Goal: Task Accomplishment & Management: Manage account settings

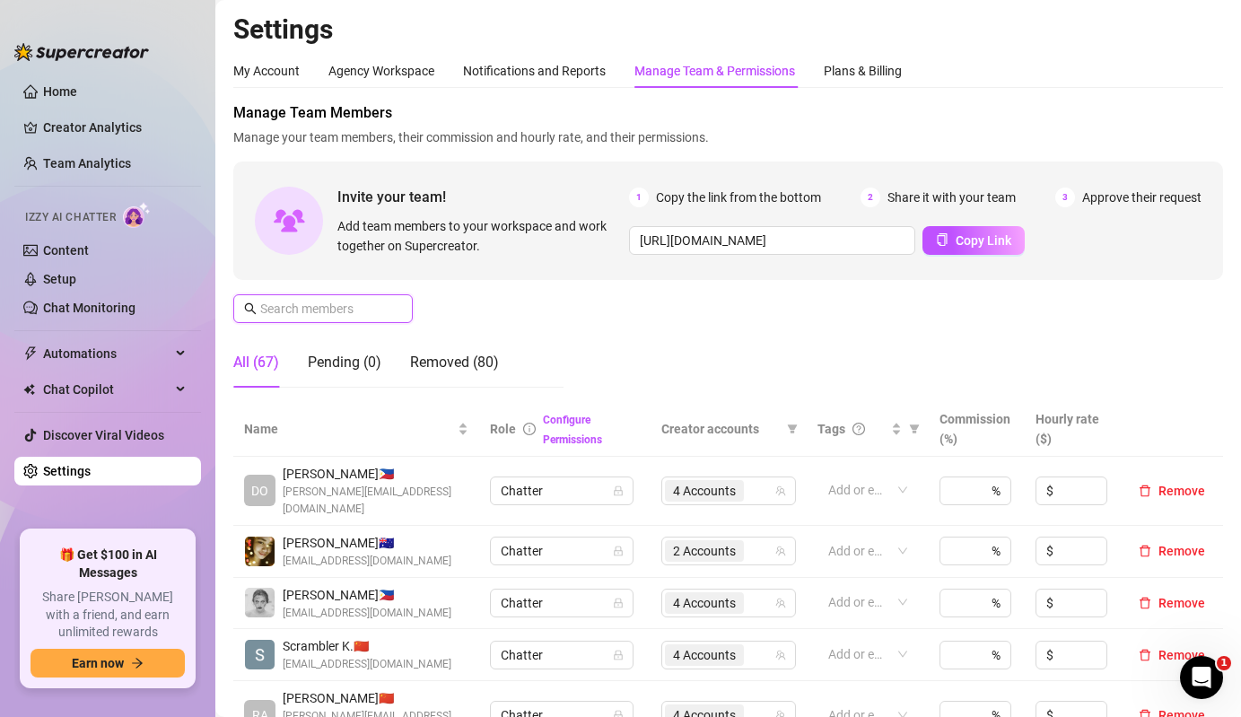
click at [320, 305] on input "text" at bounding box center [323, 309] width 127 height 20
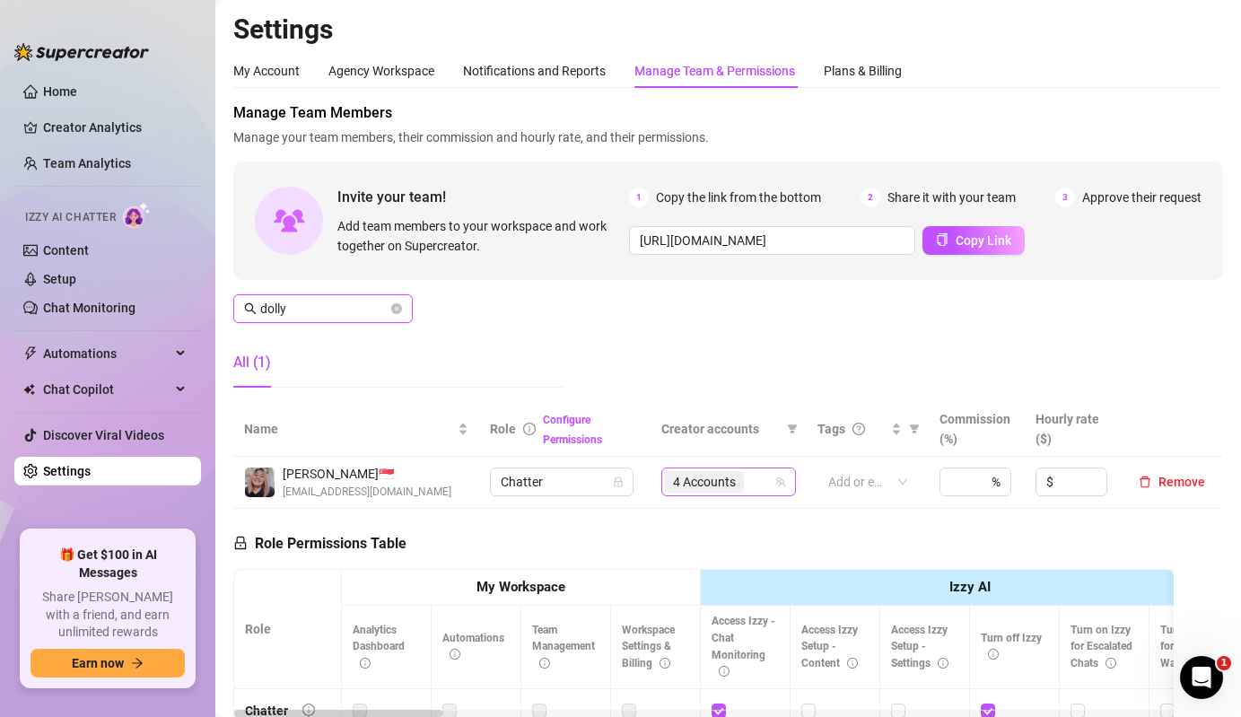
click at [725, 478] on span "4 Accounts" at bounding box center [704, 482] width 63 height 20
type input "dolly"
click at [666, 471] on div "4 Accounts" at bounding box center [706, 481] width 83 height 25
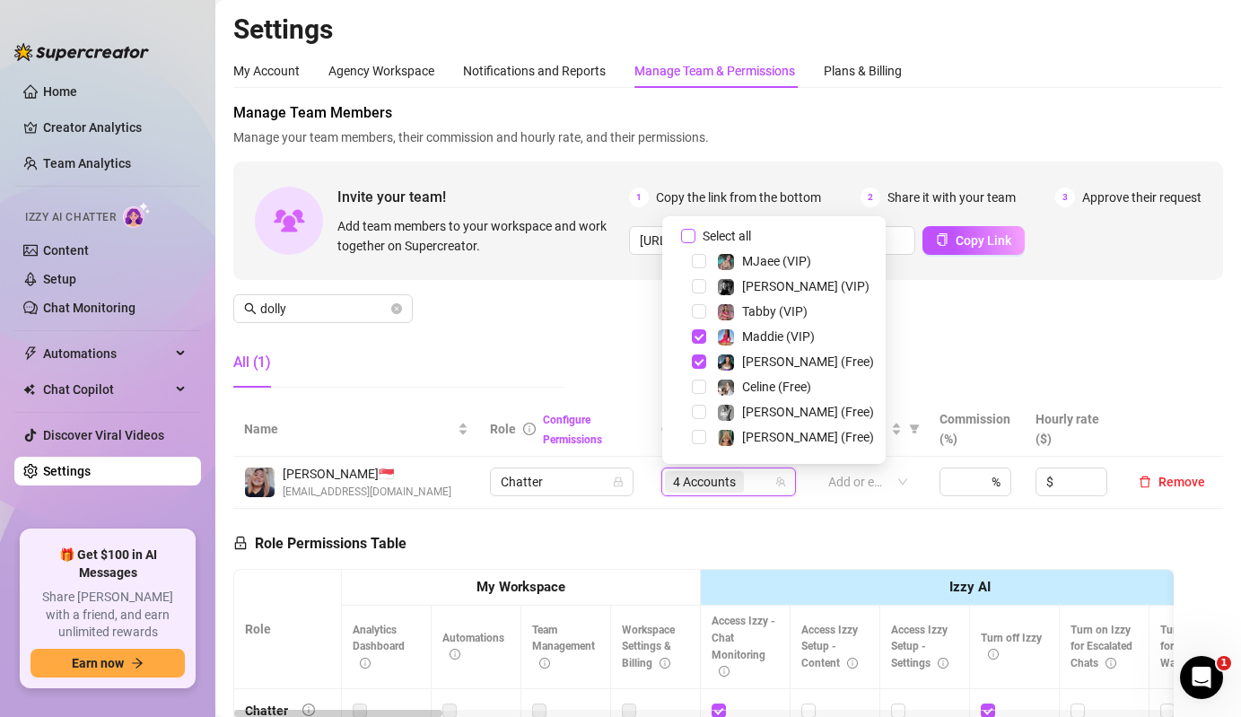
click at [719, 233] on span "Select all" at bounding box center [727, 236] width 63 height 20
click at [696, 233] on input "Select all" at bounding box center [688, 236] width 14 height 14
click at [719, 233] on span "Select all" at bounding box center [727, 236] width 63 height 20
click at [696, 233] on input "Select all" at bounding box center [688, 236] width 14 height 14
checkbox input "false"
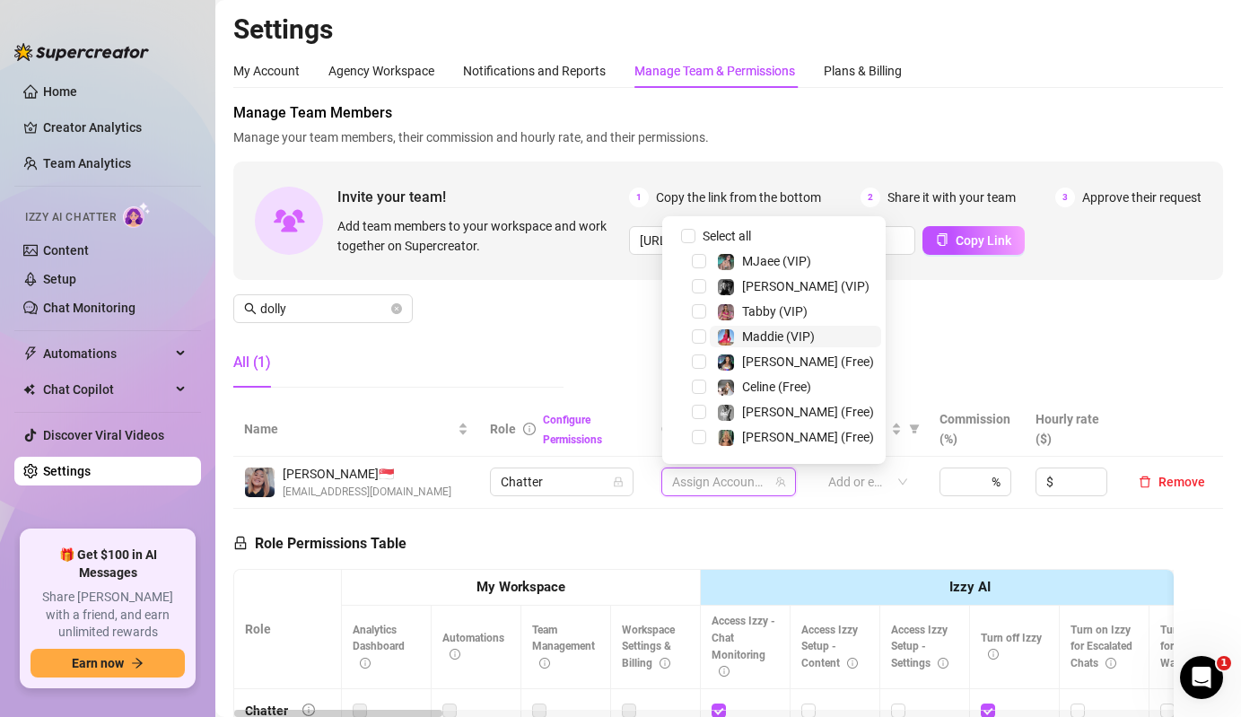
scroll to position [348, 0]
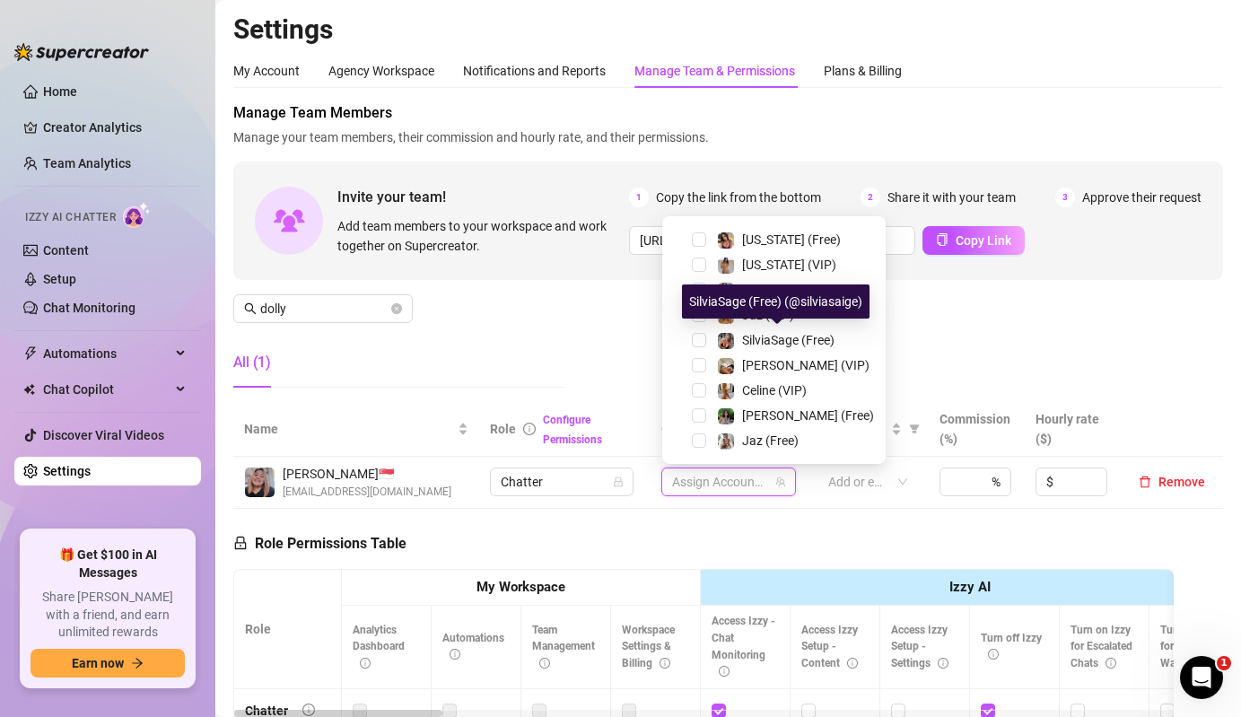
click at [720, 338] on img at bounding box center [726, 341] width 16 height 16
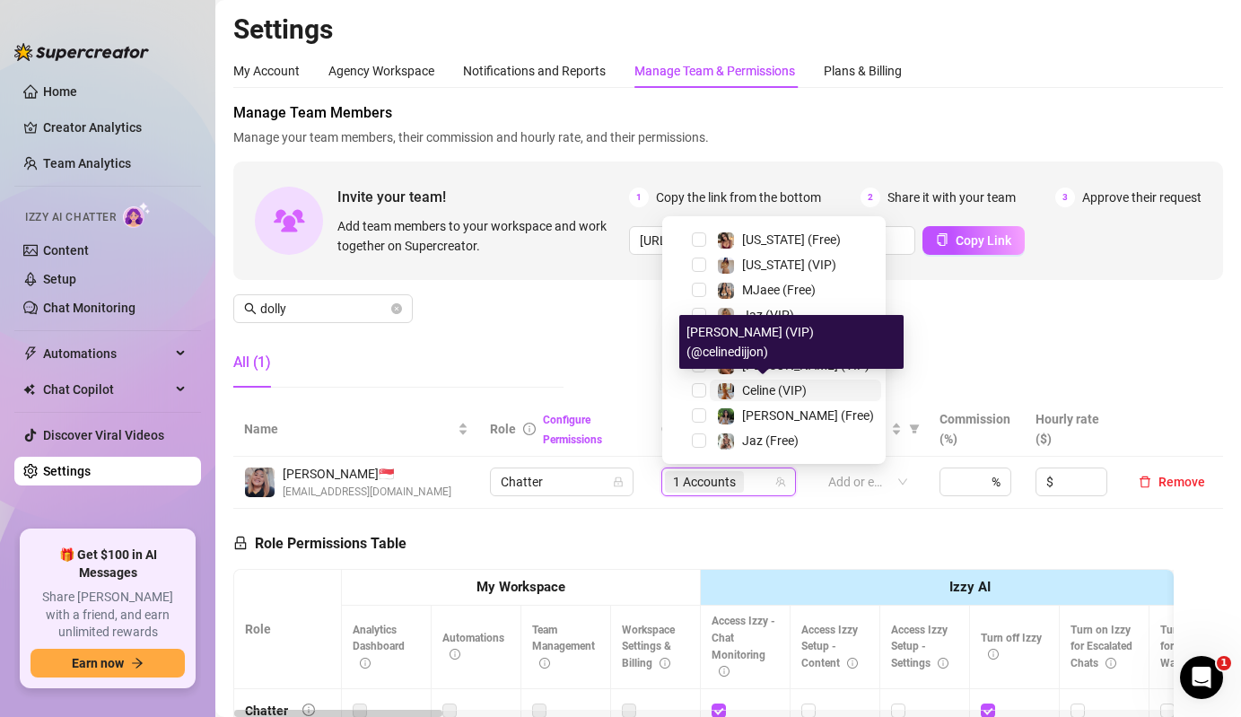
click at [726, 399] on span at bounding box center [726, 391] width 18 height 18
click at [727, 409] on img at bounding box center [726, 416] width 16 height 16
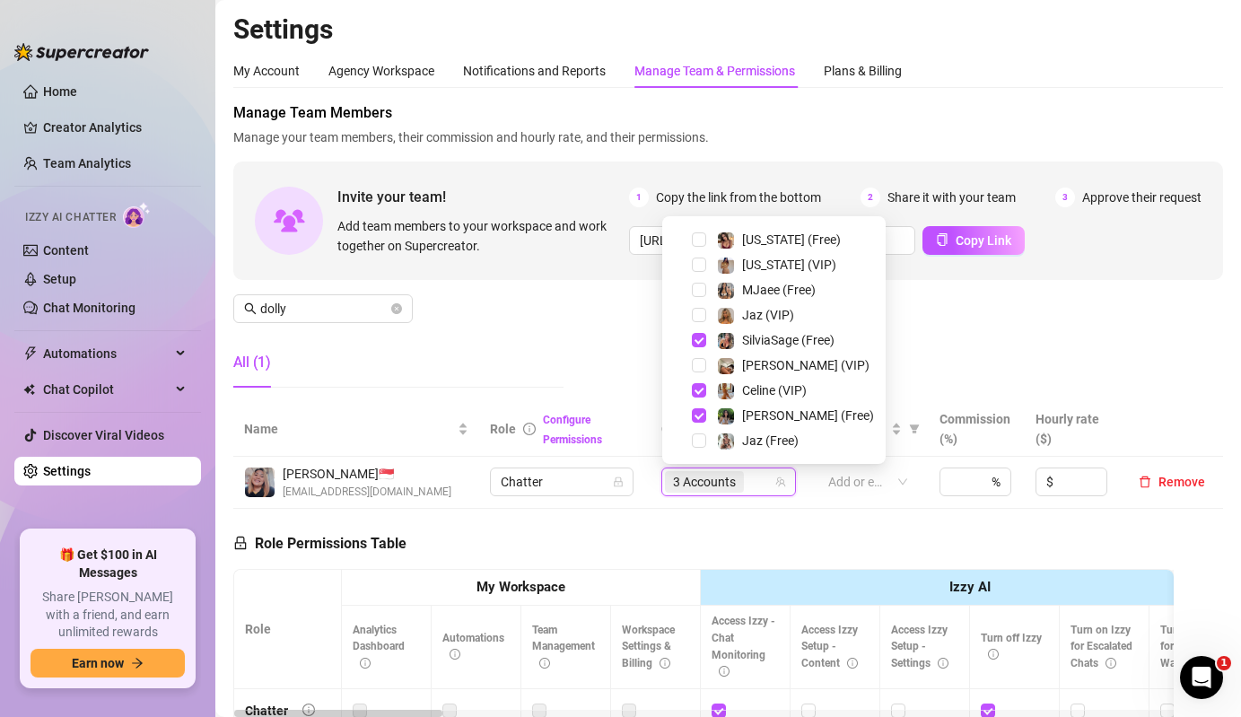
click at [700, 373] on div "[PERSON_NAME] (VIP)" at bounding box center [774, 366] width 215 height 22
click at [701, 369] on span "Select tree node" at bounding box center [699, 365] width 14 height 14
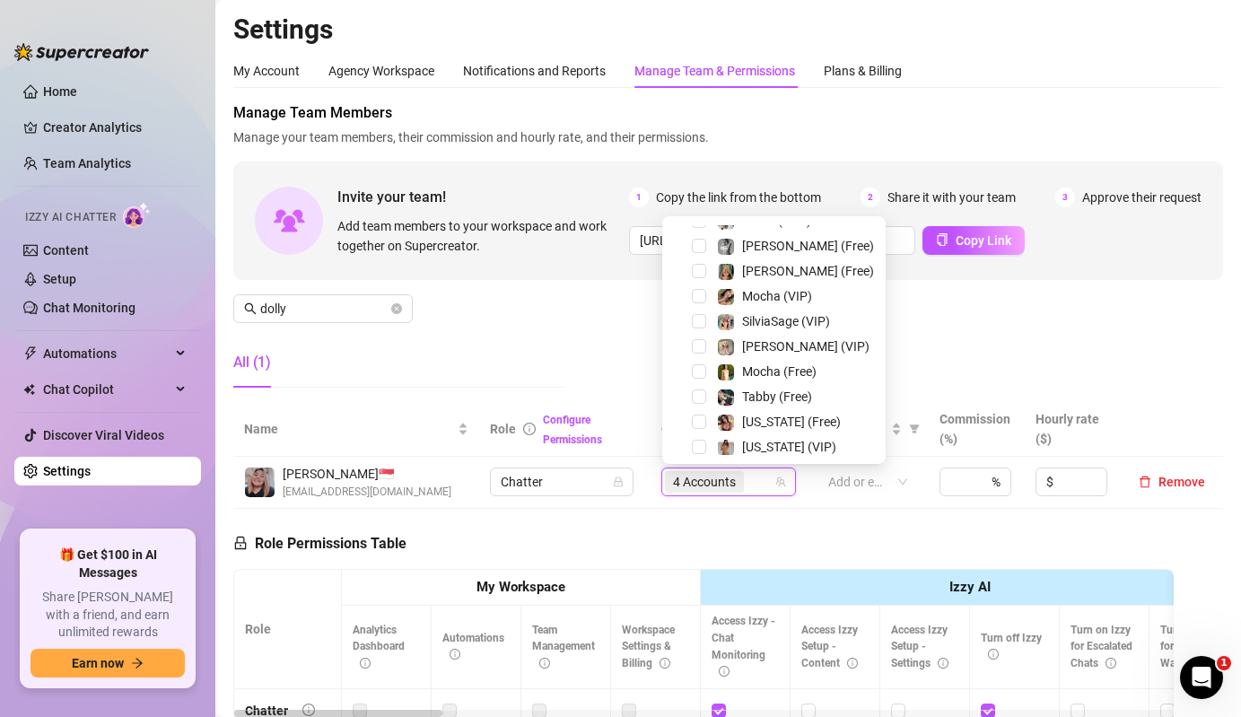
scroll to position [120, 0]
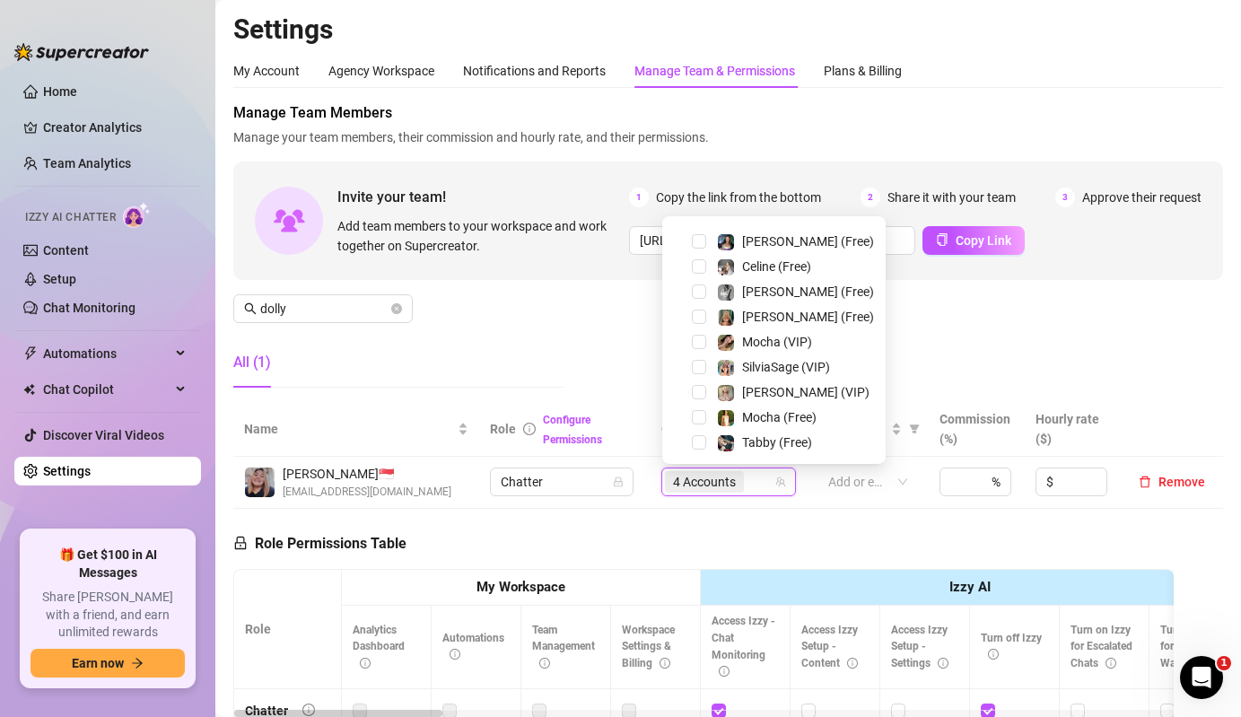
click at [708, 364] on div "SilviaSage (VIP)" at bounding box center [774, 367] width 215 height 22
click at [702, 364] on span "Select tree node" at bounding box center [699, 367] width 14 height 14
click at [707, 268] on div "Celine (Free)" at bounding box center [774, 267] width 215 height 22
click at [699, 268] on span "Select tree node" at bounding box center [699, 266] width 14 height 14
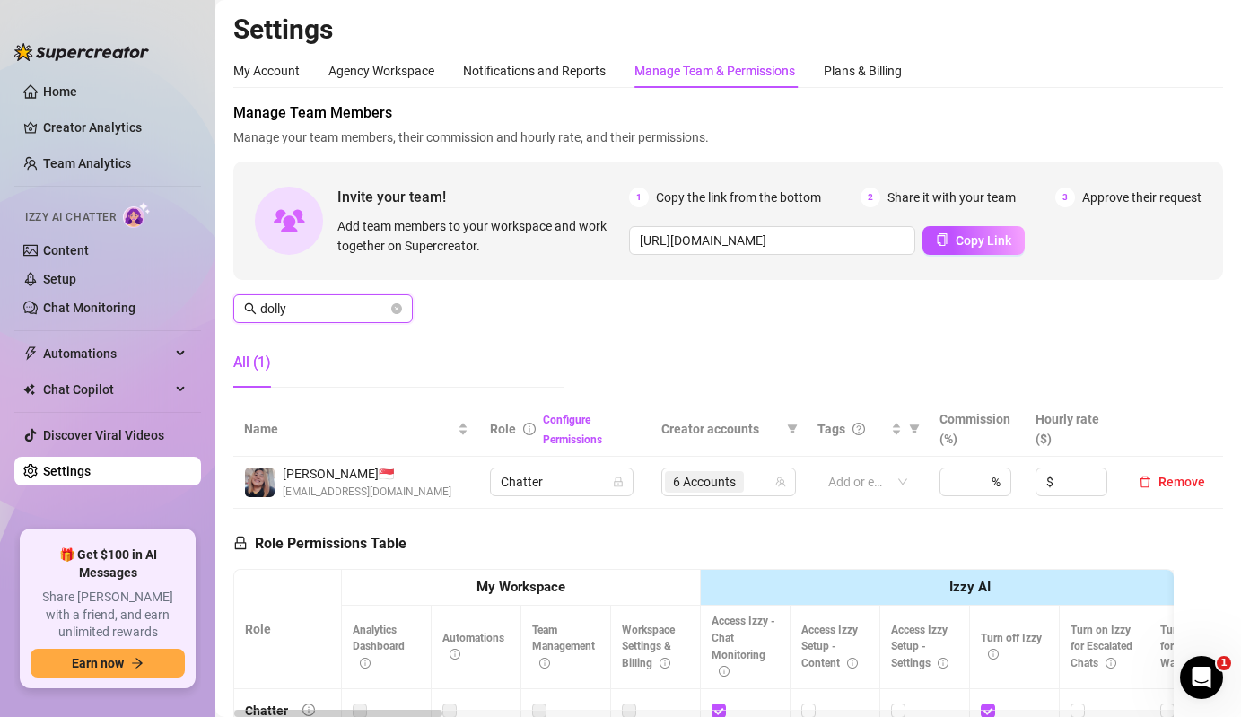
click at [359, 314] on input "dolly" at bounding box center [323, 309] width 127 height 20
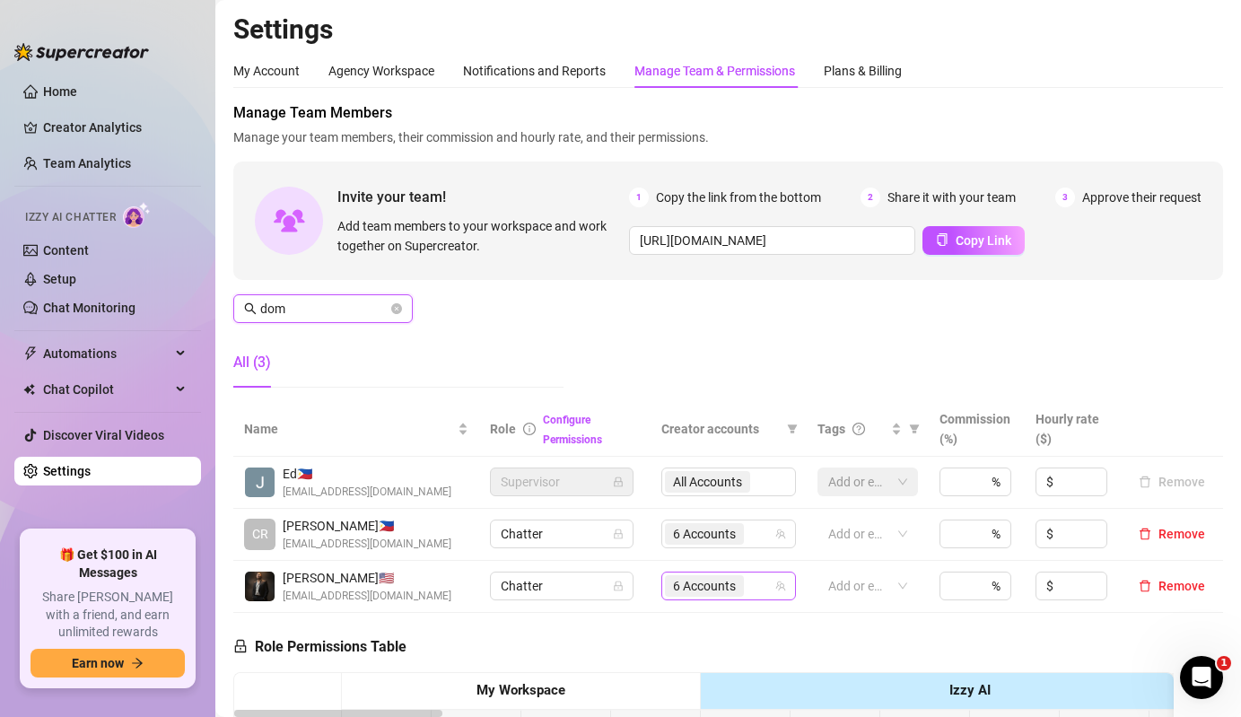
click at [729, 581] on span "6 Accounts" at bounding box center [704, 586] width 63 height 20
type input "dom"
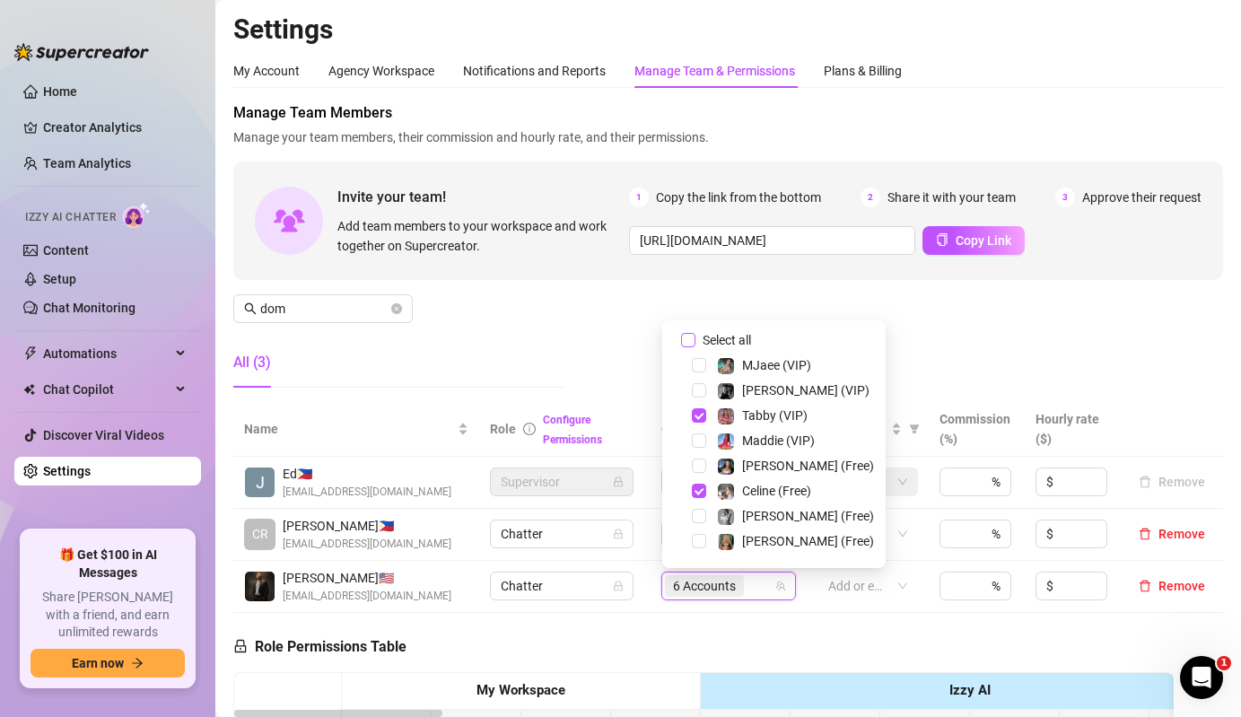
click at [719, 333] on span "Select all" at bounding box center [727, 340] width 63 height 20
click at [696, 333] on input "Select all" at bounding box center [688, 340] width 14 height 14
click at [719, 333] on span "Select all" at bounding box center [727, 340] width 63 height 20
click at [696, 333] on input "Select all" at bounding box center [688, 340] width 14 height 14
checkbox input "false"
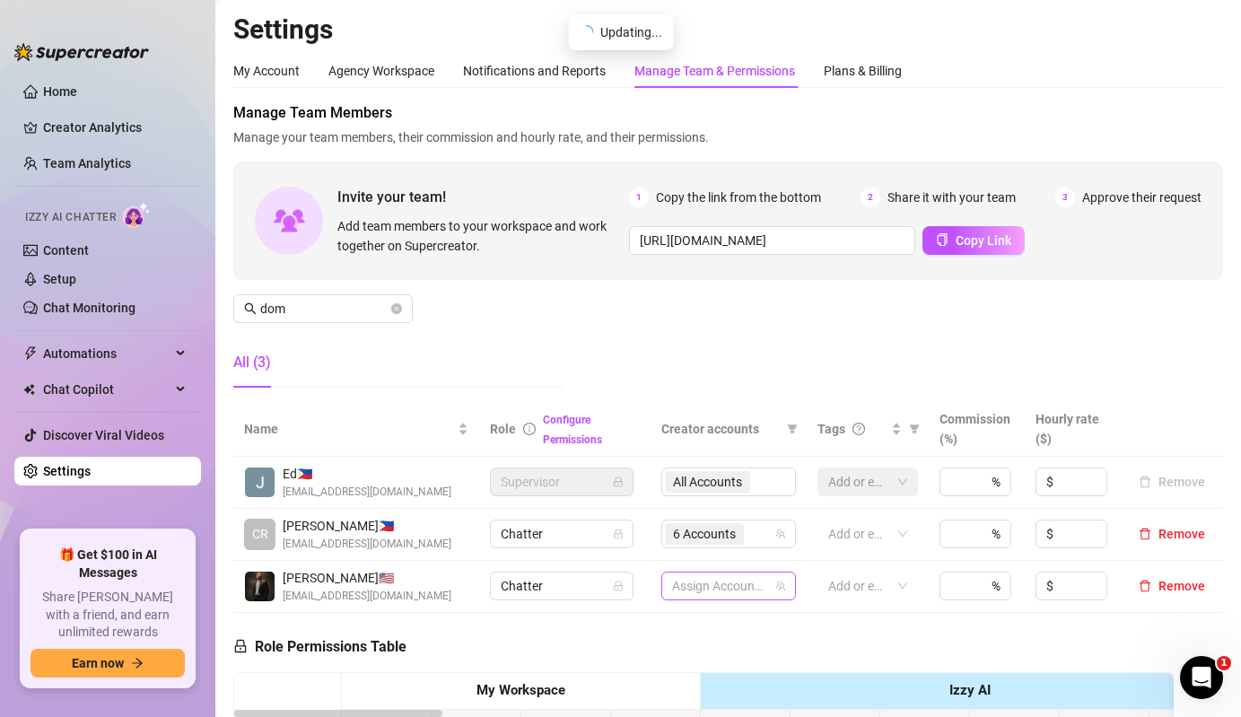
click at [749, 590] on div at bounding box center [719, 586] width 109 height 25
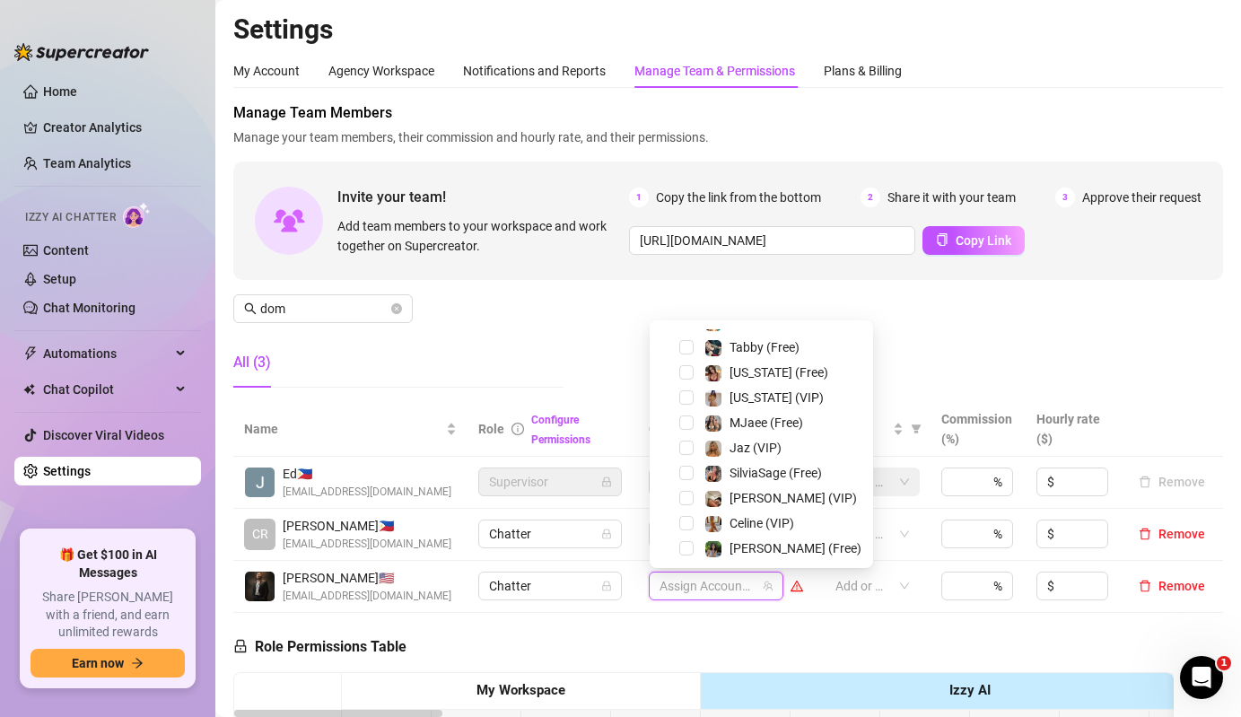
scroll to position [348, 0]
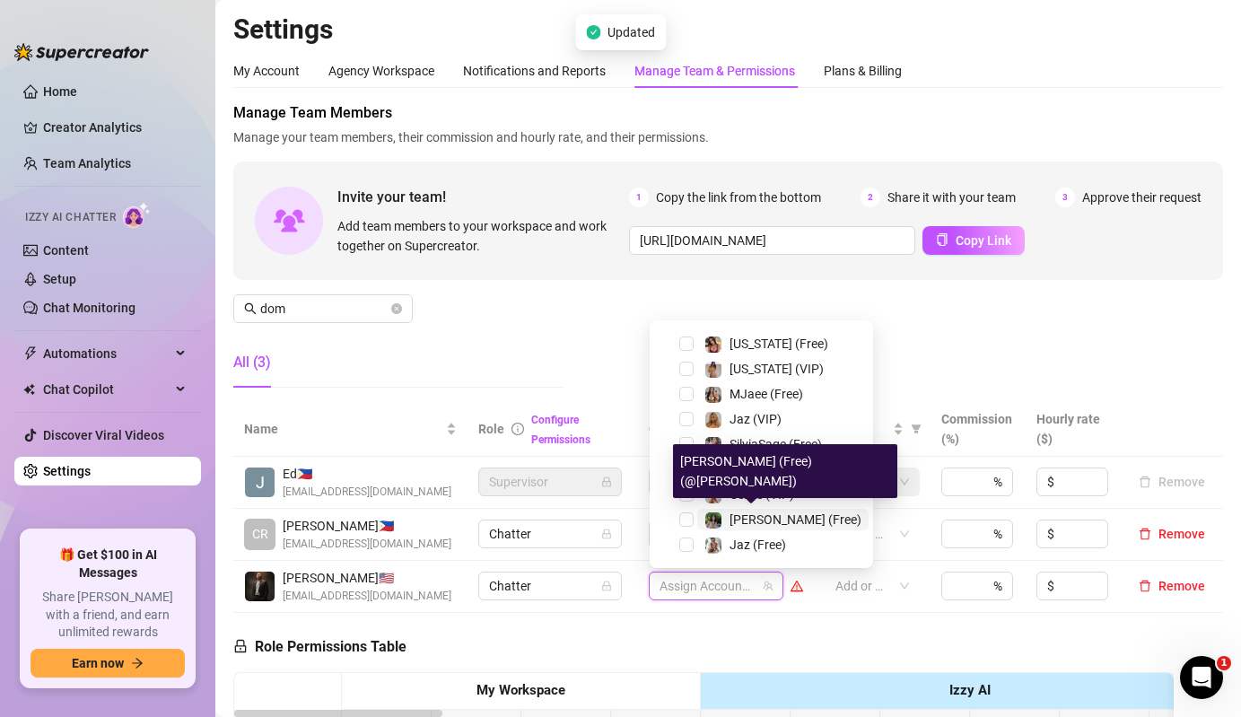
click at [741, 511] on div "[PERSON_NAME] (Free)" at bounding box center [796, 520] width 132 height 22
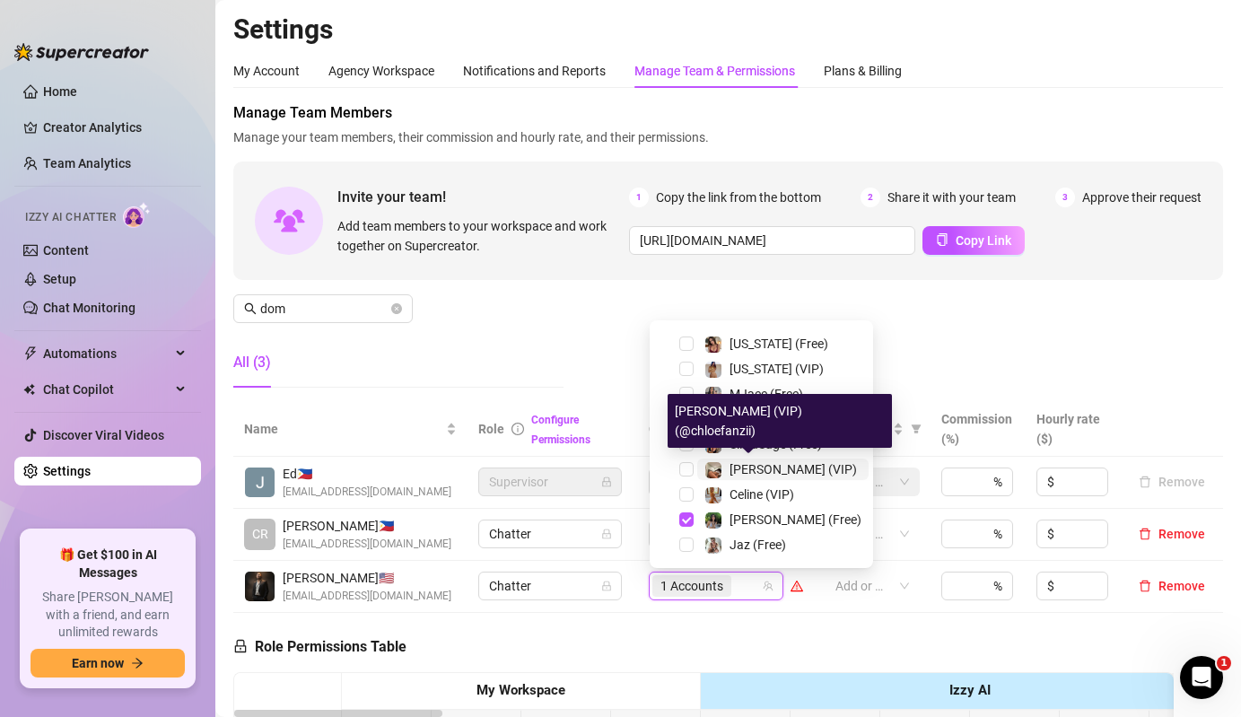
click at [720, 477] on img at bounding box center [714, 470] width 16 height 16
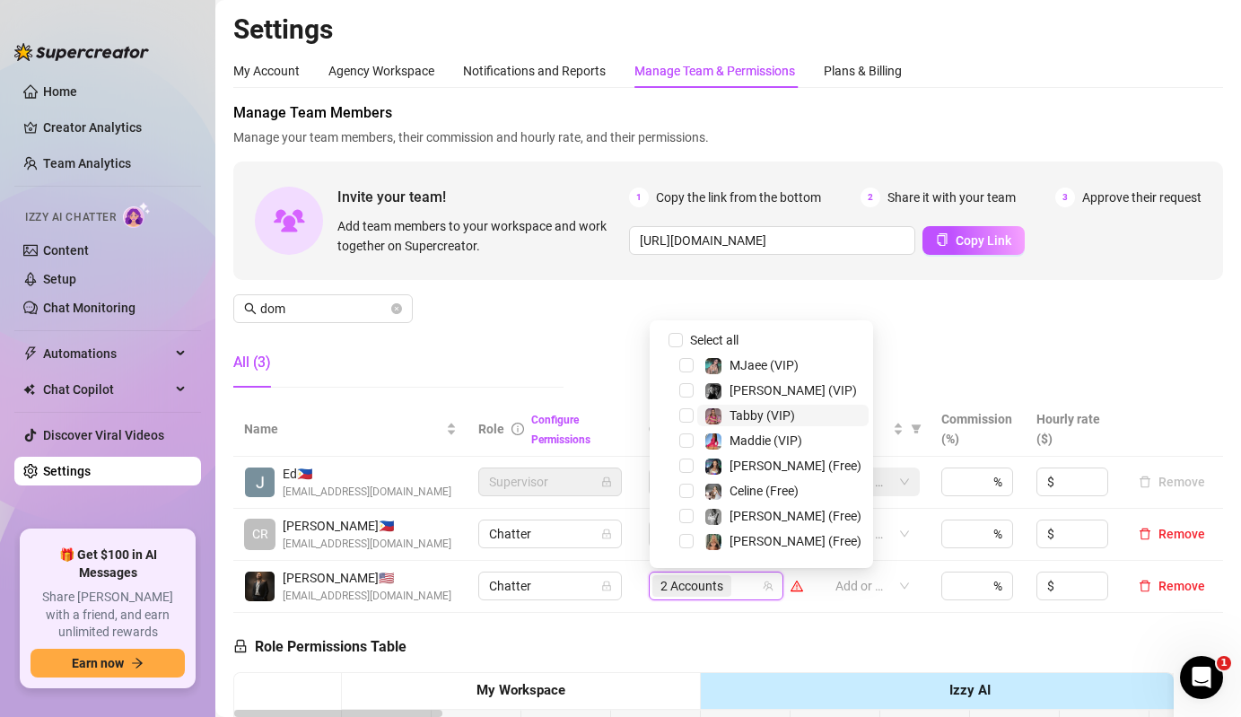
click at [744, 412] on span "Tabby (VIP)" at bounding box center [763, 415] width 66 height 14
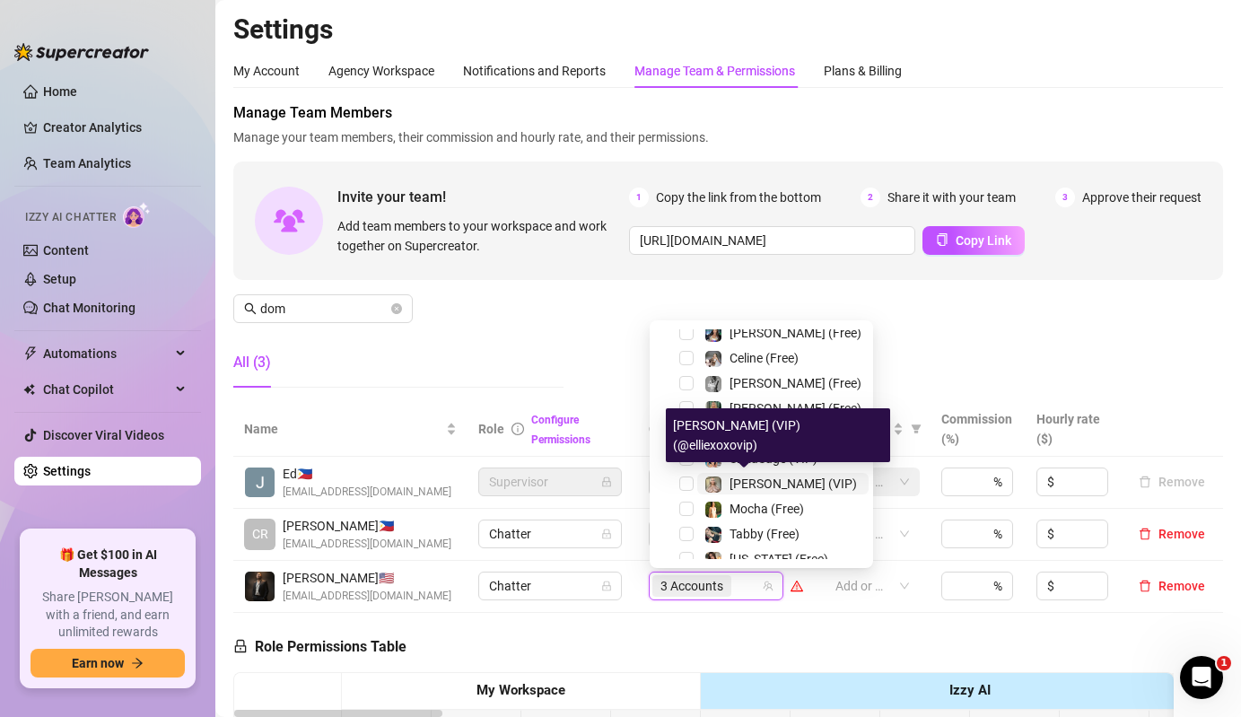
scroll to position [136, 0]
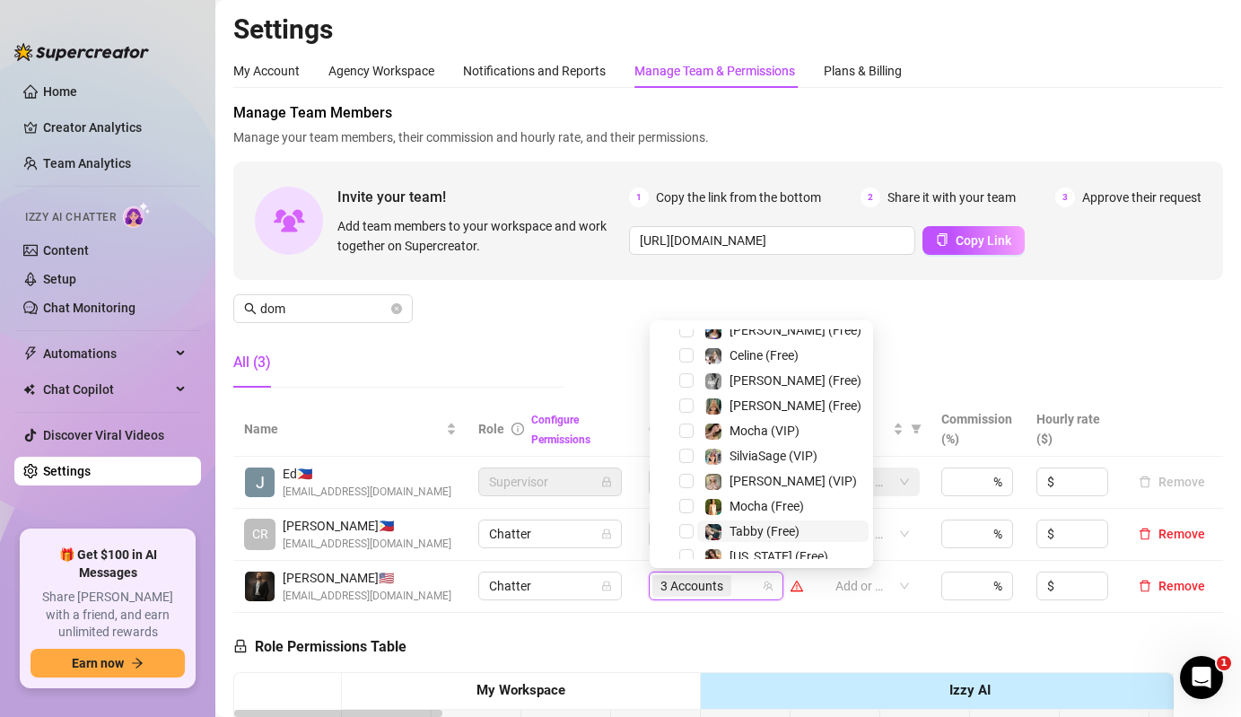
click at [727, 535] on div "Tabby (Free)" at bounding box center [752, 532] width 95 height 22
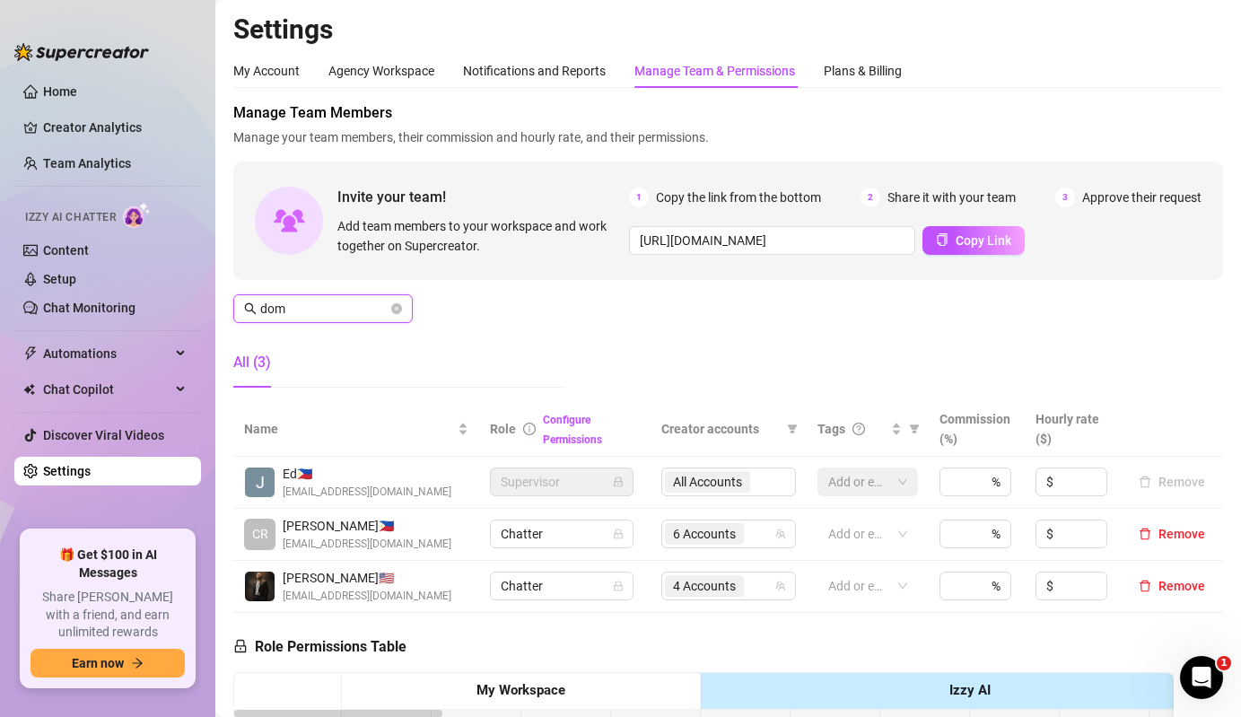
click at [322, 304] on input "dom" at bounding box center [323, 309] width 127 height 20
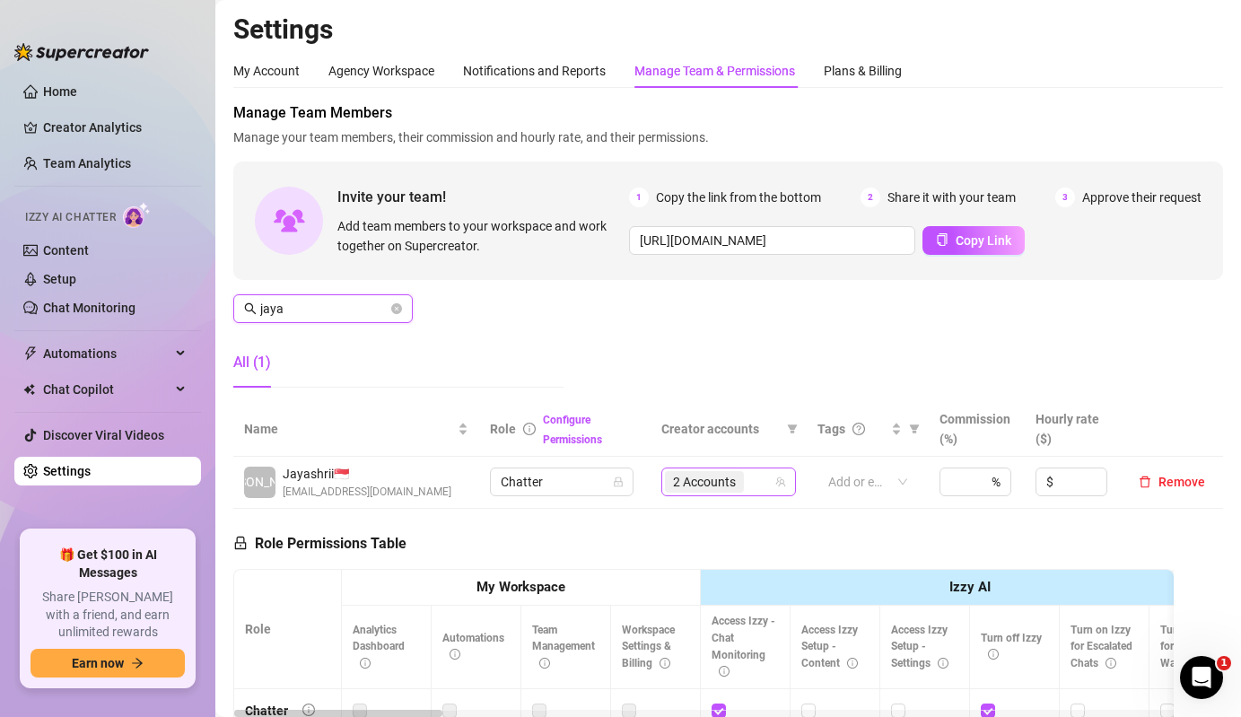
click at [745, 477] on div "2 Accounts" at bounding box center [706, 481] width 83 height 25
type input "jaya"
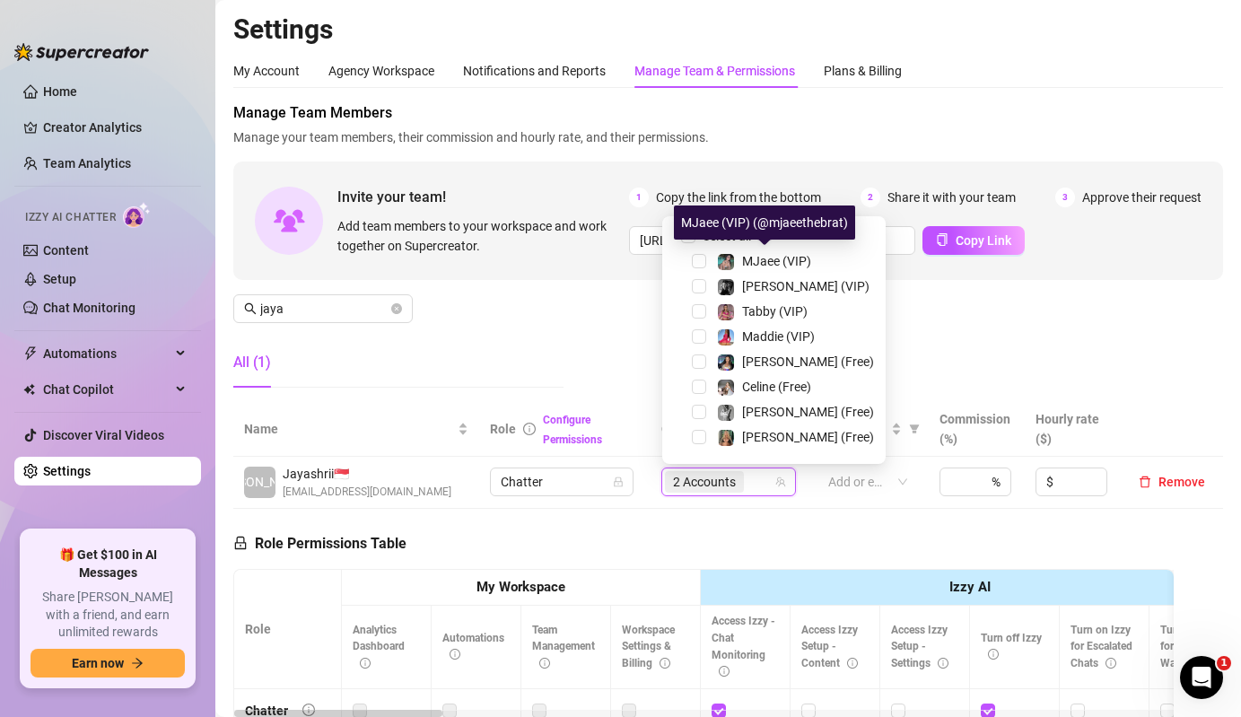
click at [728, 228] on div "MJaee (VIP) (@mjaeethebrat)" at bounding box center [764, 223] width 181 height 34
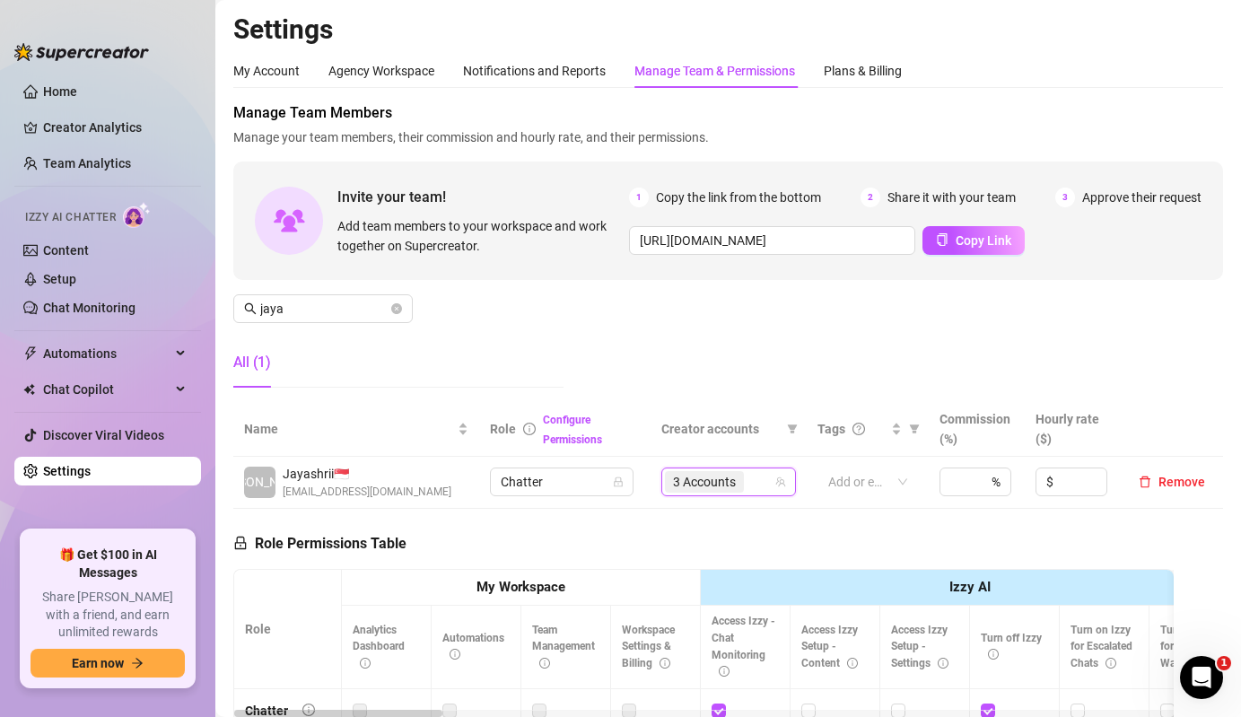
click at [708, 499] on td "71080371, 85688416, 126745026 3 Accounts" at bounding box center [729, 483] width 156 height 52
click at [729, 483] on span "3 Accounts" at bounding box center [704, 482] width 63 height 20
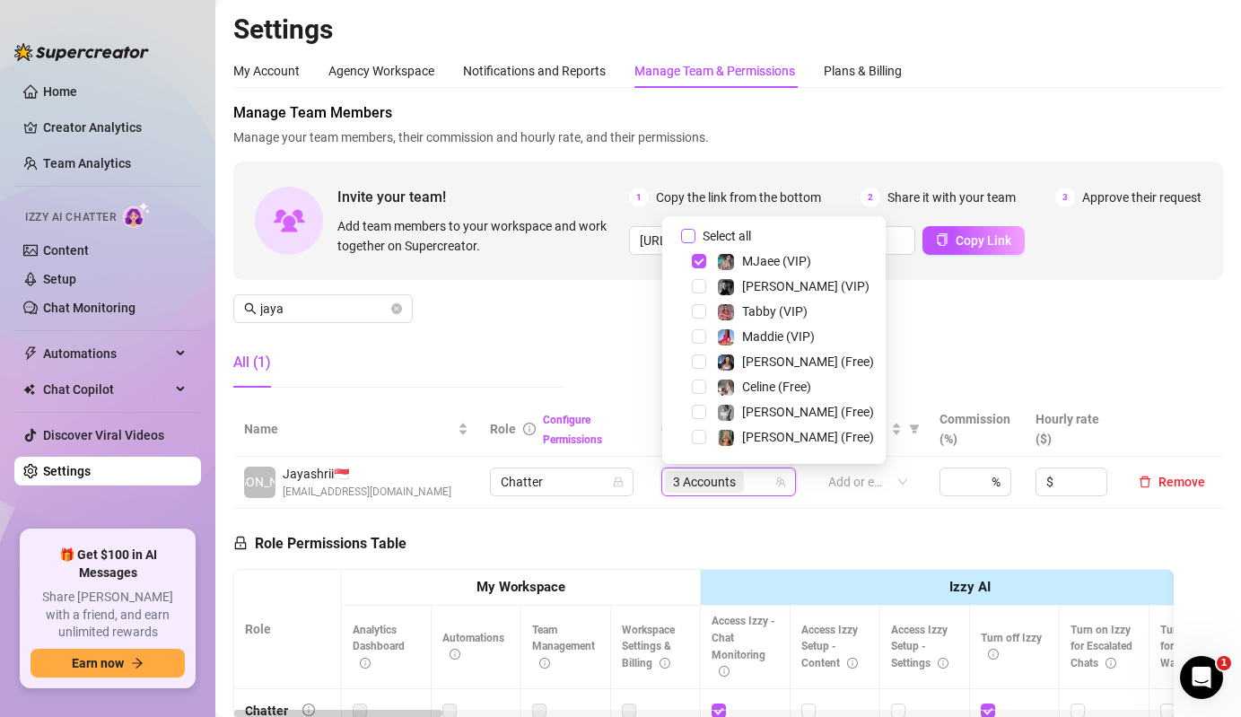
click at [692, 227] on label "Select all" at bounding box center [719, 236] width 77 height 20
click at [692, 229] on input "Select all" at bounding box center [688, 236] width 14 height 14
click at [692, 227] on label "Select all" at bounding box center [719, 236] width 77 height 20
click at [692, 229] on input "Select all" at bounding box center [688, 236] width 14 height 14
checkbox input "false"
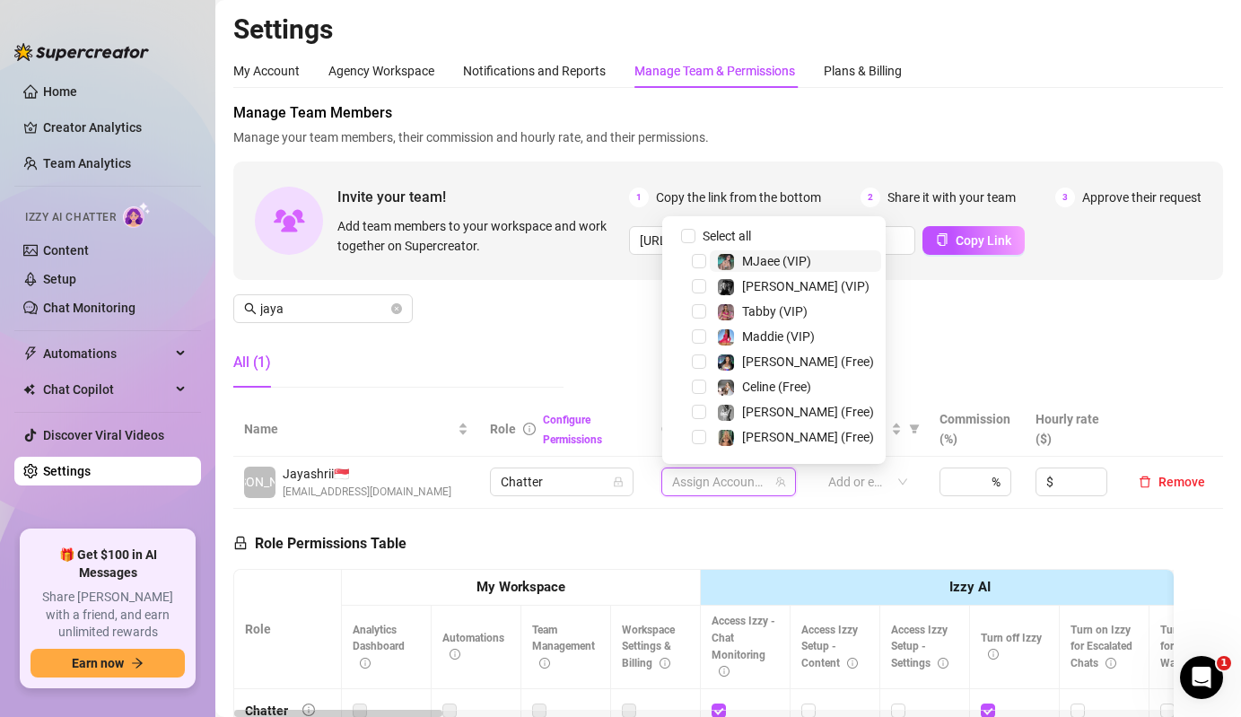
click at [726, 260] on img at bounding box center [726, 262] width 16 height 16
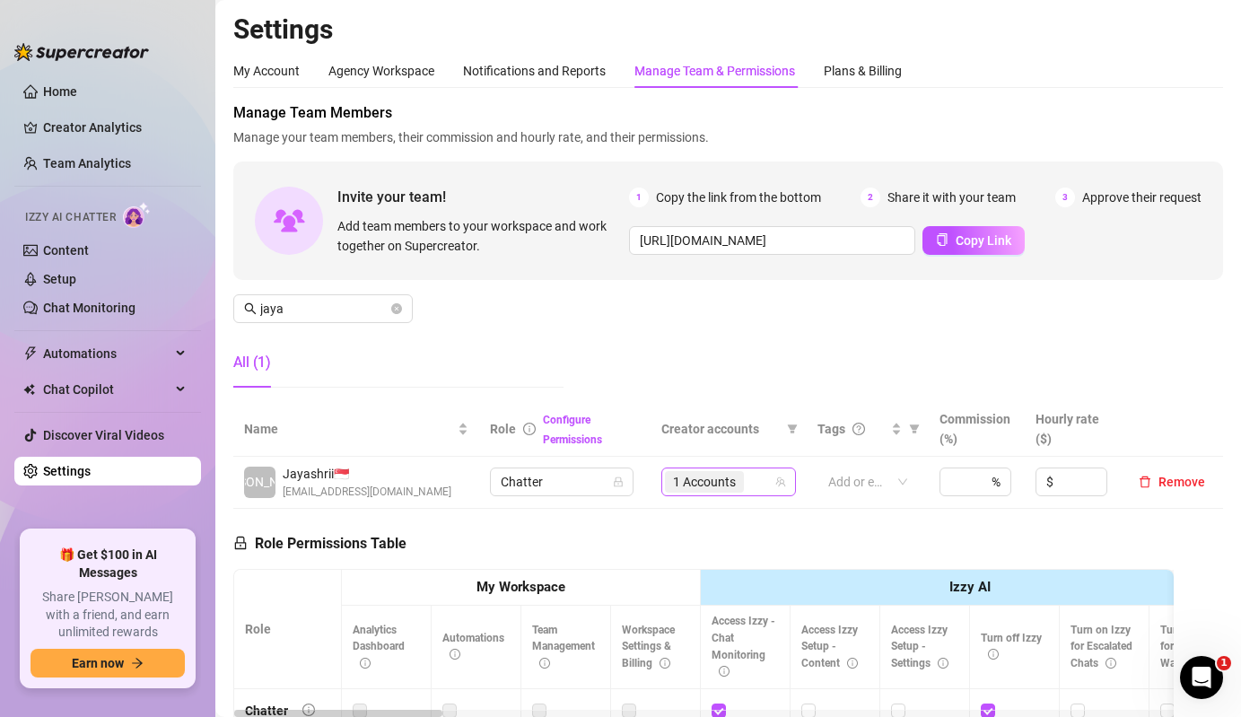
click at [726, 478] on span "1 Accounts" at bounding box center [704, 482] width 63 height 20
click at [354, 294] on span "jaya" at bounding box center [323, 308] width 180 height 29
click at [700, 474] on span "4 Accounts" at bounding box center [704, 482] width 63 height 20
type input "[PERSON_NAME]"
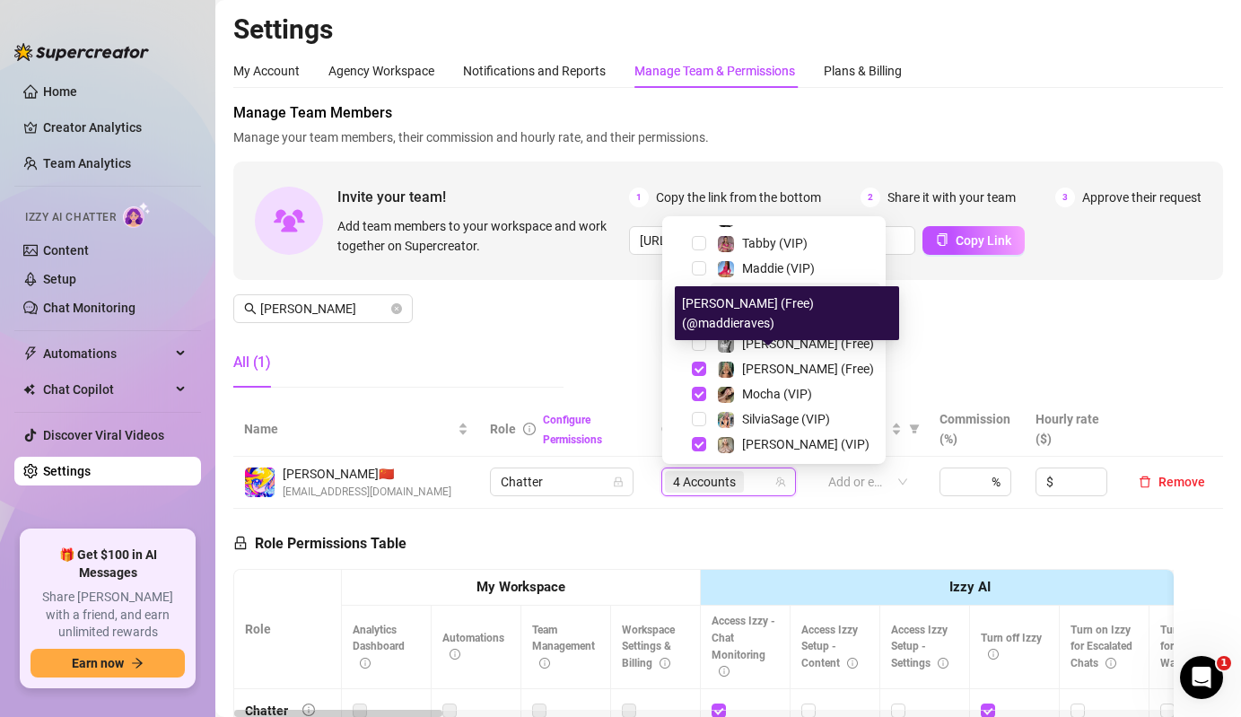
scroll to position [0, 0]
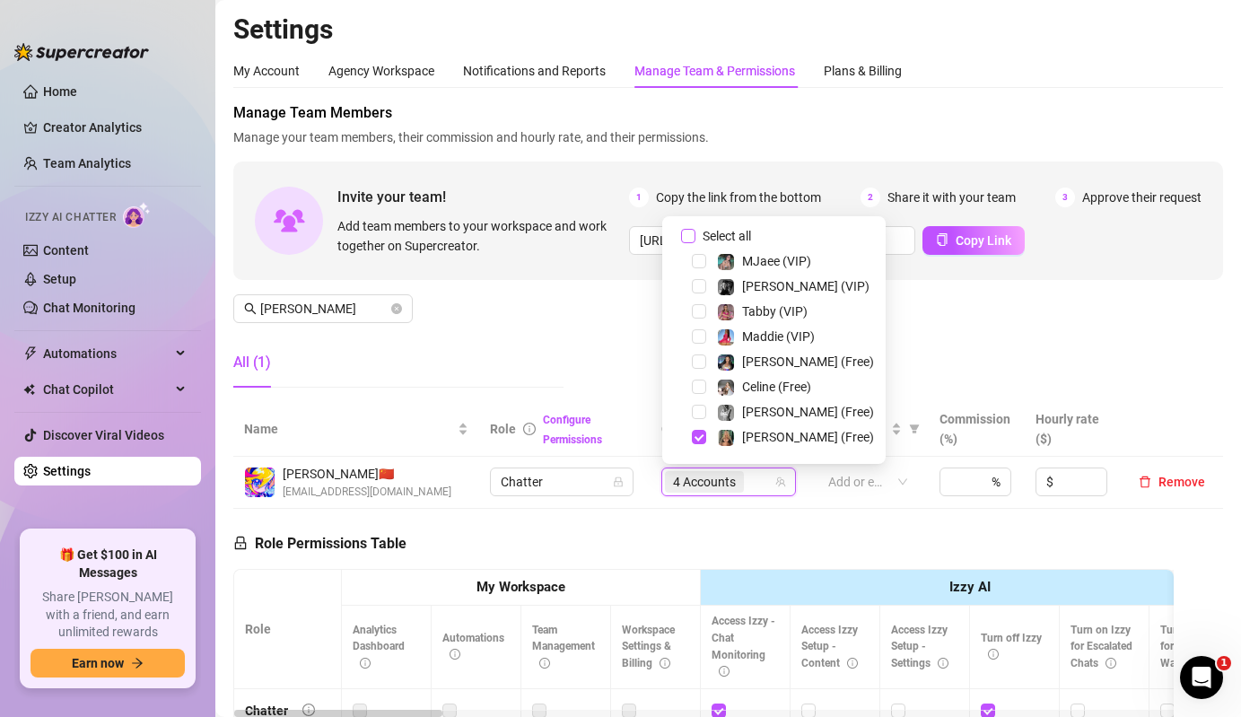
click at [717, 226] on span "Select all" at bounding box center [727, 236] width 63 height 20
click at [696, 229] on input "Select all" at bounding box center [688, 236] width 14 height 14
click at [717, 226] on span "Select all" at bounding box center [727, 236] width 63 height 20
click at [696, 229] on input "Select all" at bounding box center [688, 236] width 14 height 14
checkbox input "false"
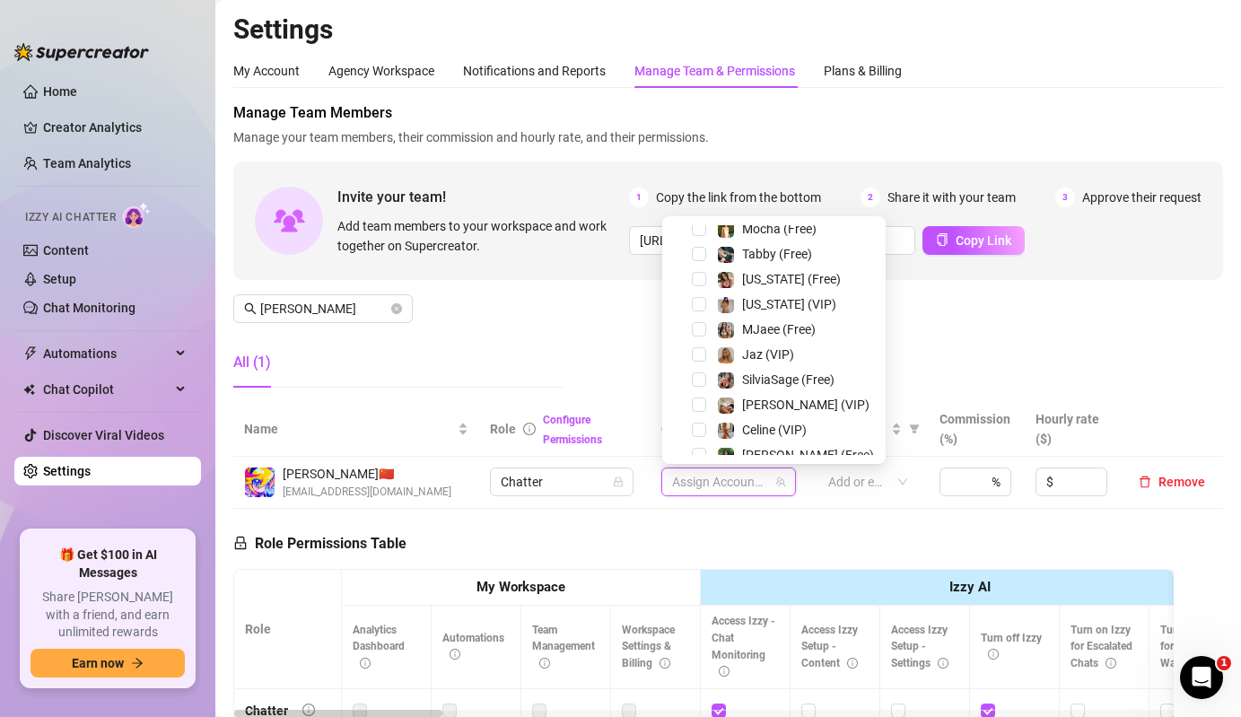
scroll to position [348, 0]
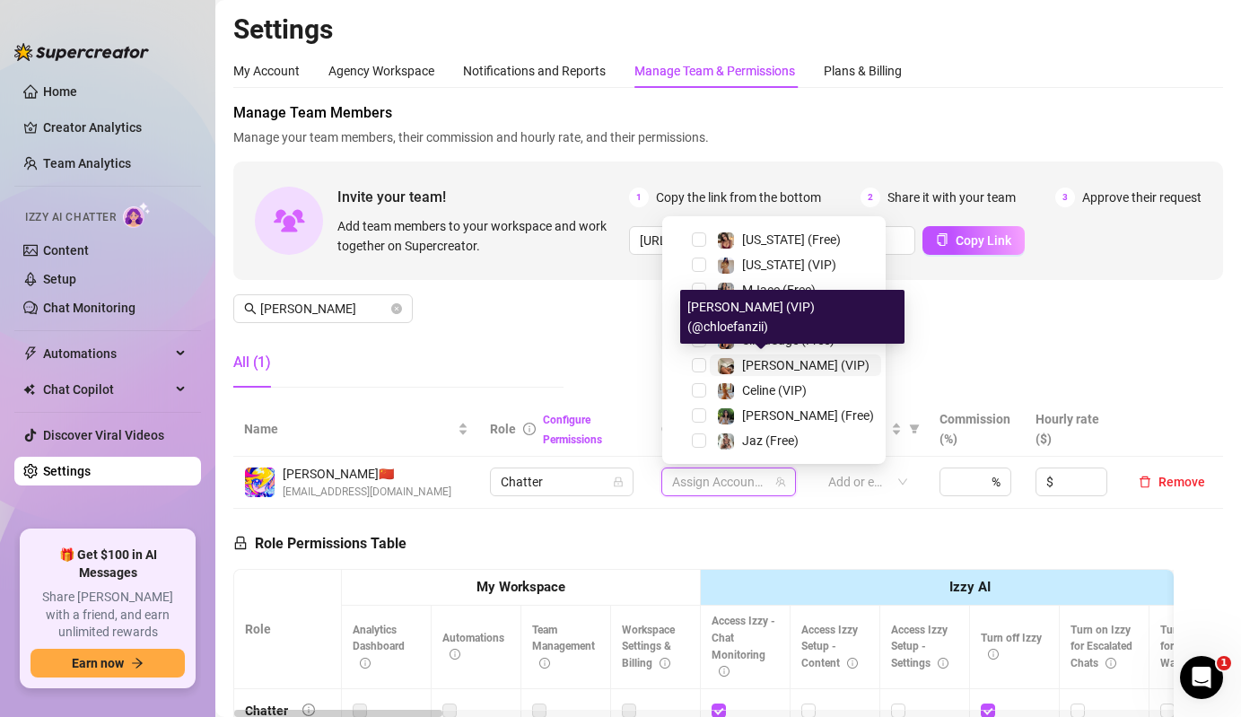
click at [731, 365] on img at bounding box center [726, 366] width 16 height 16
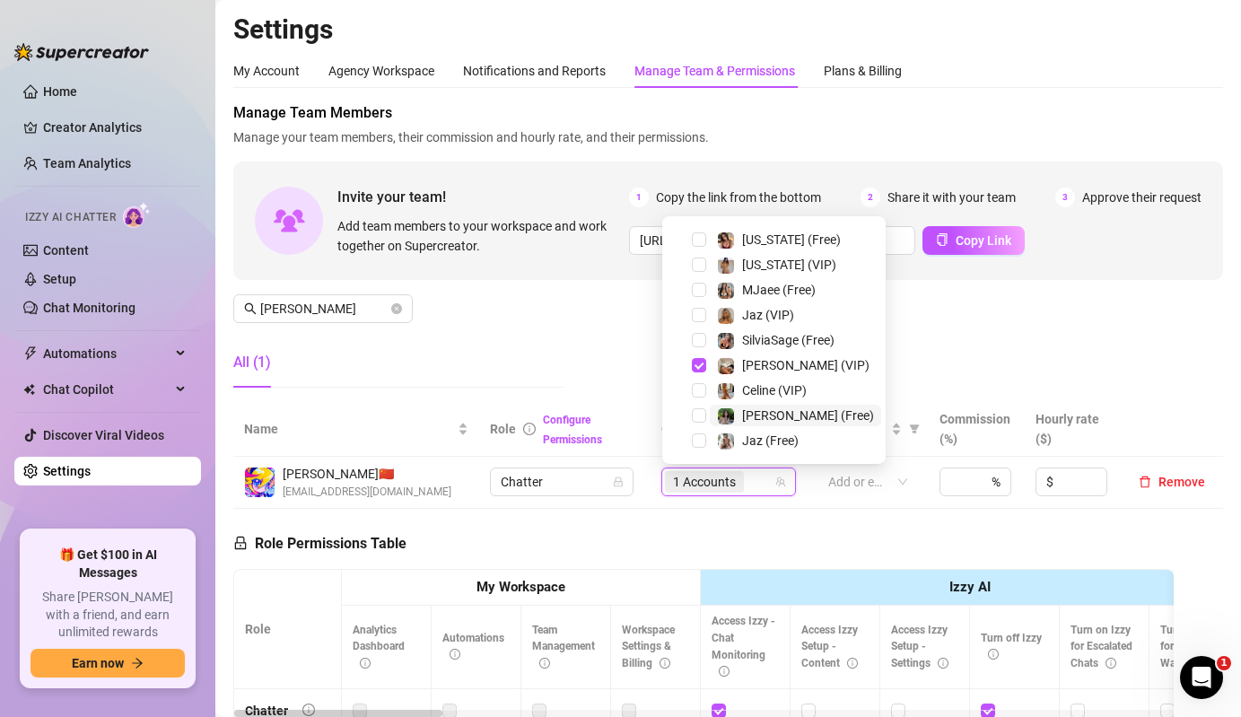
click at [729, 425] on div at bounding box center [726, 416] width 18 height 22
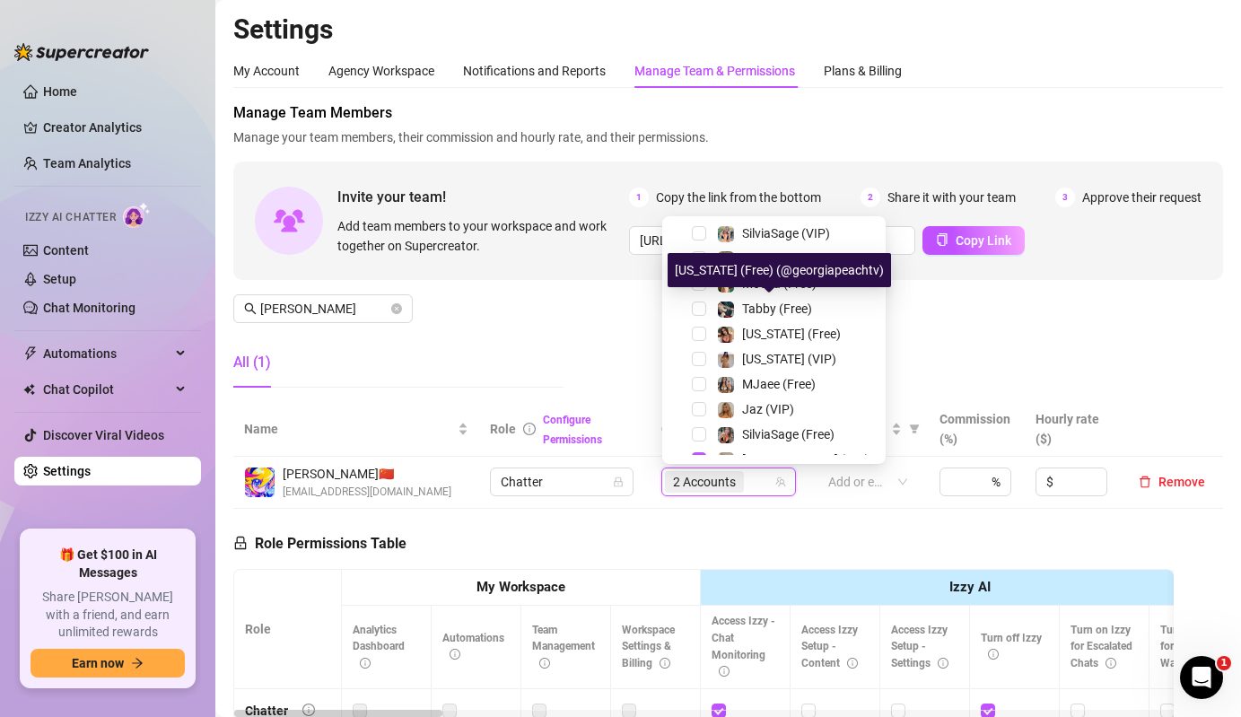
scroll to position [250, 0]
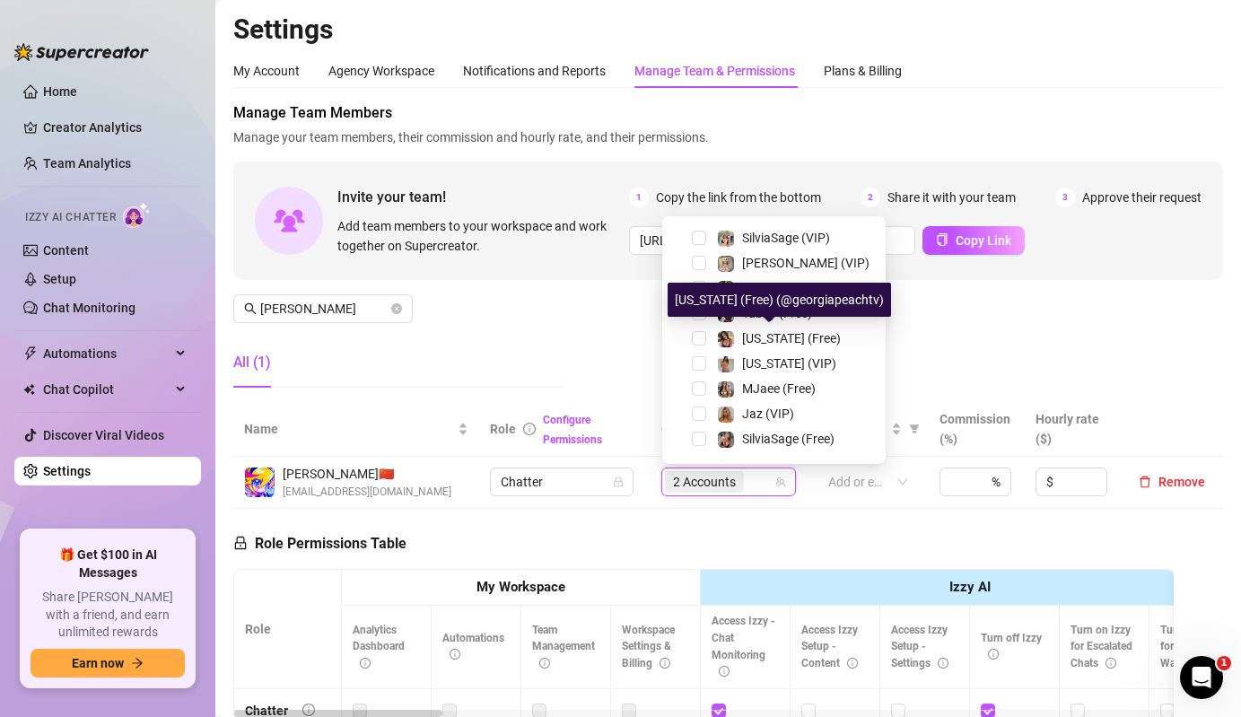
click at [740, 309] on div "[US_STATE] (Free) (@georgiapeachtv)" at bounding box center [780, 300] width 224 height 34
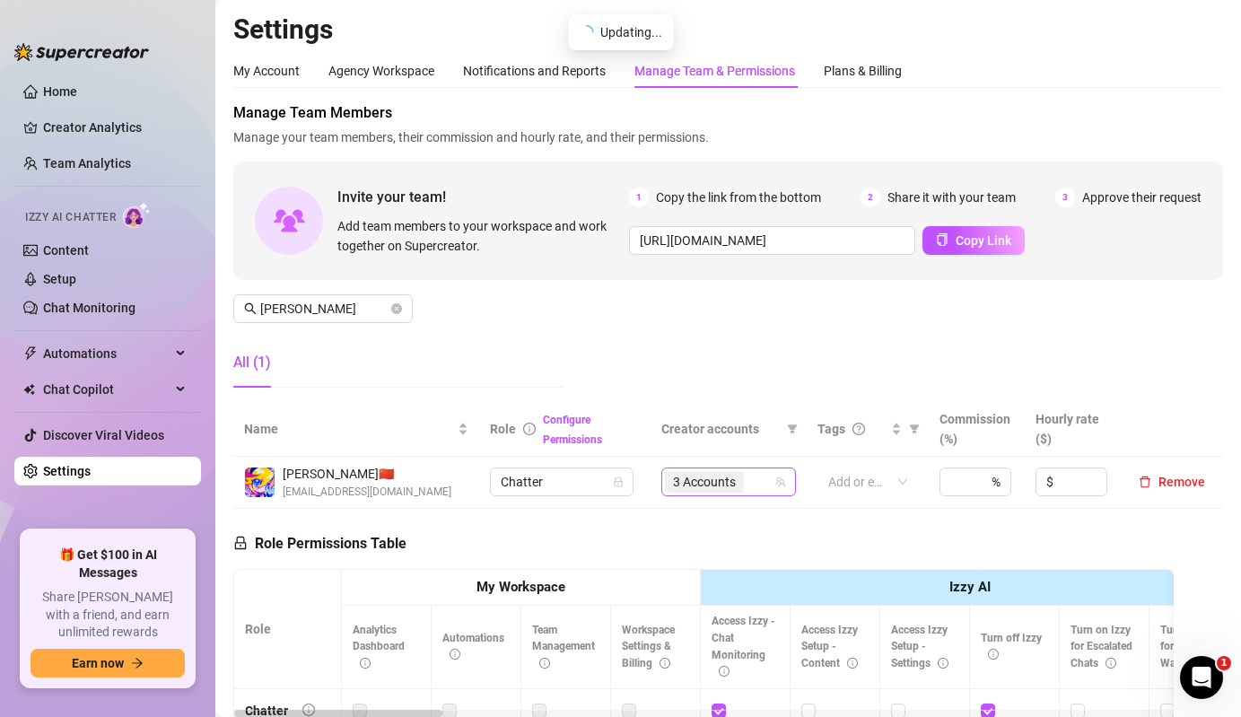
click at [717, 478] on span "3 Accounts" at bounding box center [704, 482] width 63 height 20
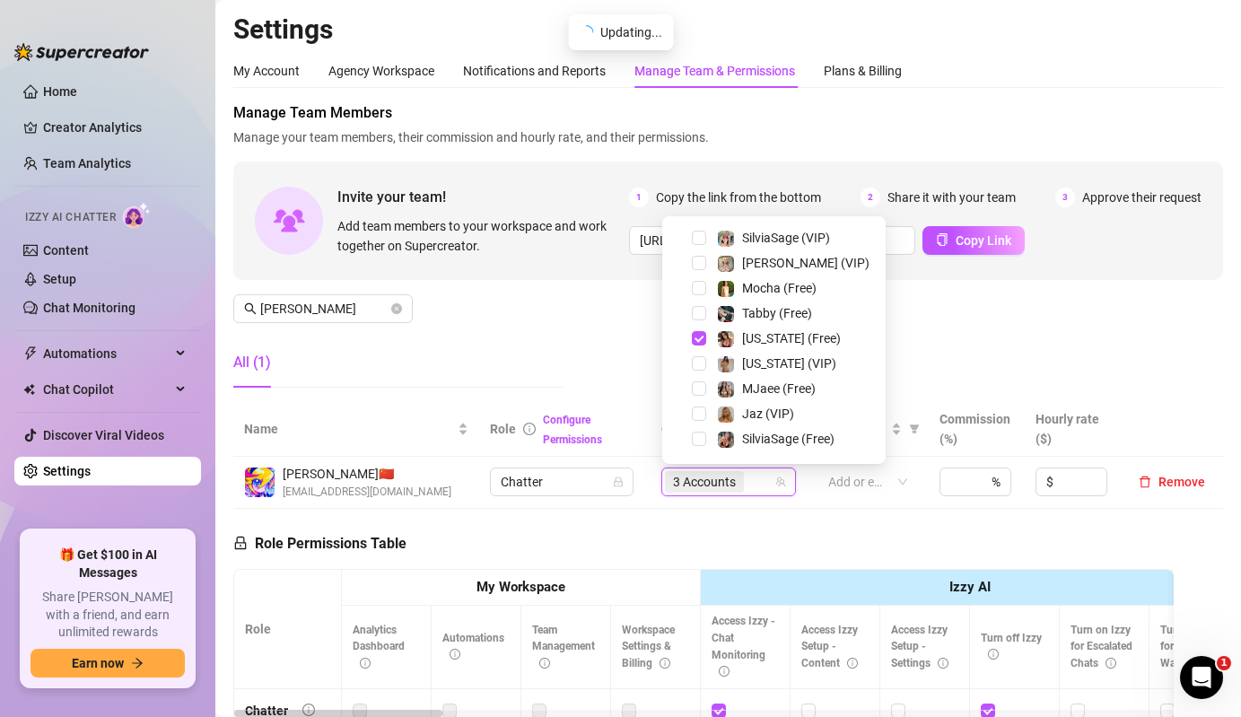
scroll to position [25, 0]
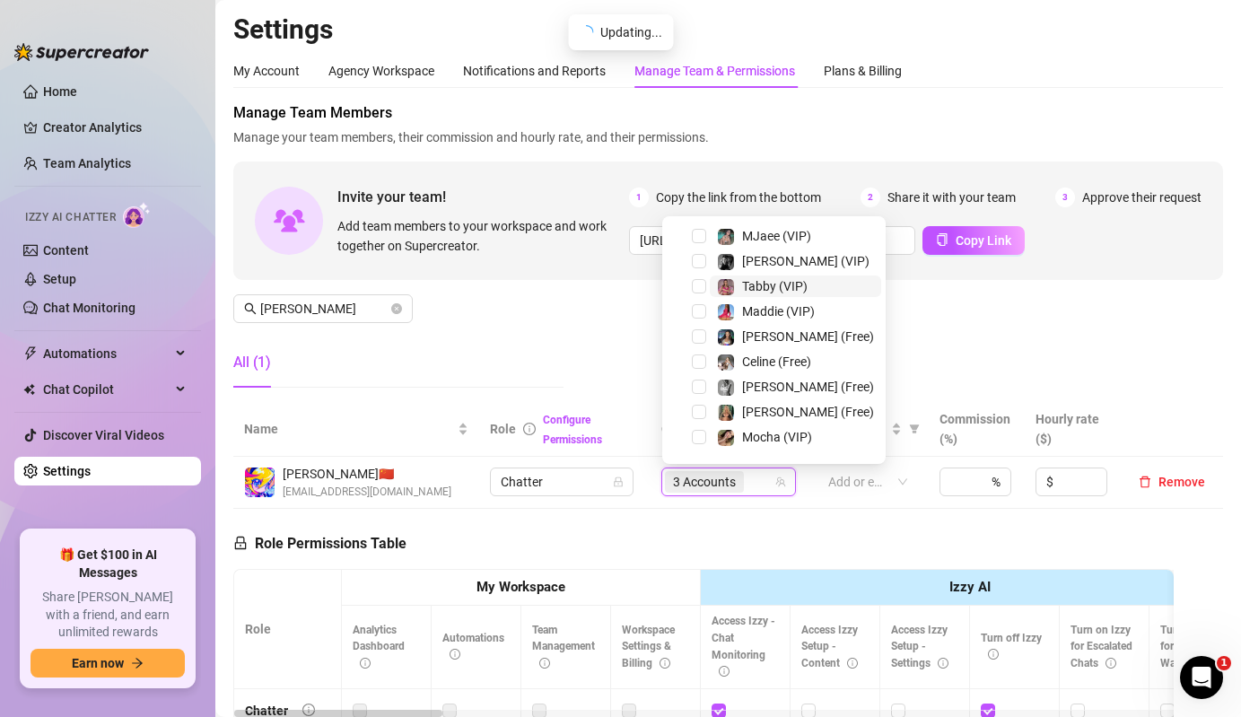
click at [744, 293] on span "Tabby (VIP)" at bounding box center [775, 286] width 66 height 14
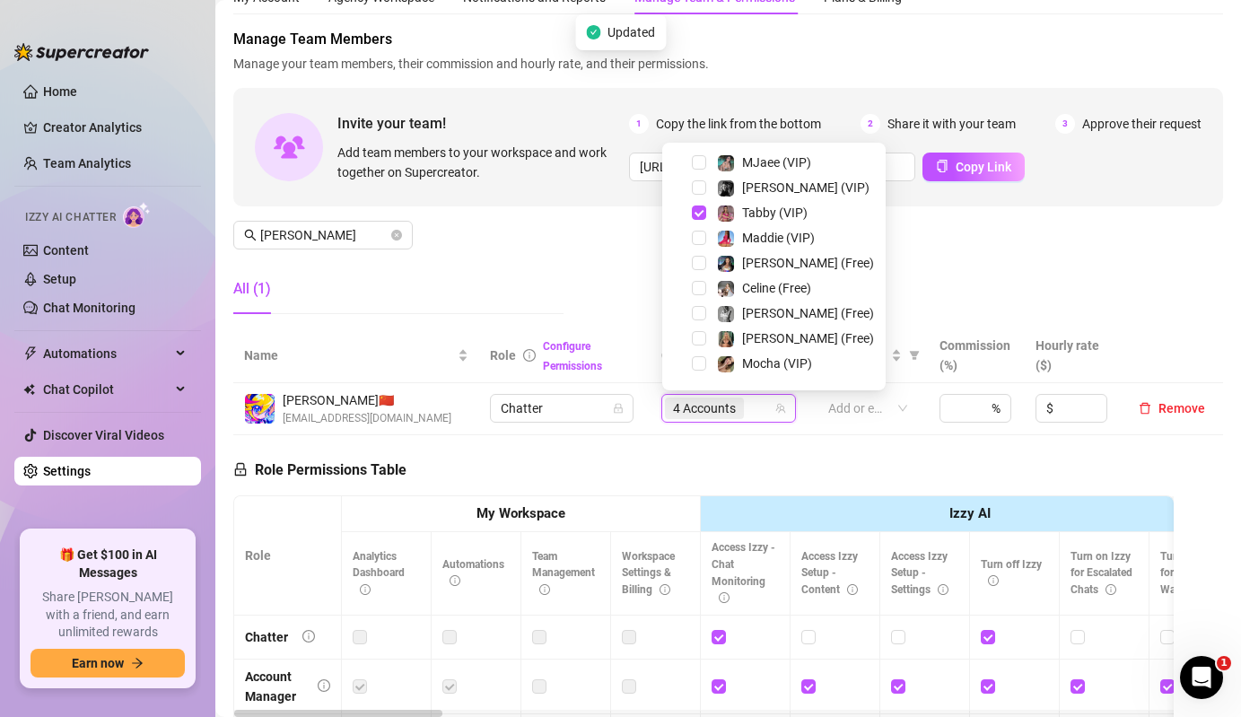
scroll to position [187, 0]
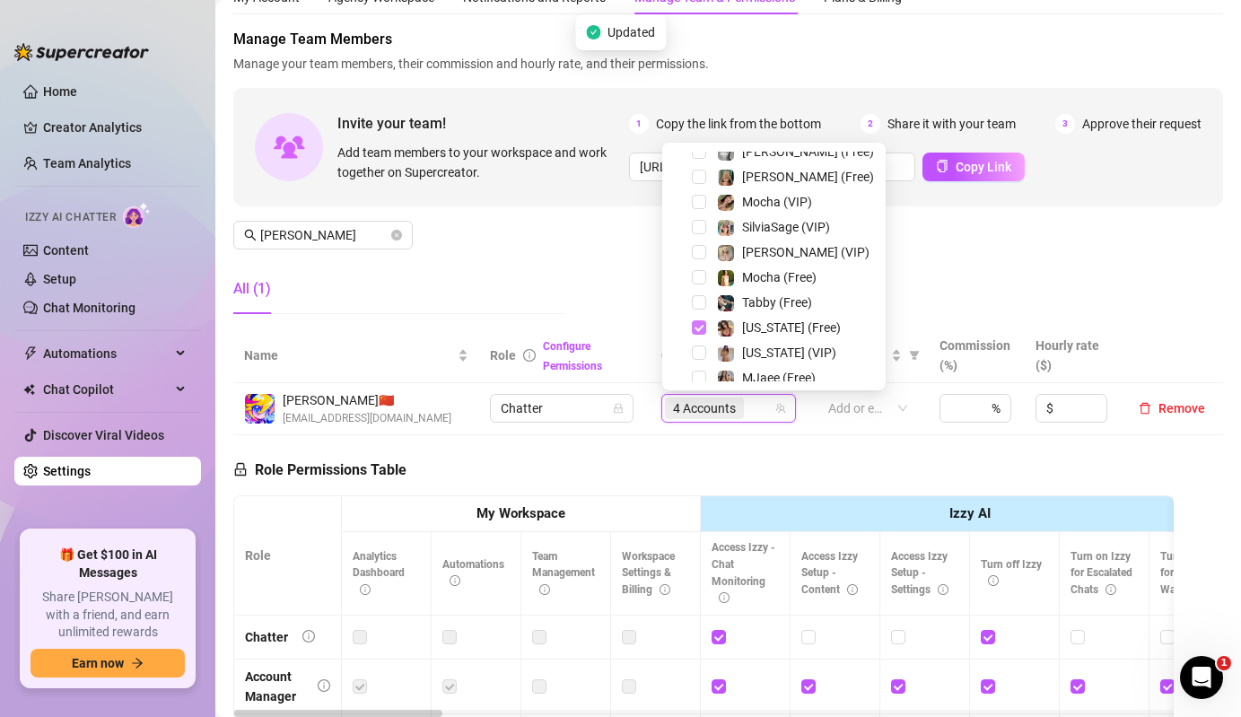
click at [695, 323] on span "Select tree node" at bounding box center [699, 327] width 14 height 14
click at [703, 294] on div "Tabby (Free)" at bounding box center [774, 303] width 215 height 22
click at [701, 298] on span "Select tree node" at bounding box center [699, 302] width 14 height 14
click at [583, 276] on div "Manage Team Members Manage your team members, their commission and hourly rate,…" at bounding box center [728, 179] width 990 height 300
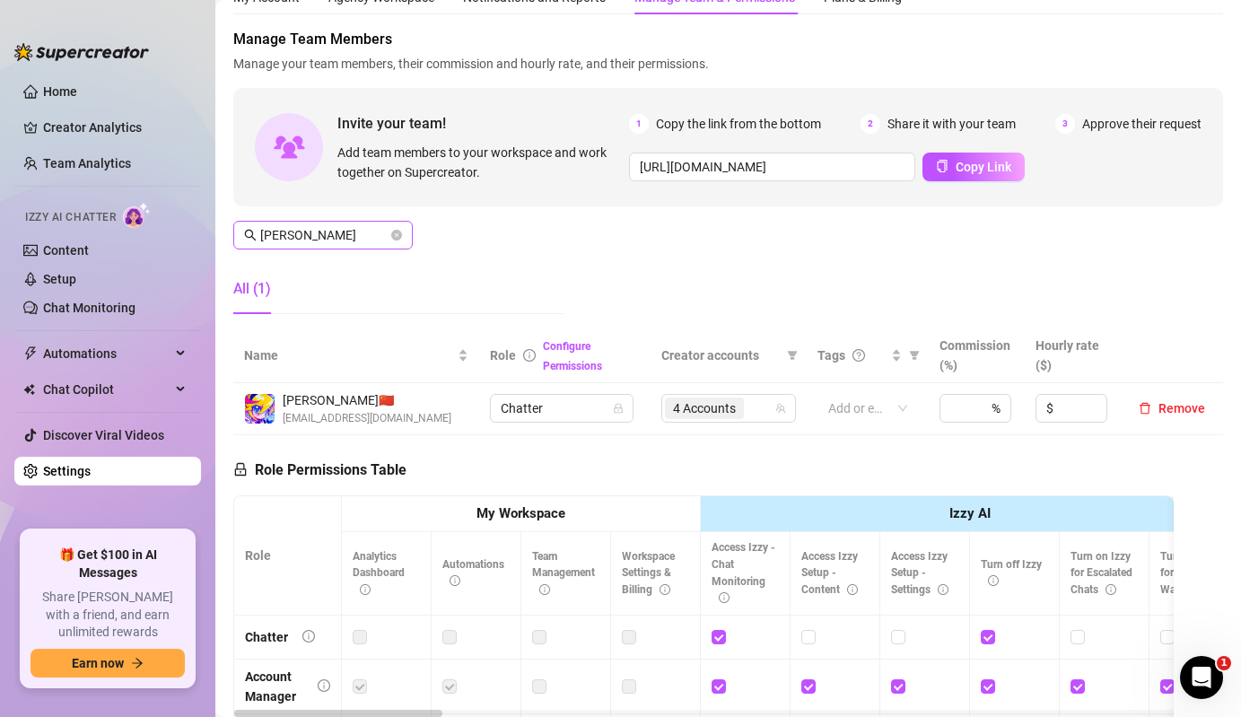
click at [320, 247] on span "[PERSON_NAME]" at bounding box center [323, 235] width 180 height 29
click at [345, 241] on input "[PERSON_NAME]" at bounding box center [323, 235] width 127 height 20
click at [706, 403] on span "2 Accounts" at bounding box center [704, 409] width 63 height 20
type input "elce"
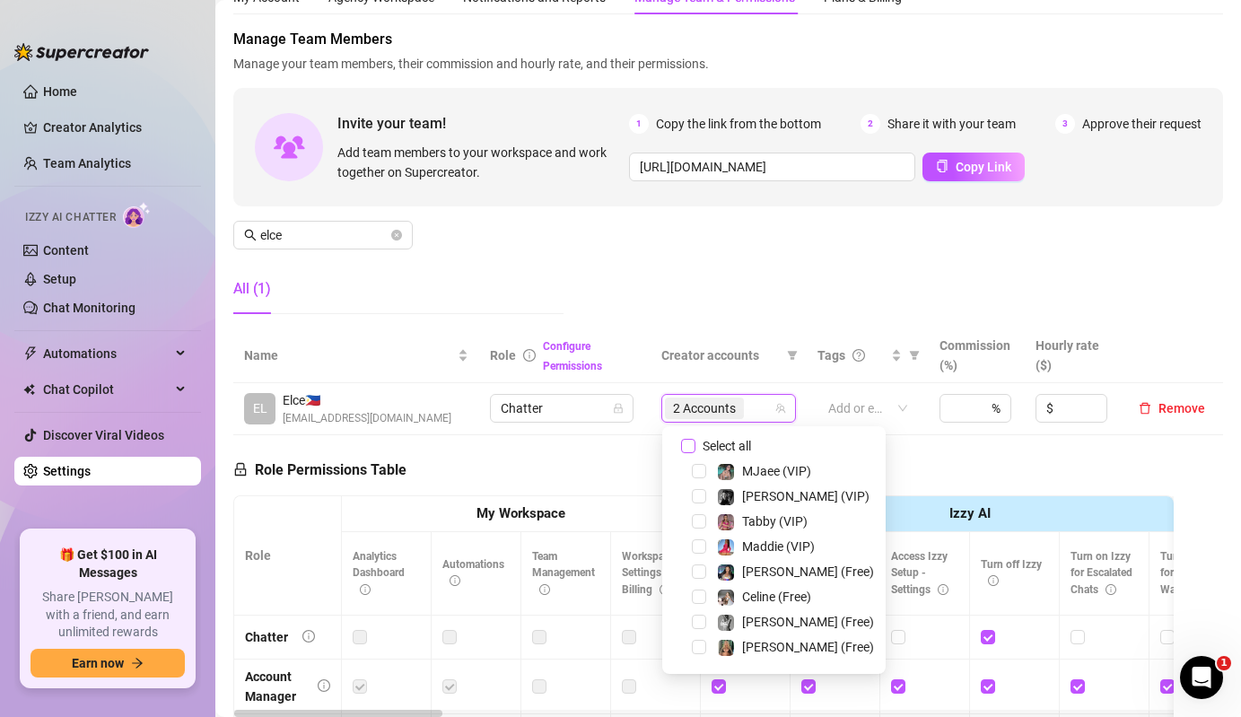
click at [717, 449] on span "Select all" at bounding box center [727, 446] width 63 height 20
click at [696, 449] on input "Select all" at bounding box center [688, 446] width 14 height 14
click at [717, 449] on span "Select all" at bounding box center [727, 446] width 63 height 20
click at [696, 449] on input "Select all" at bounding box center [688, 446] width 14 height 14
checkbox input "false"
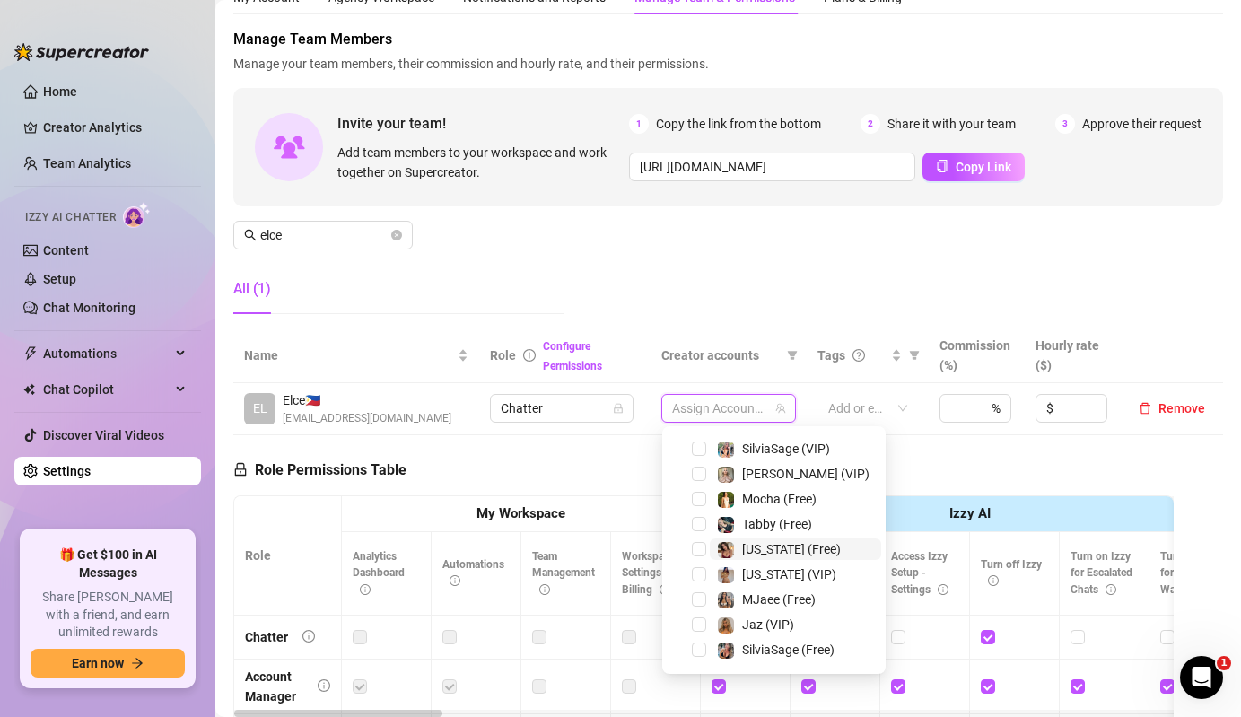
scroll to position [234, 0]
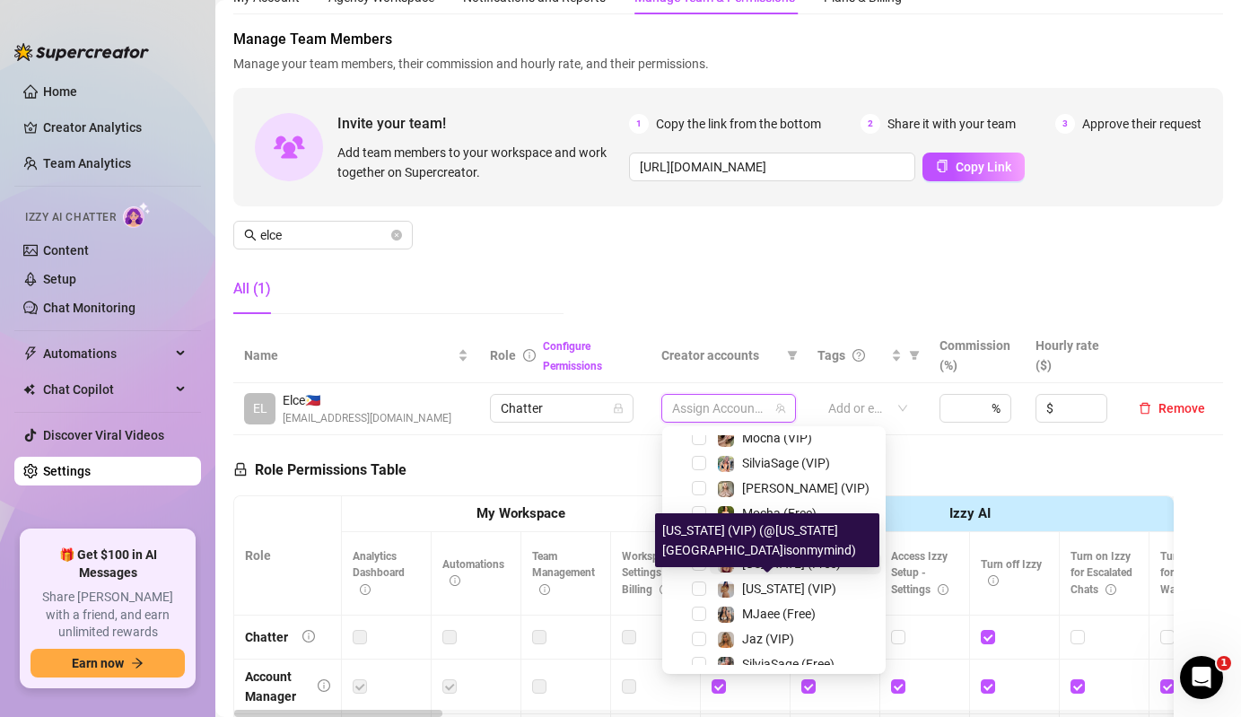
click at [739, 569] on div "[US_STATE] (Free)" at bounding box center [779, 564] width 124 height 22
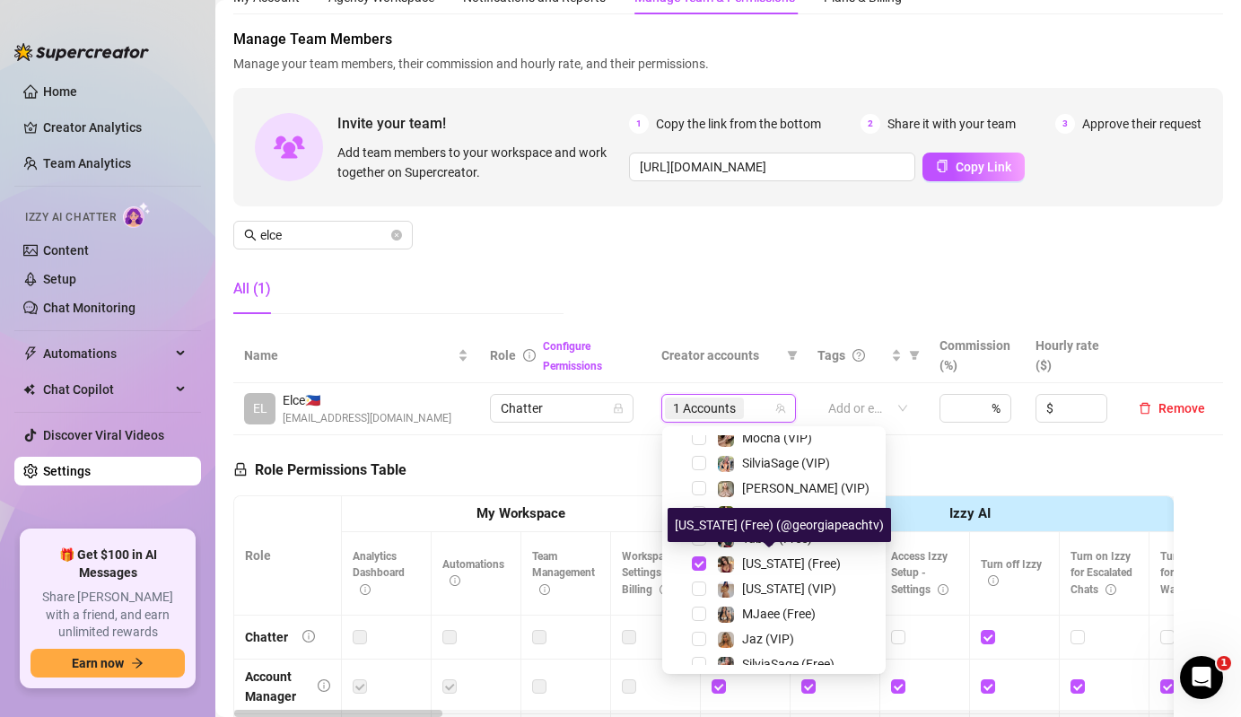
click at [741, 574] on div "[US_STATE] (Free)" at bounding box center [774, 564] width 215 height 22
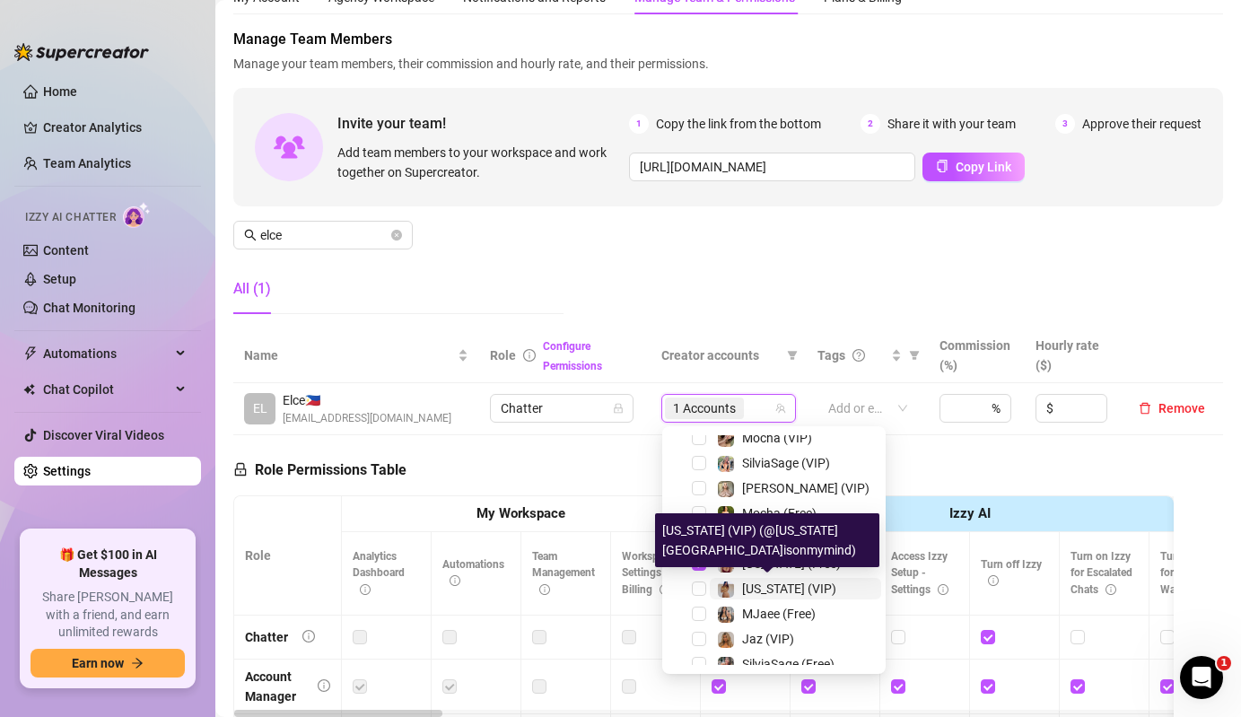
click at [742, 587] on span "[US_STATE] (VIP)" at bounding box center [789, 589] width 94 height 14
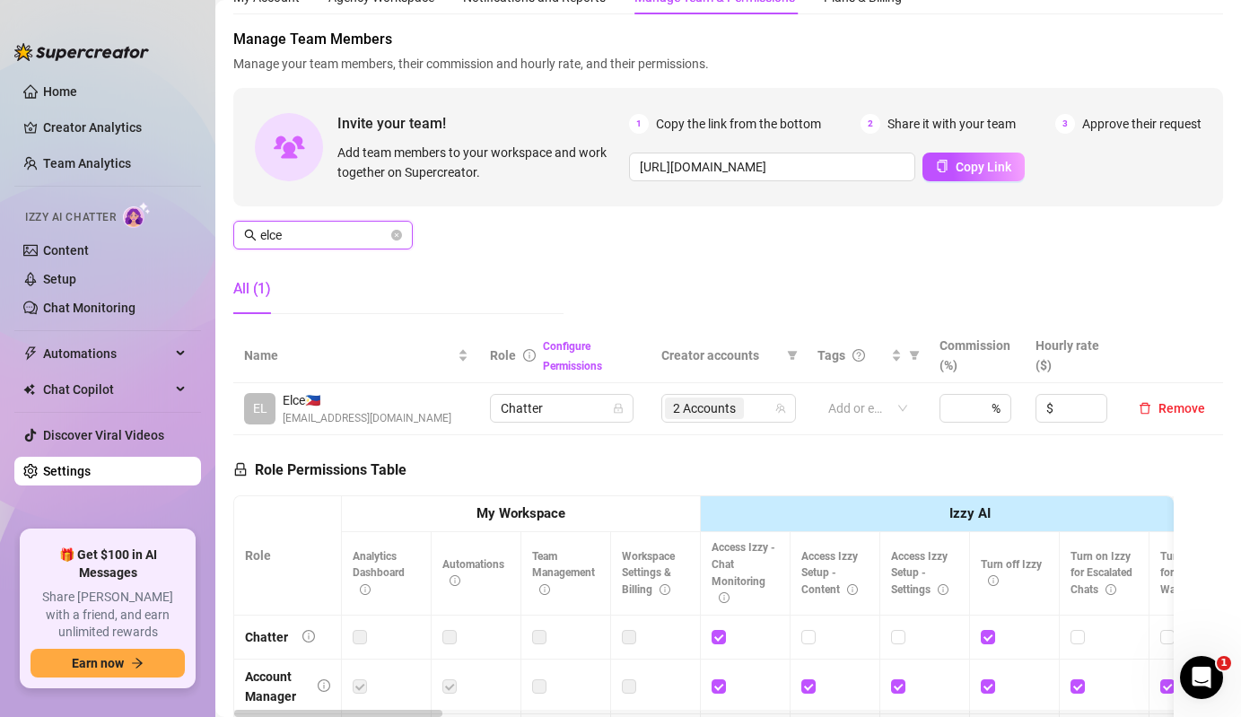
click at [360, 239] on input "elce" at bounding box center [323, 235] width 127 height 20
click at [680, 417] on span "2 Accounts" at bounding box center [704, 409] width 63 height 20
type input "[PERSON_NAME]"
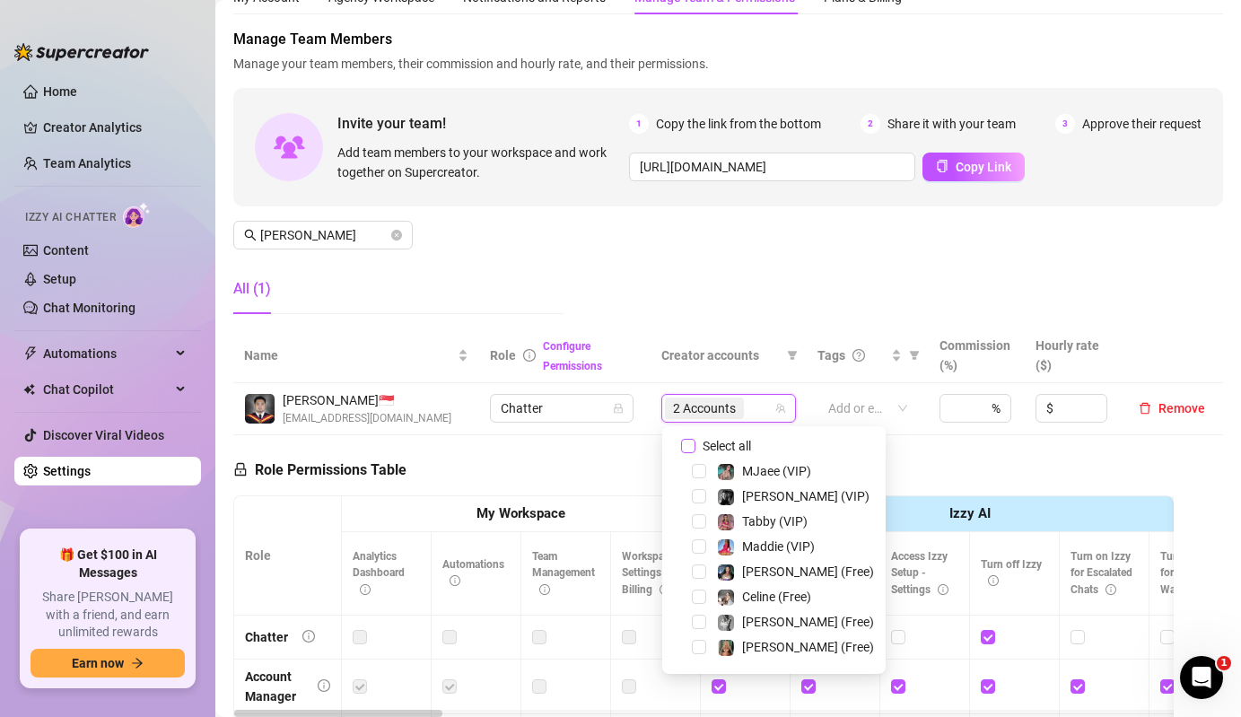
click at [704, 451] on span "Select all" at bounding box center [727, 446] width 63 height 20
click at [696, 451] on input "Select all" at bounding box center [688, 446] width 14 height 14
click at [704, 451] on span "Select all" at bounding box center [727, 446] width 63 height 20
click at [696, 451] on input "Select all" at bounding box center [688, 446] width 14 height 14
checkbox input "false"
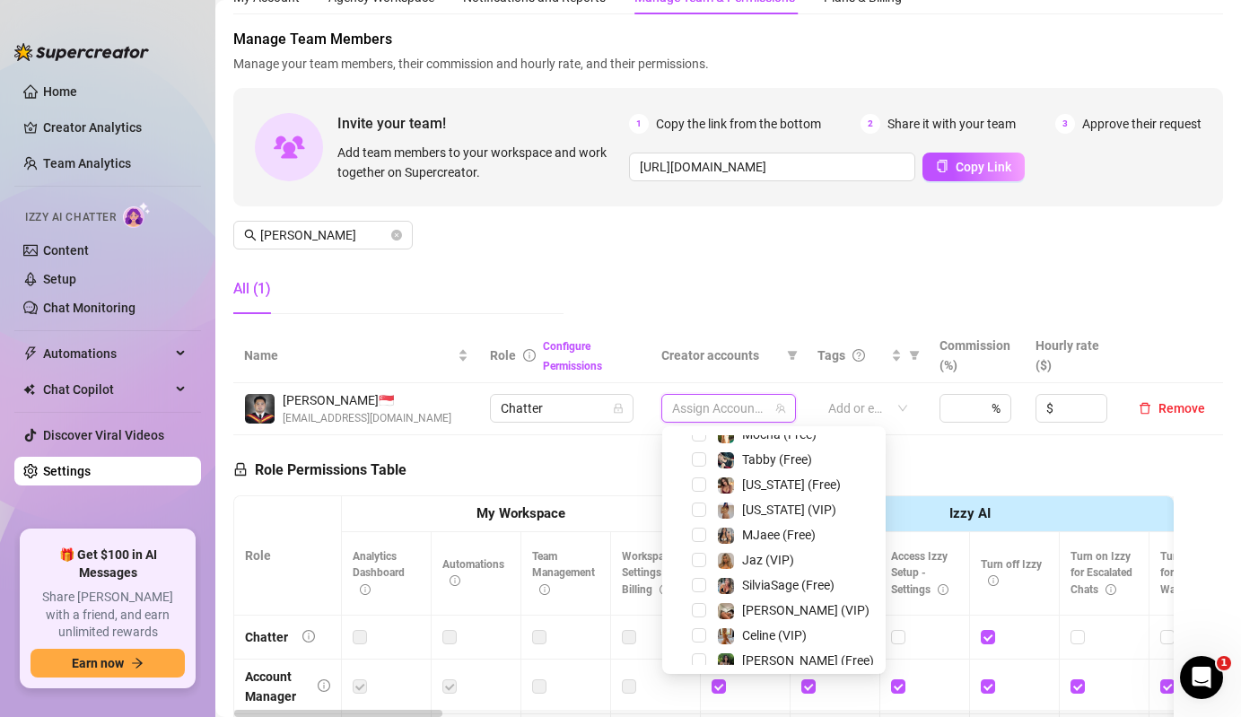
scroll to position [348, 0]
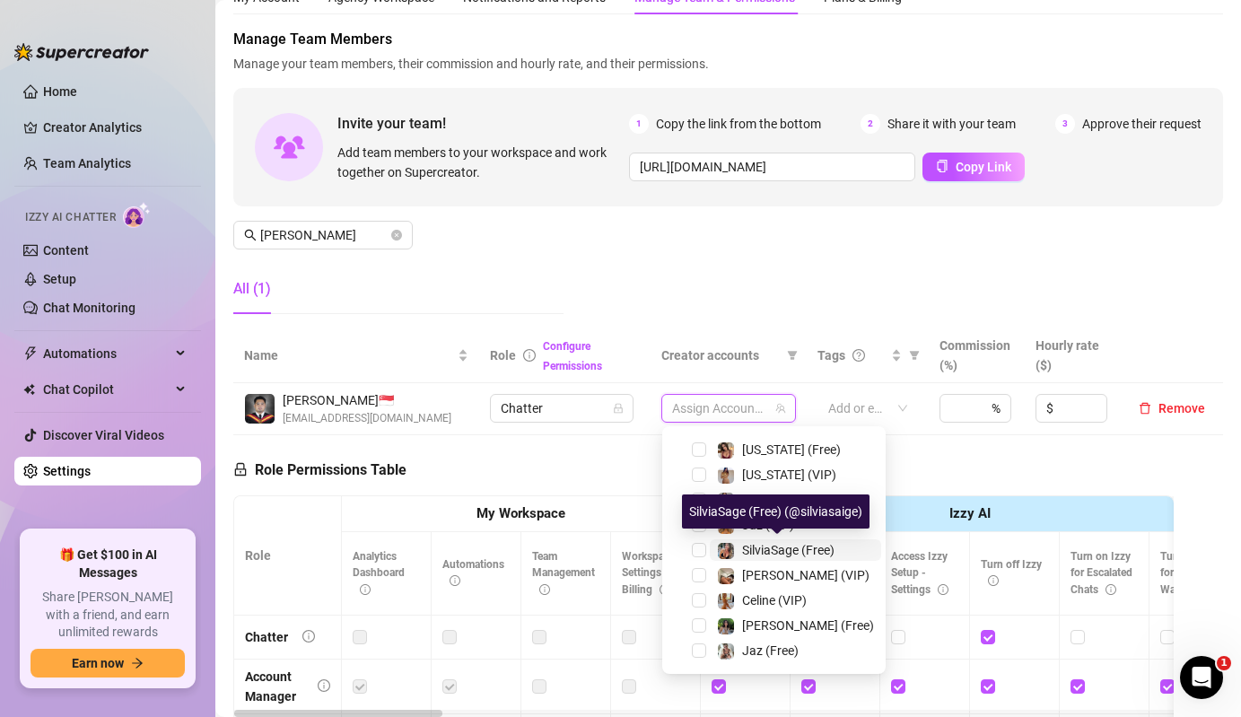
click at [735, 549] on div "SilviaSage (Free)" at bounding box center [776, 550] width 118 height 22
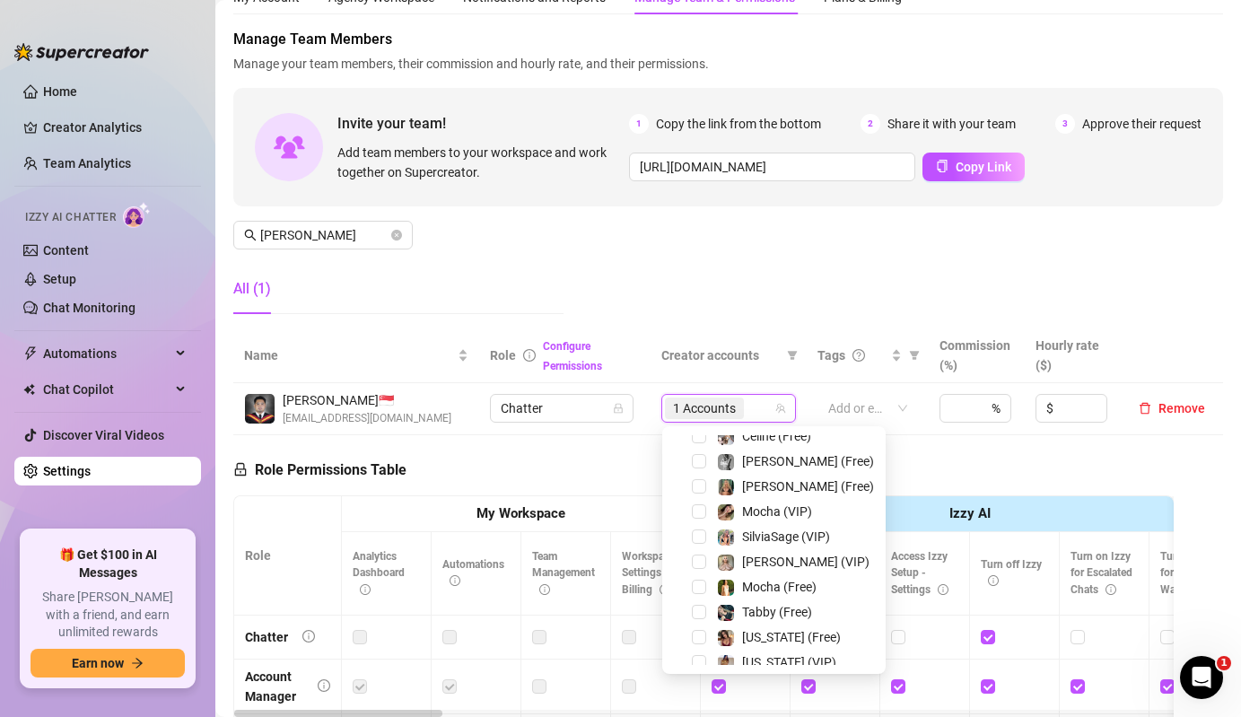
scroll to position [148, 0]
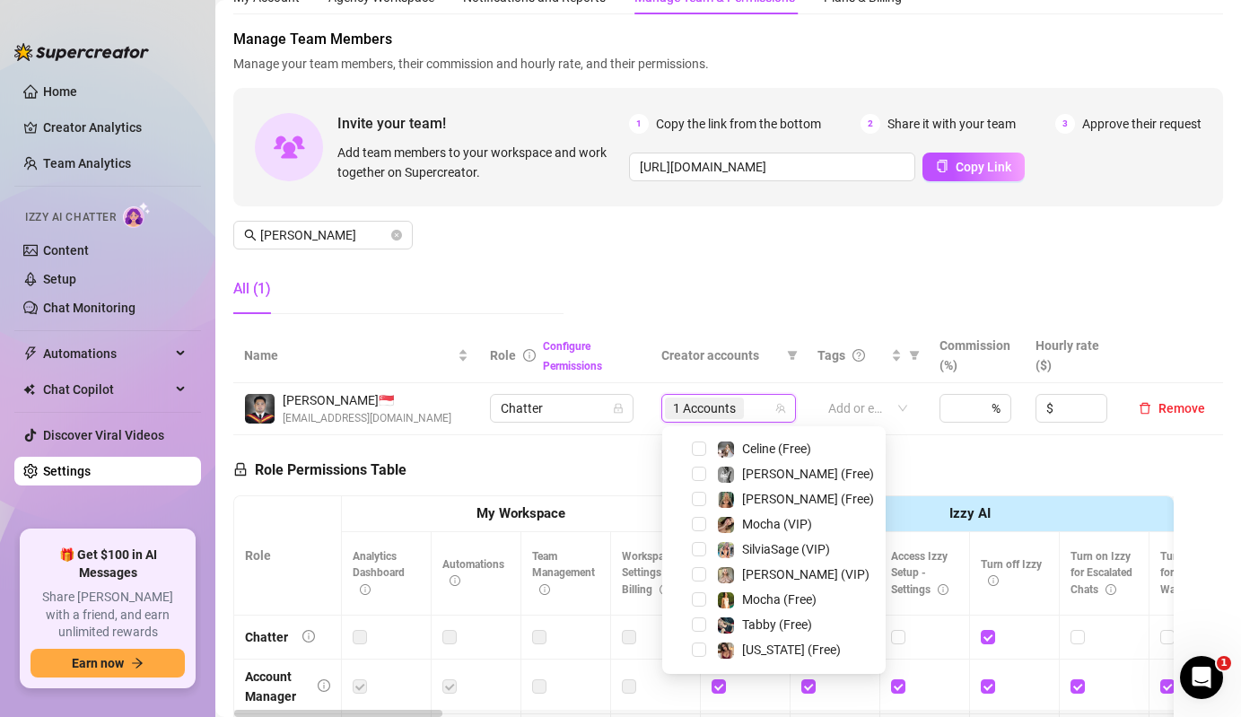
click at [735, 549] on div "SilviaSage (VIP)" at bounding box center [773, 550] width 113 height 22
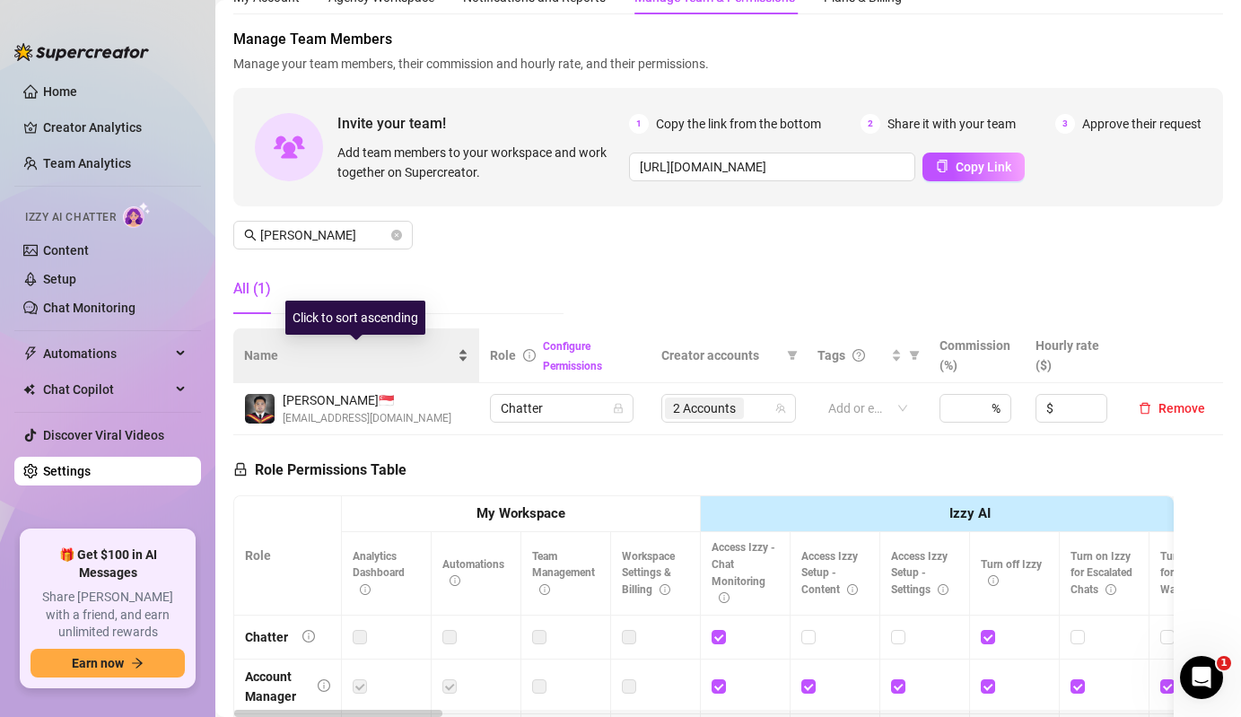
scroll to position [0, 0]
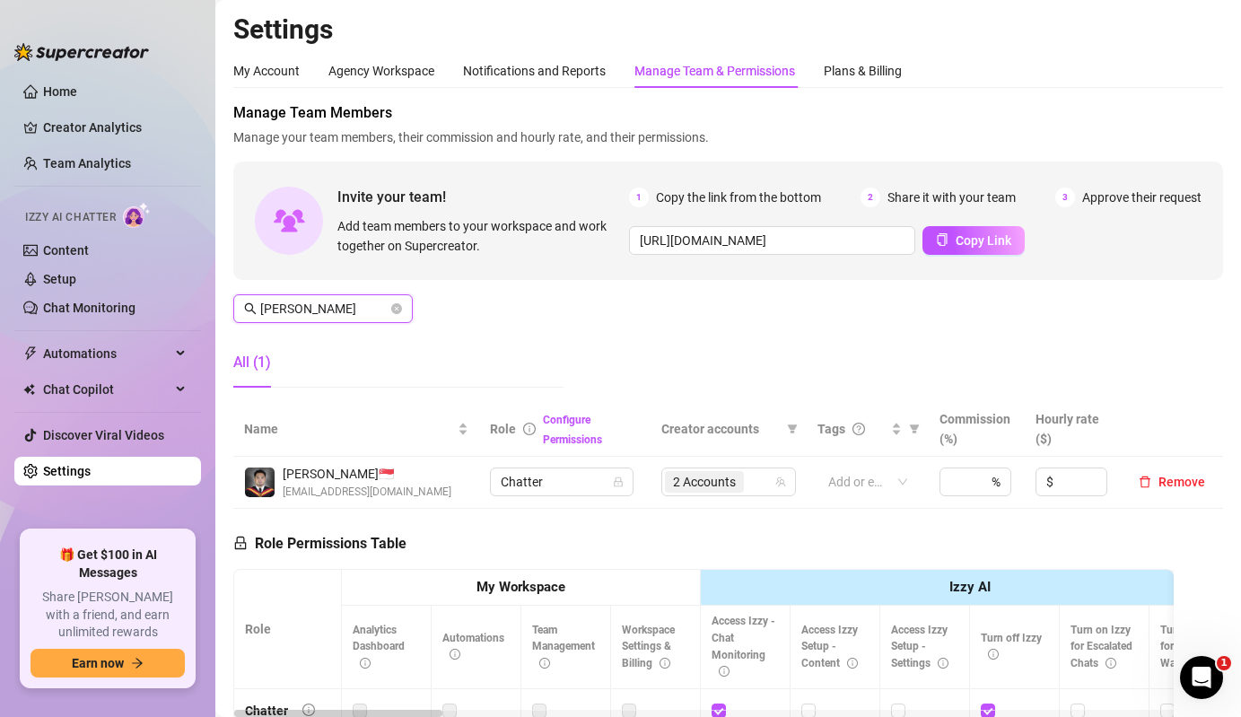
click at [360, 310] on input "[PERSON_NAME]" at bounding box center [323, 309] width 127 height 20
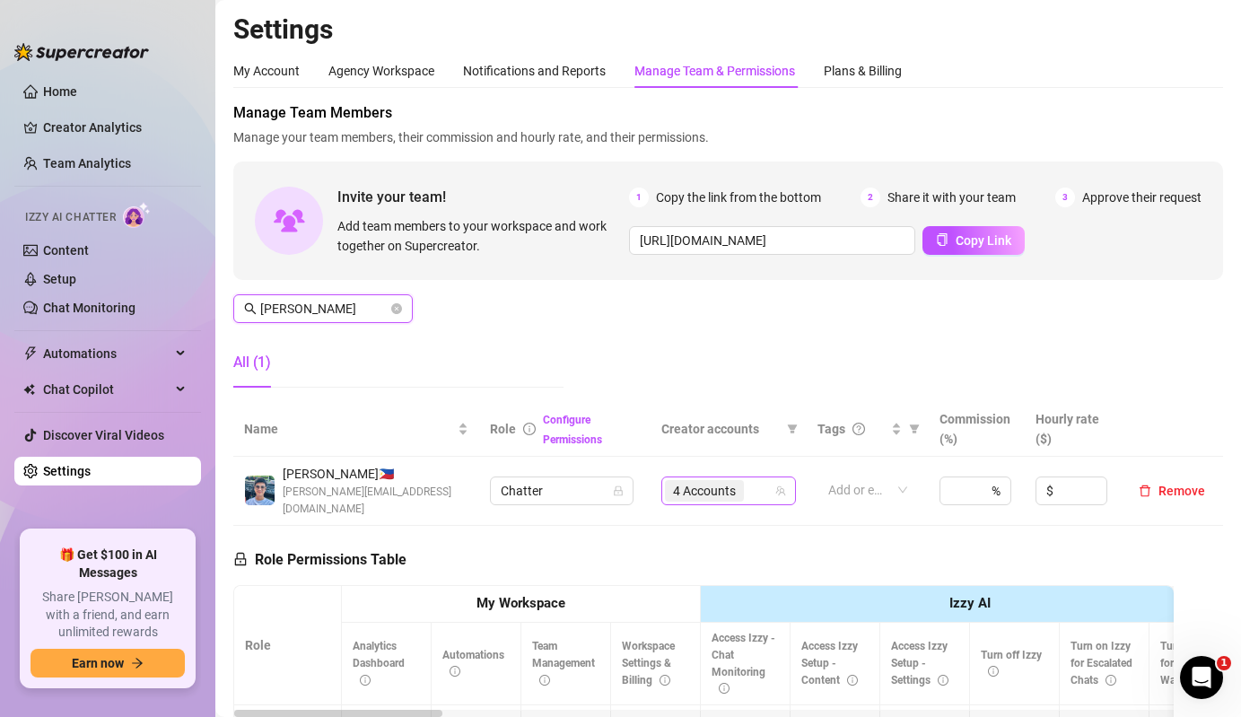
click at [736, 486] on span "4 Accounts" at bounding box center [704, 491] width 63 height 20
type input "[PERSON_NAME]"
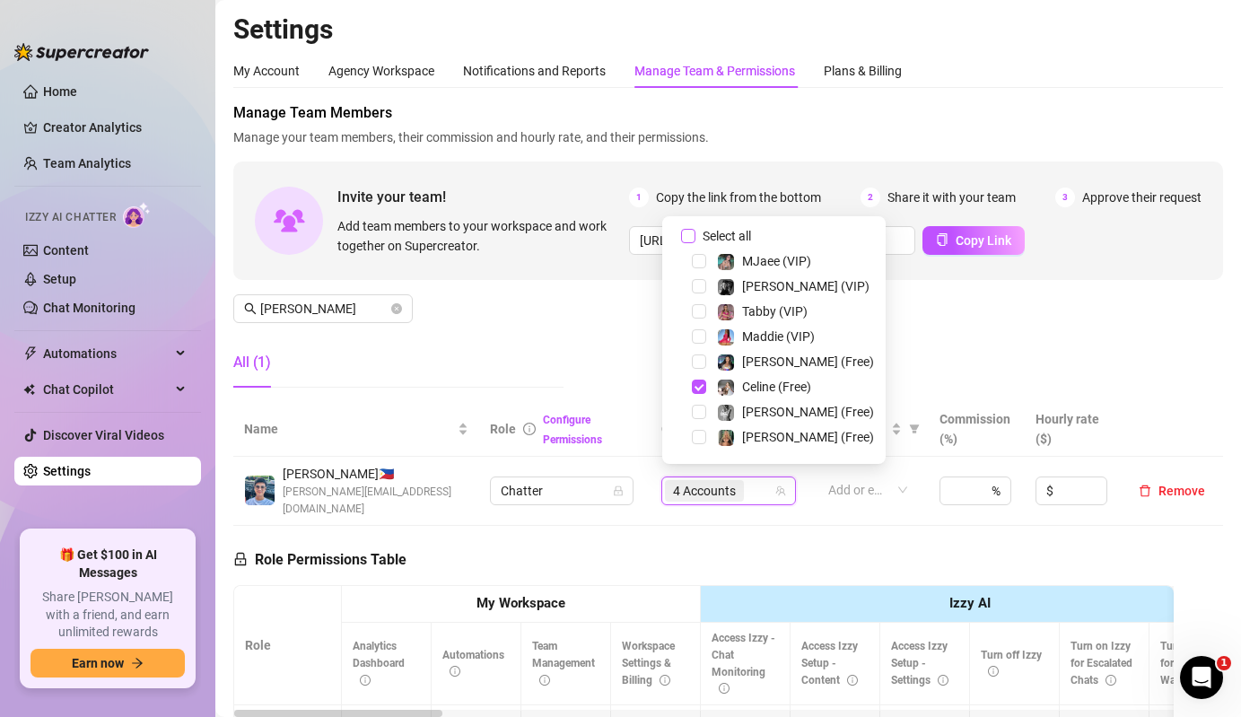
click at [706, 230] on span "Select all" at bounding box center [727, 236] width 63 height 20
click at [696, 230] on input "Select all" at bounding box center [688, 236] width 14 height 14
click at [706, 230] on span "Select all" at bounding box center [727, 236] width 63 height 20
click at [696, 230] on input "Select all" at bounding box center [688, 236] width 14 height 14
checkbox input "false"
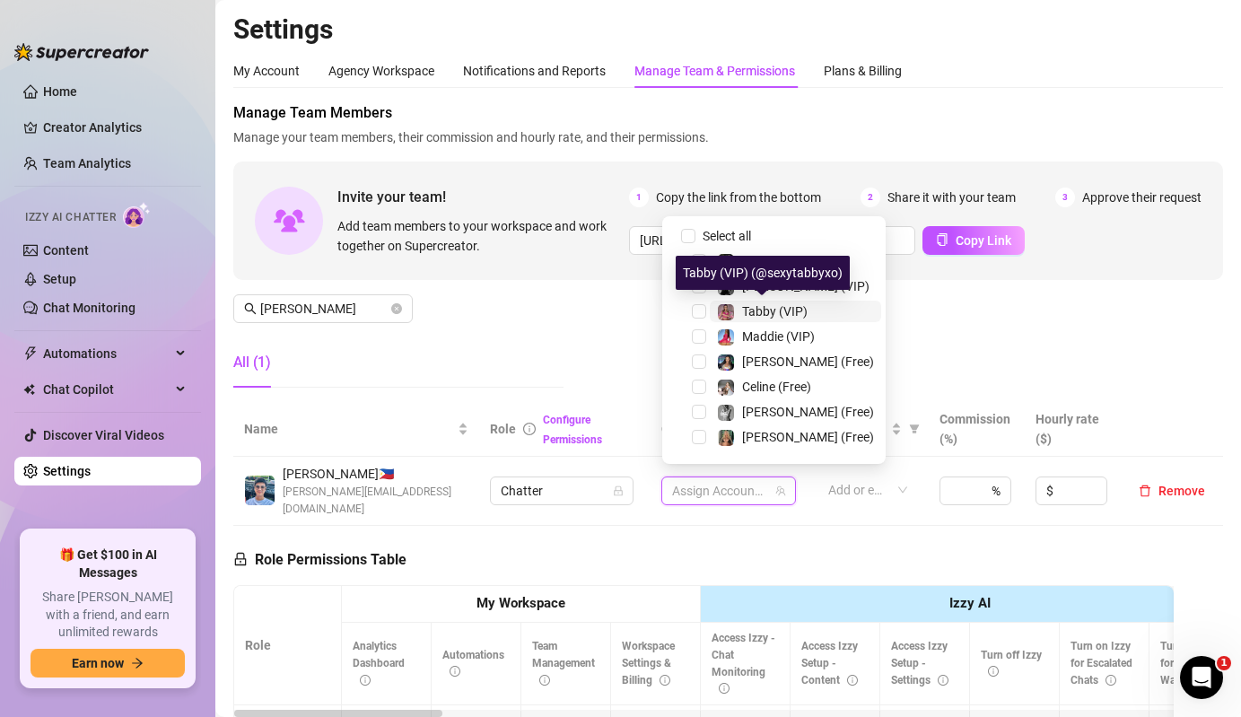
click at [722, 304] on img at bounding box center [726, 312] width 16 height 16
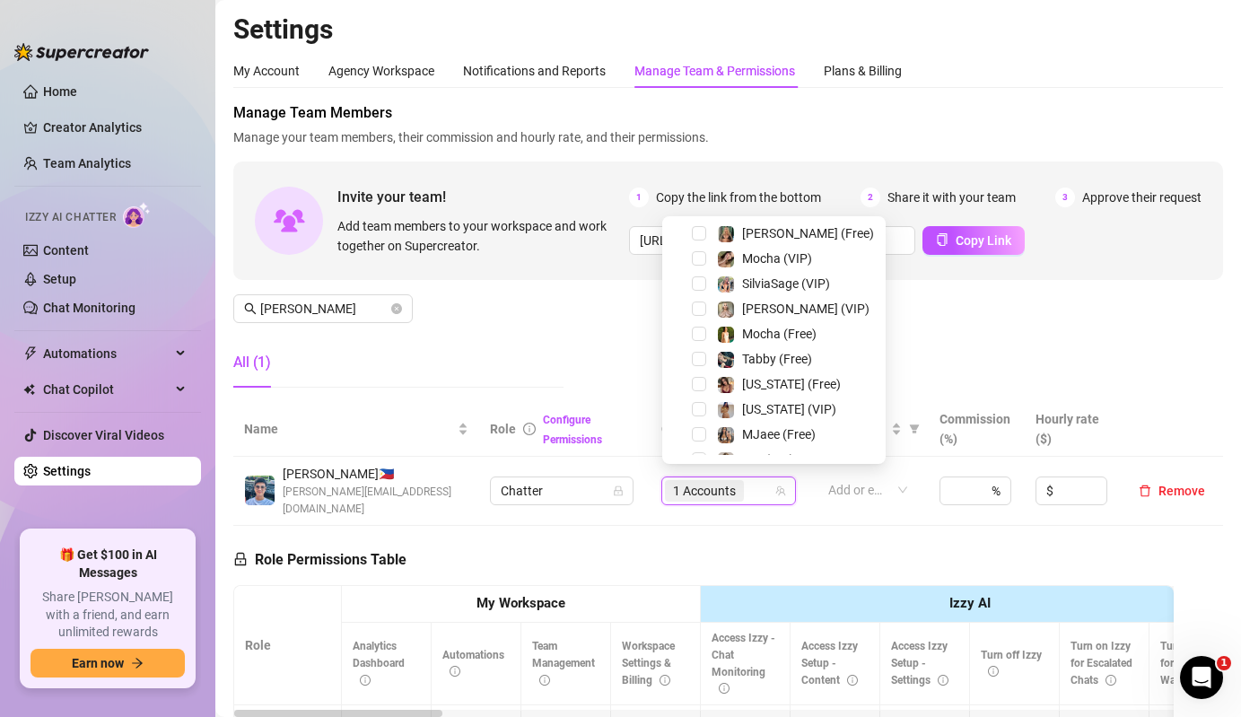
scroll to position [144, 0]
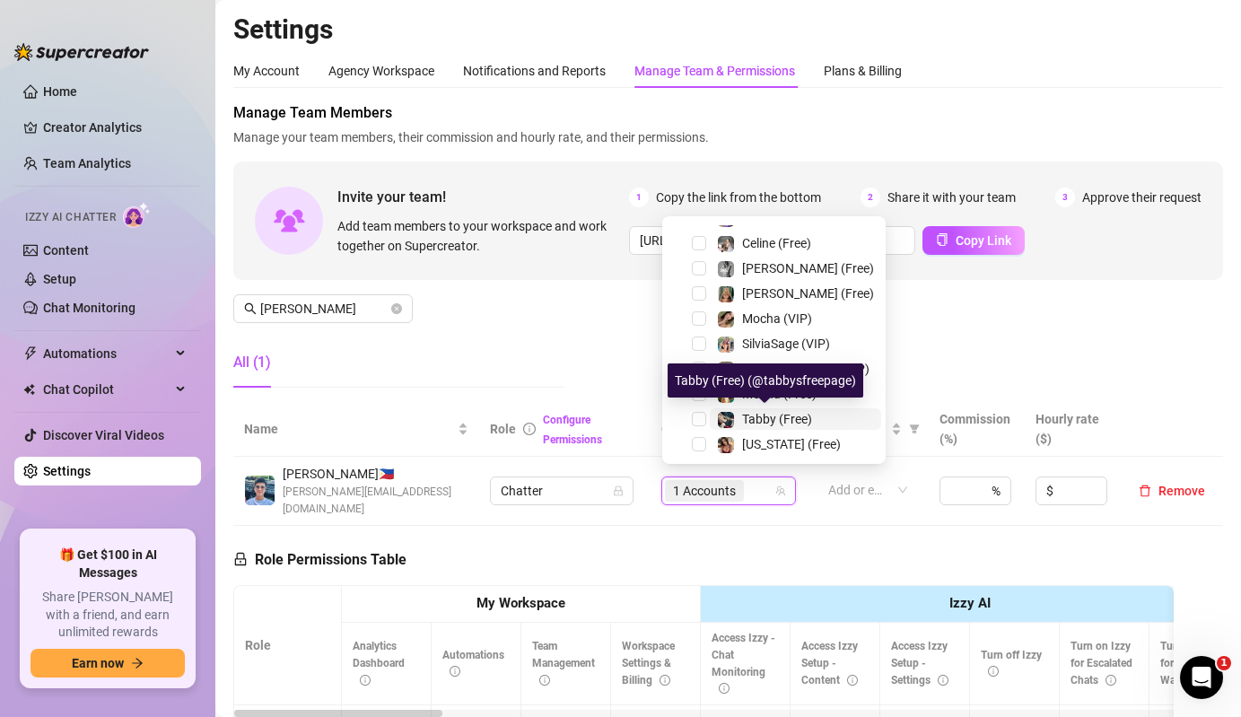
click at [731, 417] on img at bounding box center [726, 420] width 16 height 16
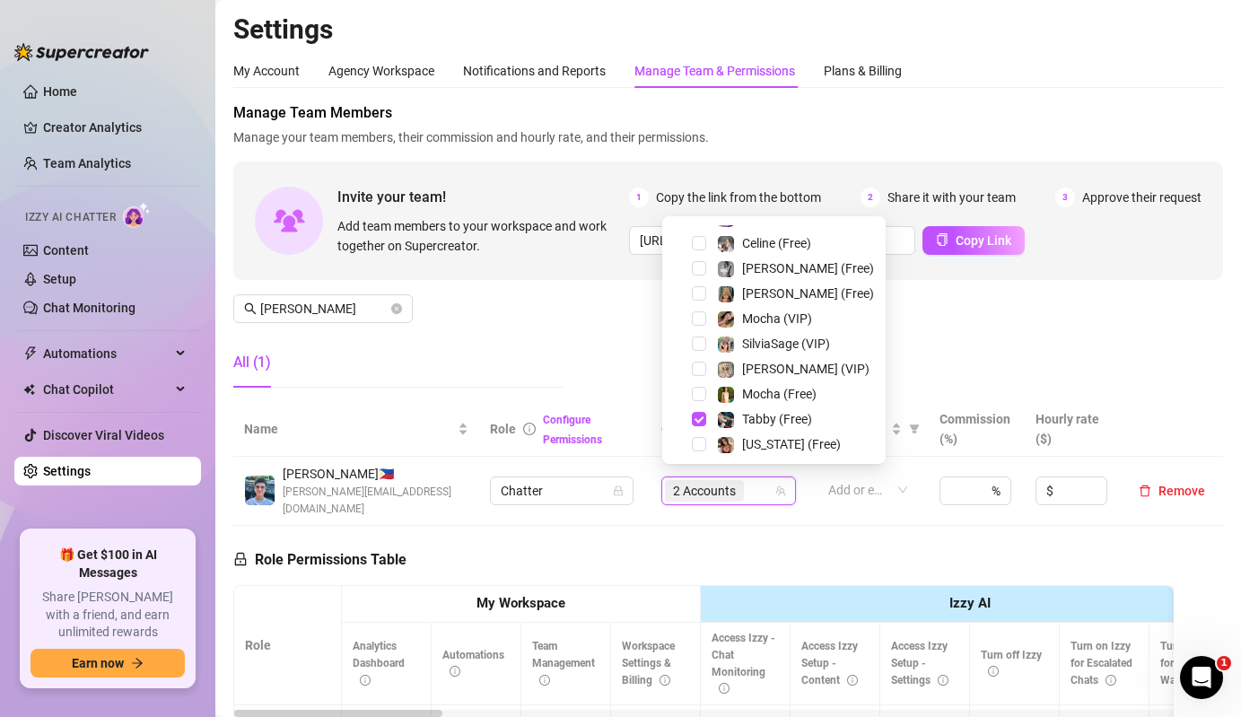
click at [747, 455] on div "Select all MJaee (VIP) [PERSON_NAME] (VIP) Tabby (VIP) [PERSON_NAME] (VIP) [PER…" at bounding box center [774, 340] width 224 height 248
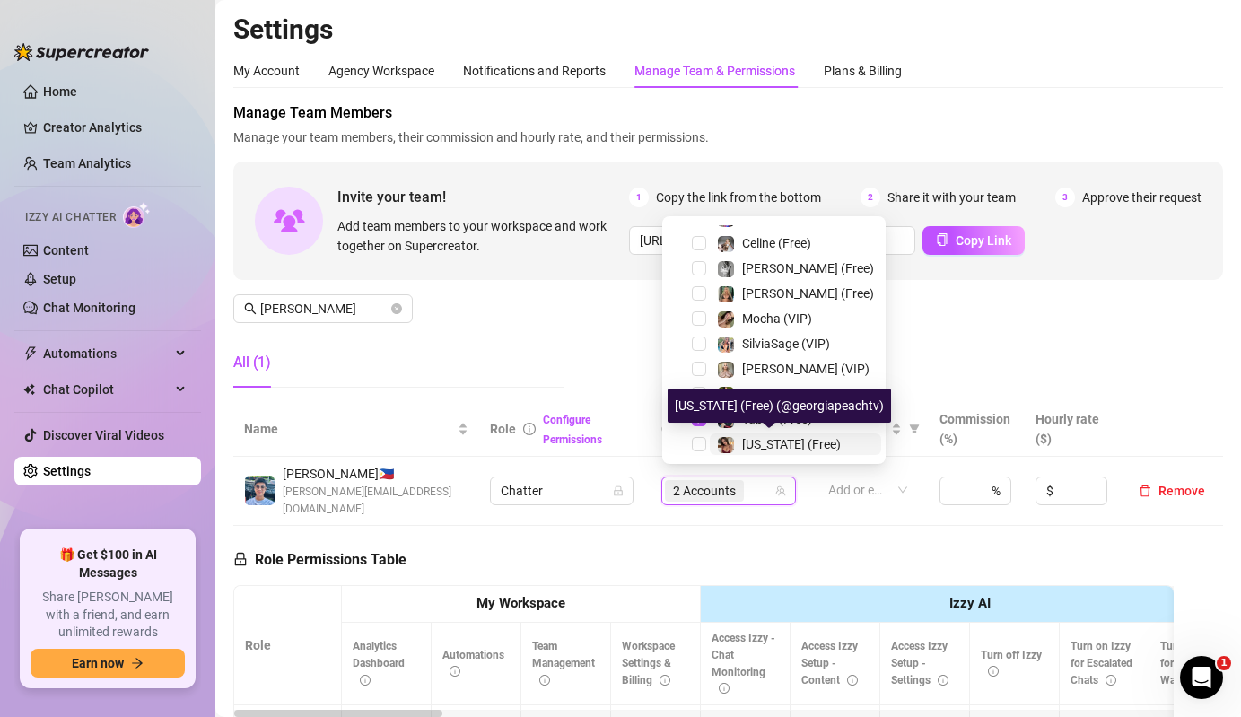
click at [761, 444] on span "[US_STATE] (Free)" at bounding box center [791, 444] width 99 height 14
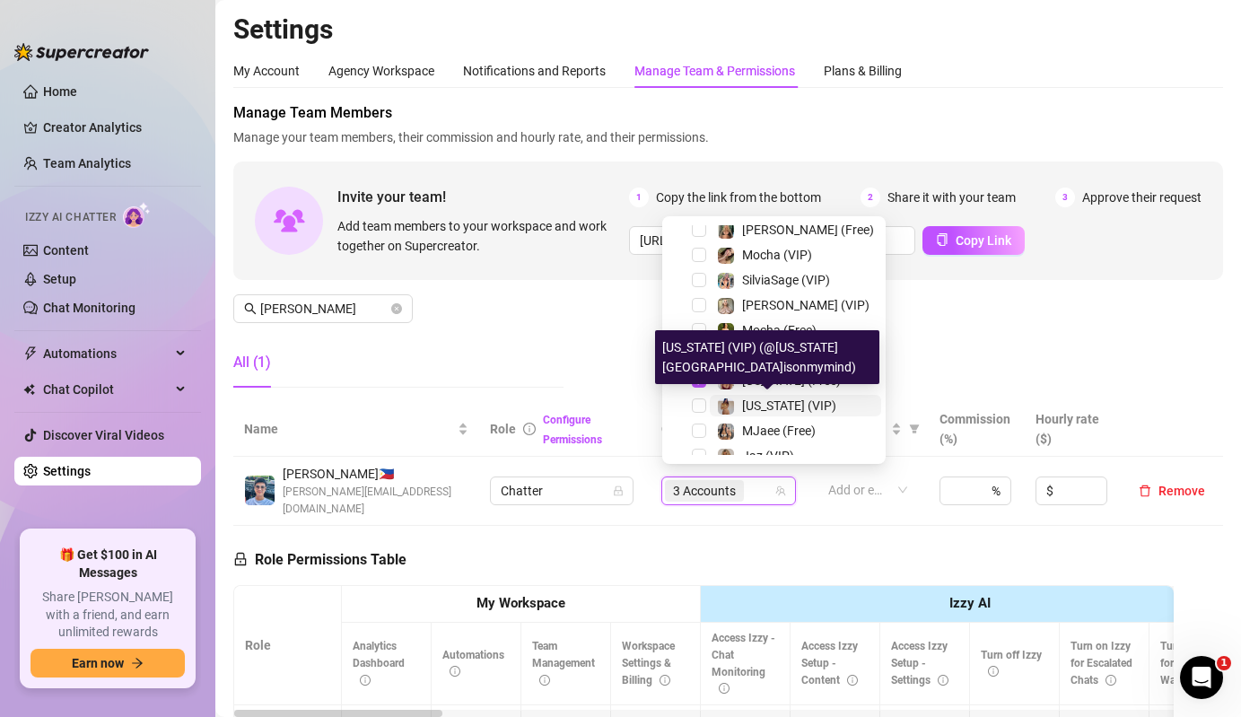
click at [752, 414] on div "[US_STATE] (VIP)" at bounding box center [789, 406] width 94 height 22
click at [751, 429] on span "MJaee (Free)" at bounding box center [779, 431] width 74 height 14
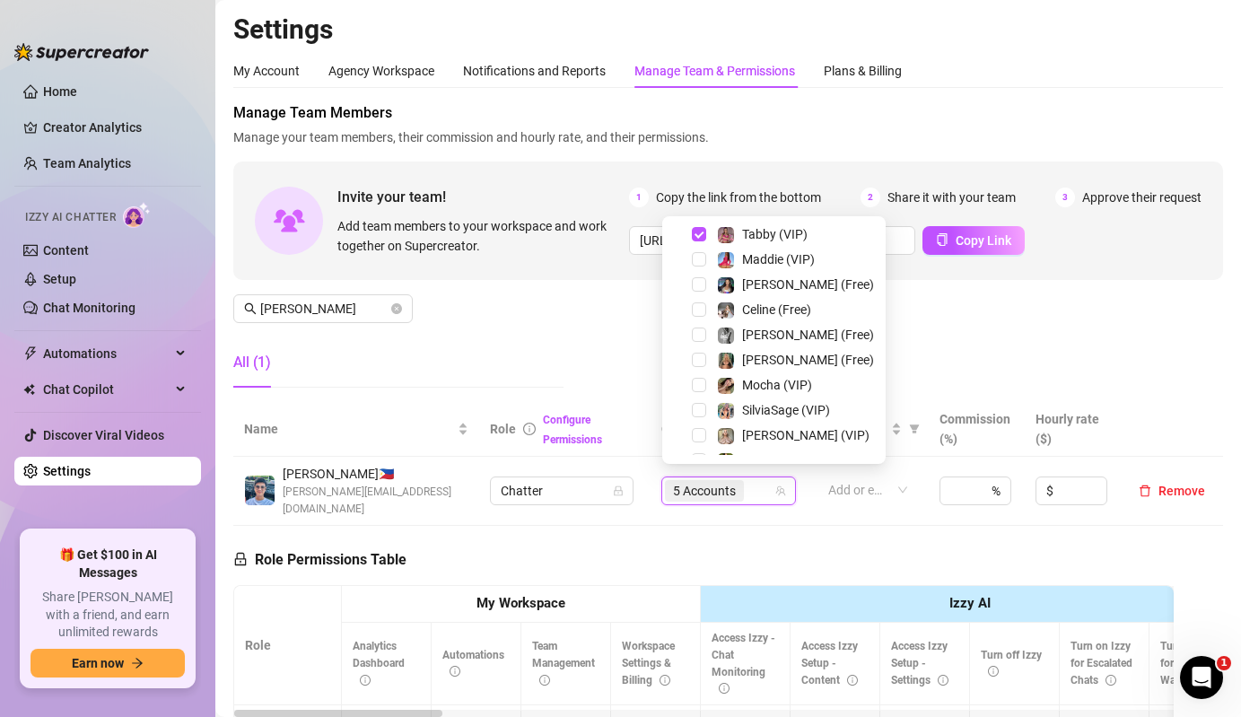
scroll to position [0, 0]
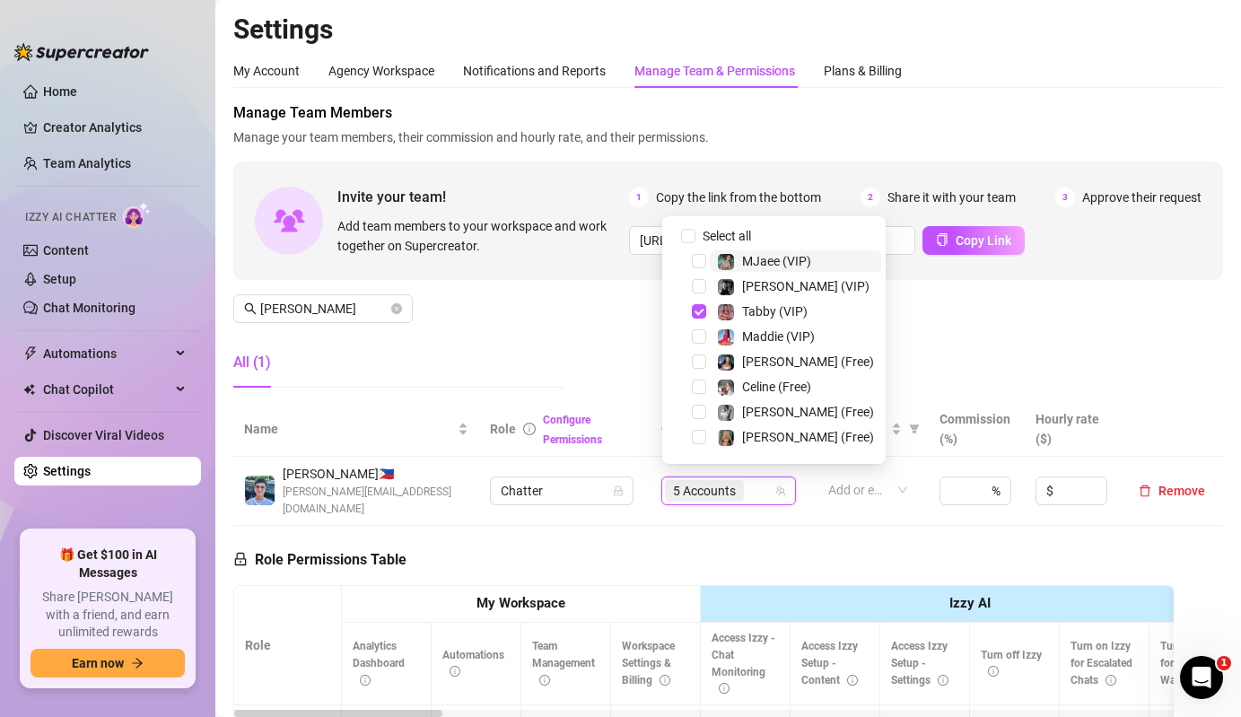
click at [718, 259] on img at bounding box center [726, 262] width 16 height 16
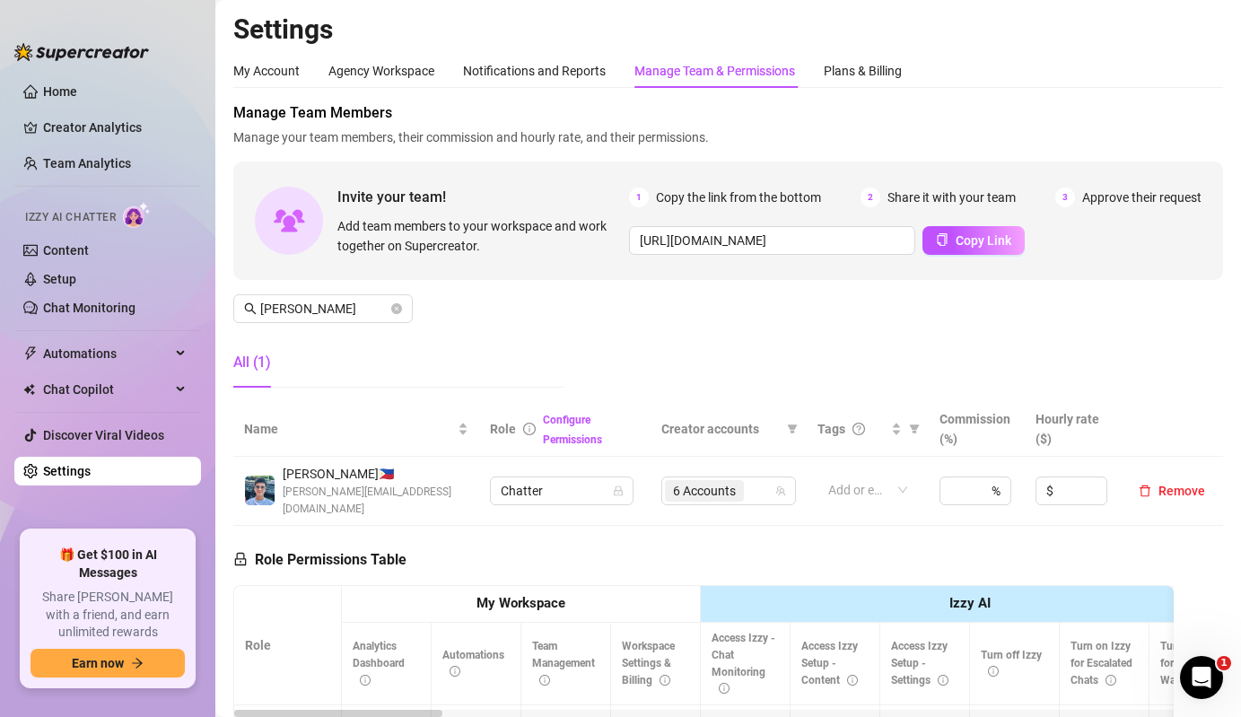
click at [321, 324] on div "Manage Team Members Manage your team members, their commission and hourly rate,…" at bounding box center [728, 252] width 990 height 300
click at [342, 310] on input "[PERSON_NAME]" at bounding box center [323, 309] width 127 height 20
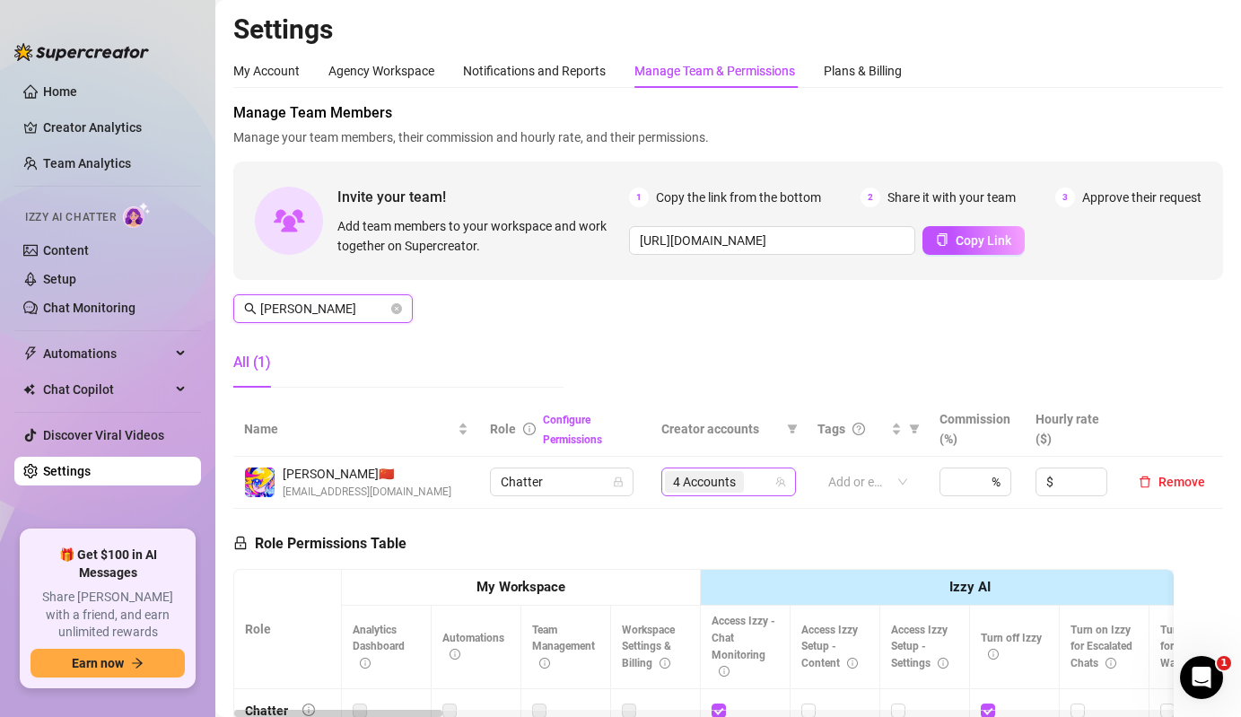
click at [727, 470] on div "4 Accounts" at bounding box center [706, 481] width 83 height 25
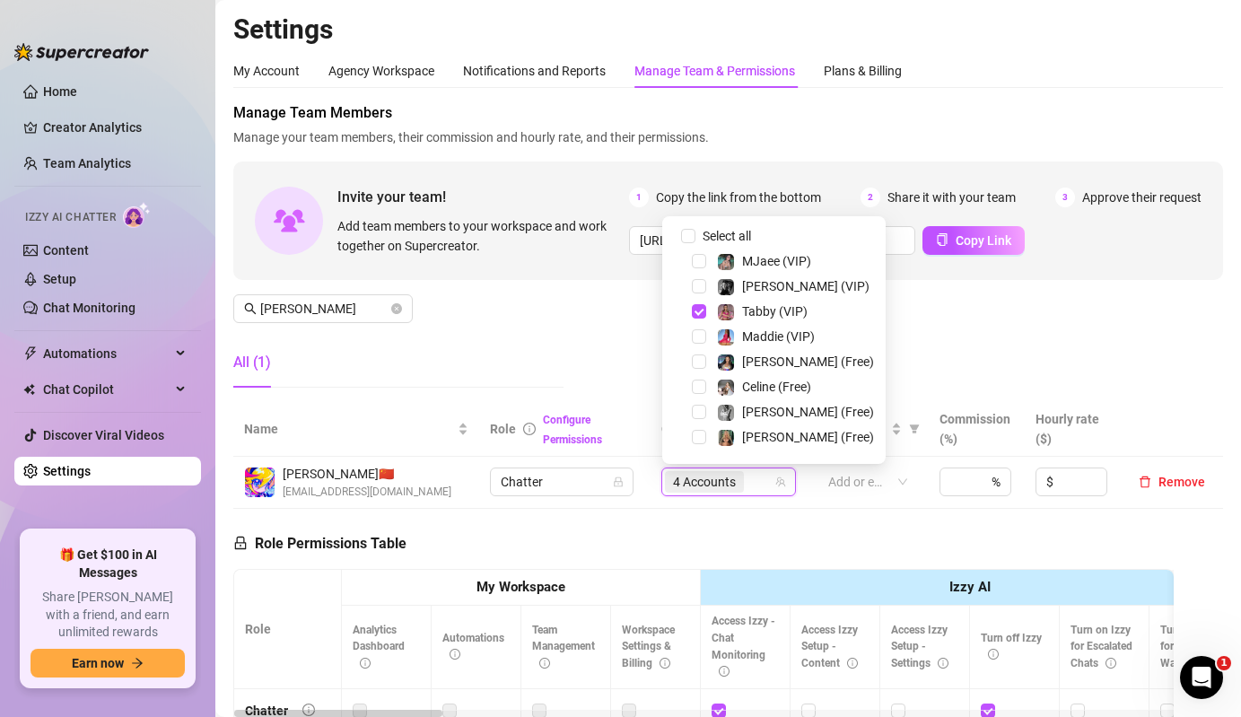
click at [578, 339] on div "Manage Team Members Manage your team members, their commission and hourly rate,…" at bounding box center [728, 252] width 990 height 300
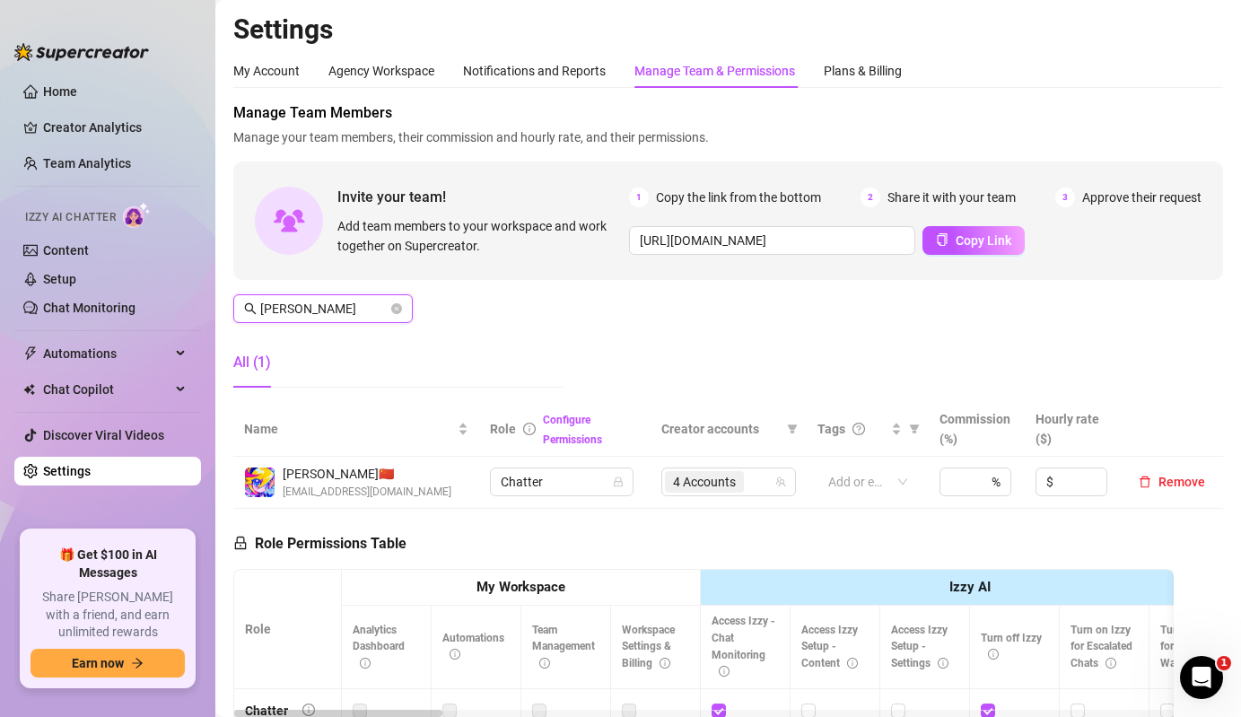
click at [373, 300] on input "[PERSON_NAME]" at bounding box center [323, 309] width 127 height 20
click at [681, 478] on span "2 Accounts" at bounding box center [704, 482] width 63 height 20
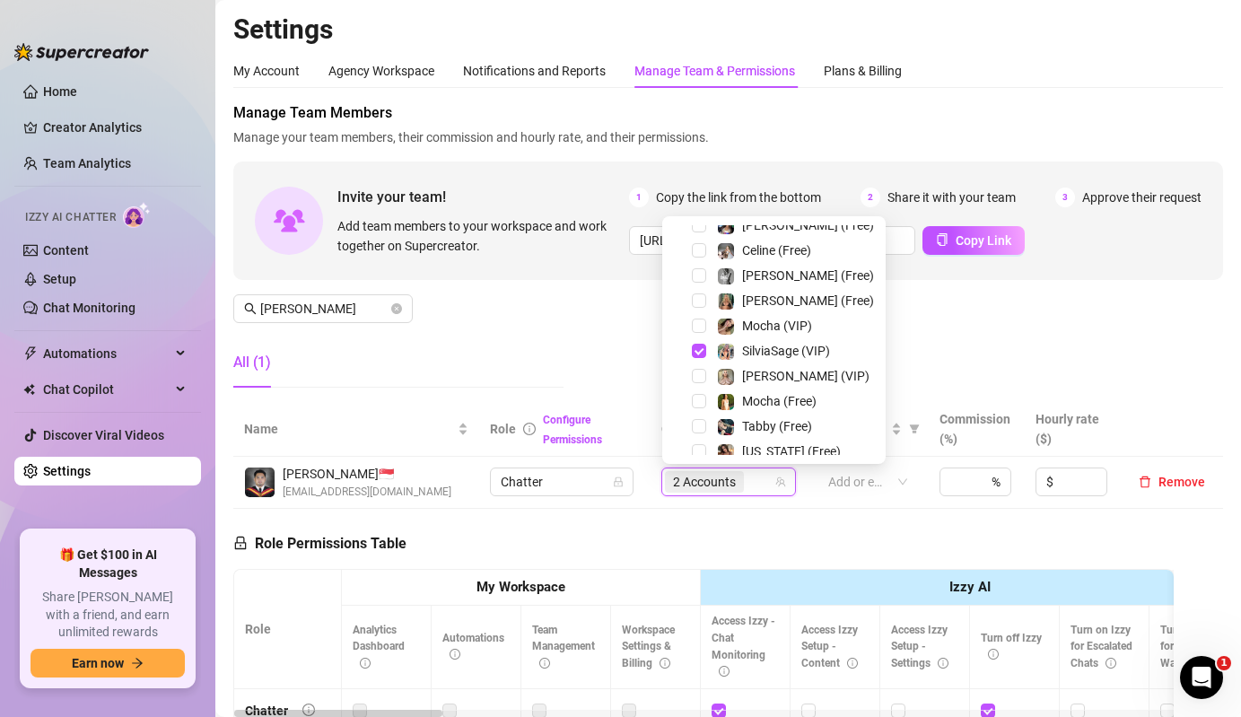
scroll to position [122, 0]
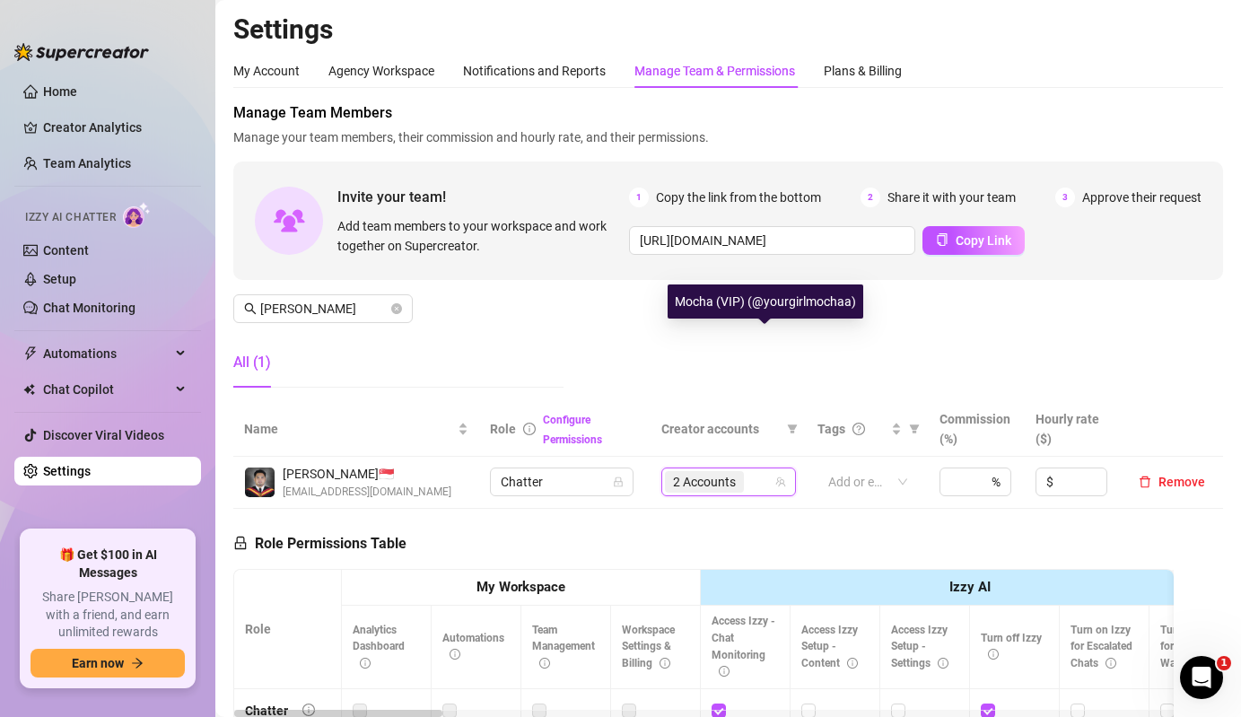
click at [578, 367] on div "Manage Team Members Manage your team members, their commission and hourly rate,…" at bounding box center [728, 252] width 990 height 300
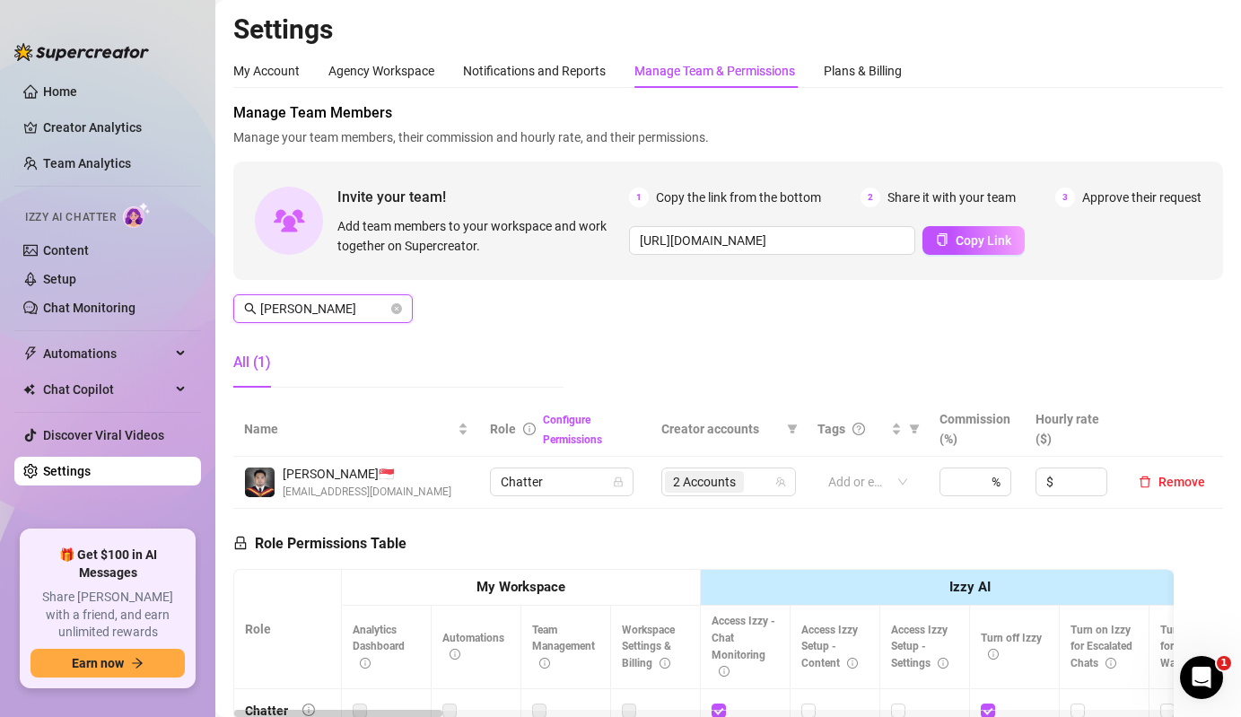
click at [381, 301] on input "[PERSON_NAME]" at bounding box center [323, 309] width 127 height 20
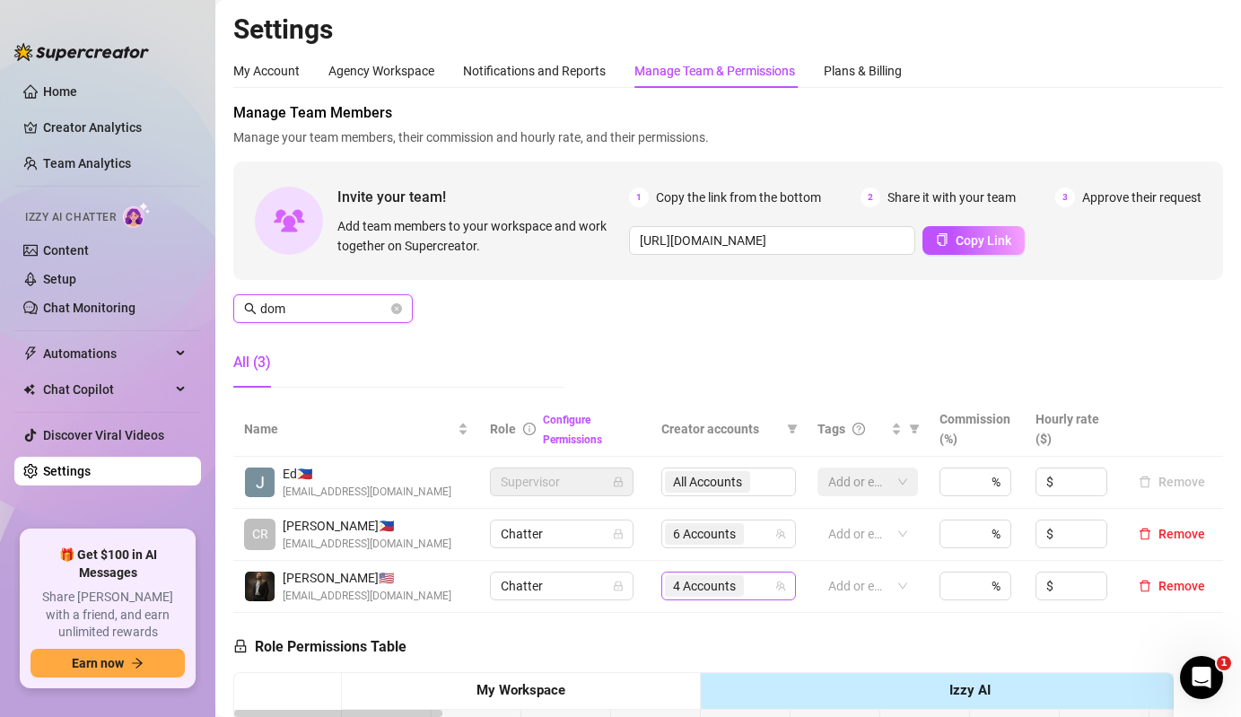
click at [718, 590] on span "4 Accounts" at bounding box center [704, 586] width 63 height 20
type input "dom"
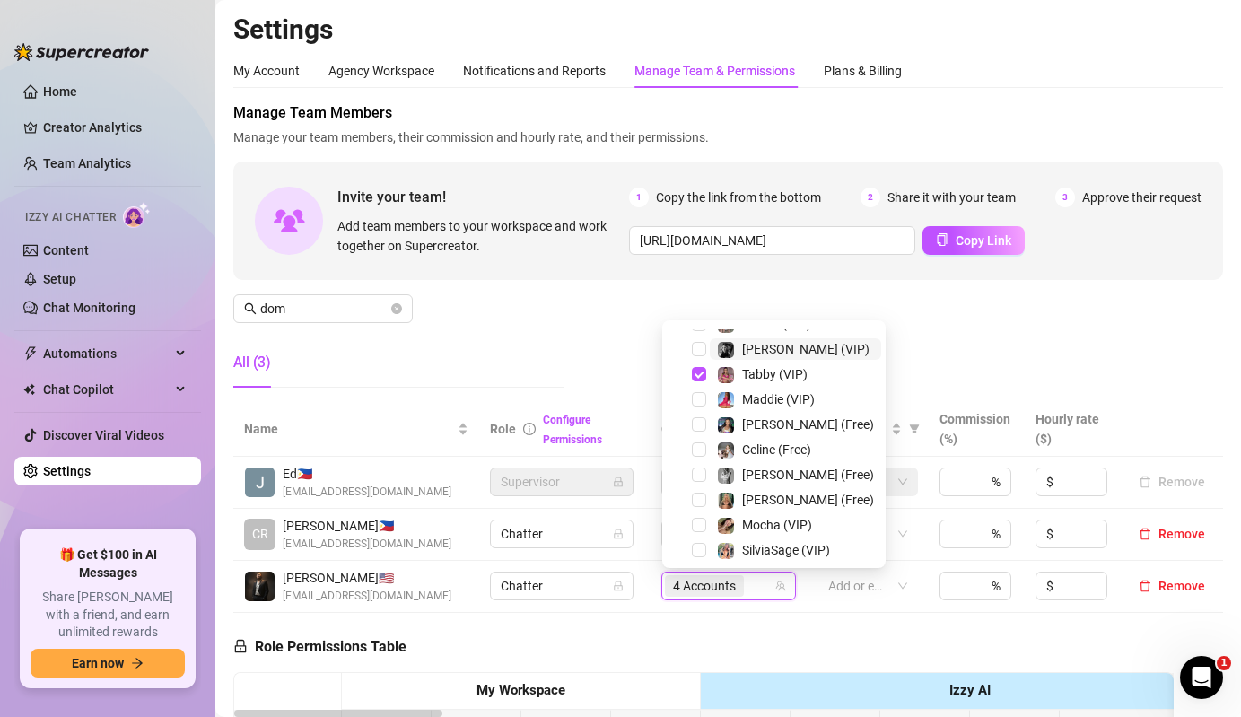
scroll to position [0, 0]
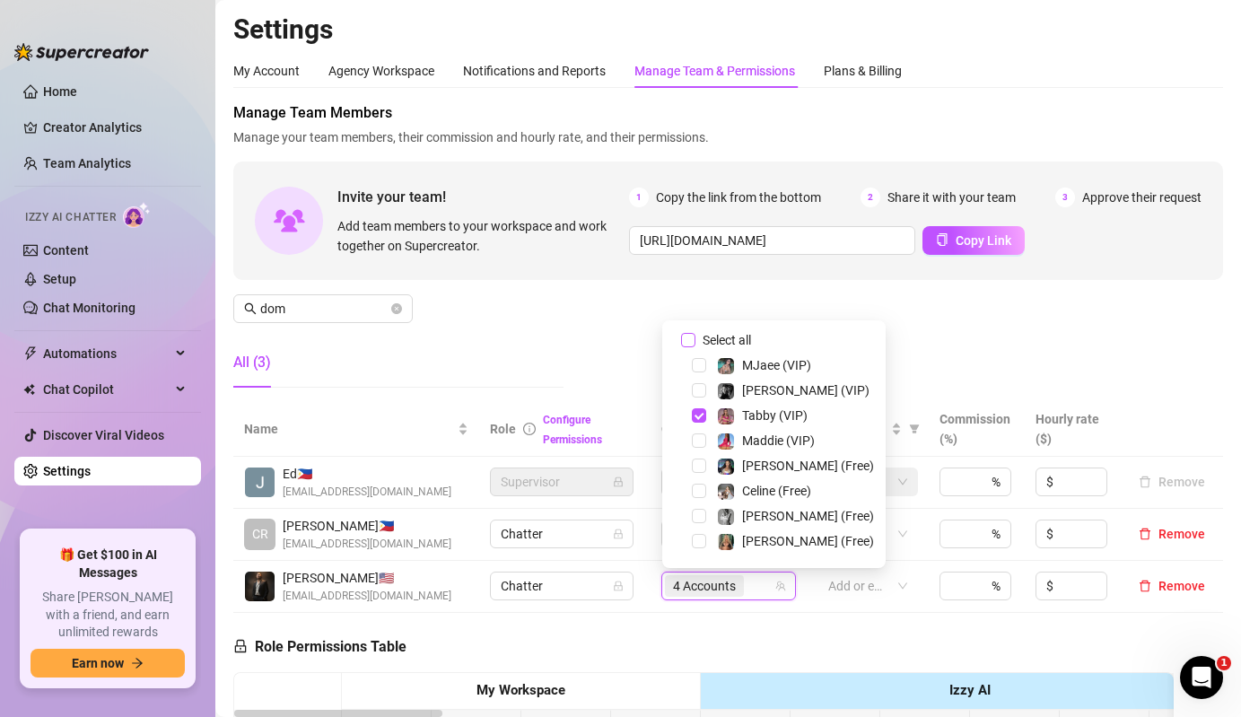
click at [706, 342] on span "Select all" at bounding box center [727, 340] width 63 height 20
click at [696, 342] on input "Select all" at bounding box center [688, 340] width 14 height 14
click at [706, 342] on span "Select all" at bounding box center [727, 340] width 63 height 20
click at [696, 342] on input "Select all" at bounding box center [688, 340] width 14 height 14
checkbox input "false"
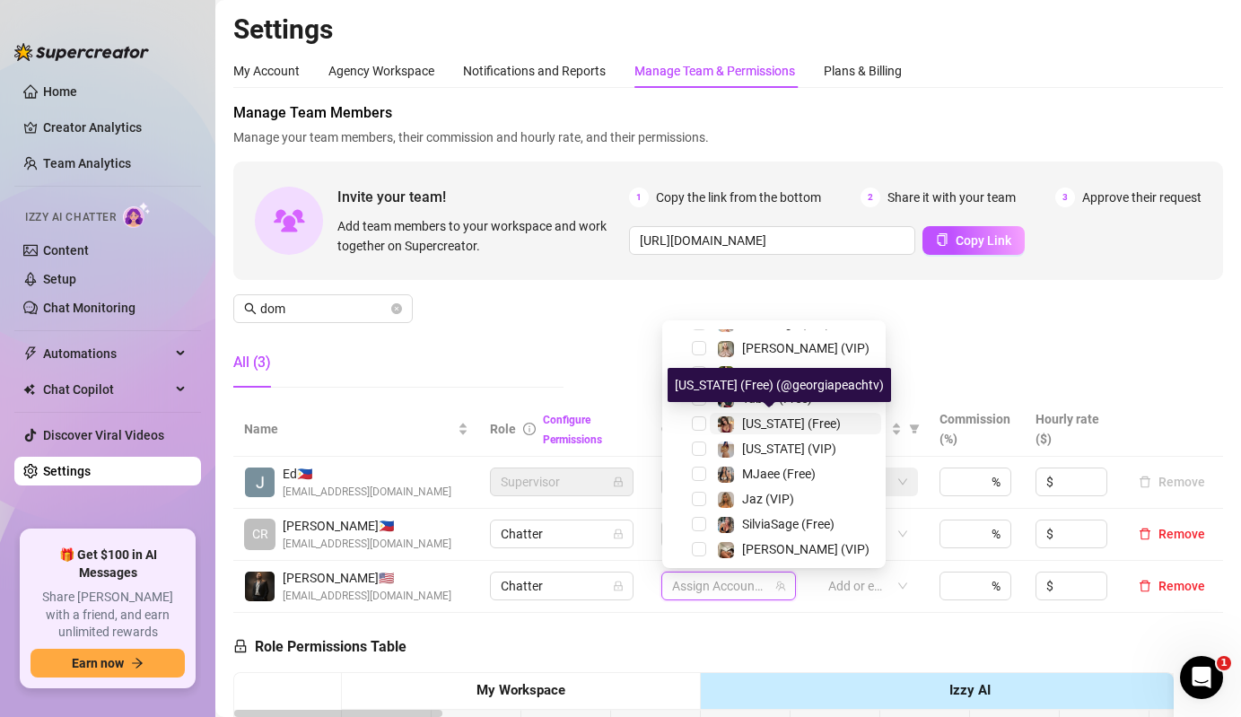
scroll to position [191, 0]
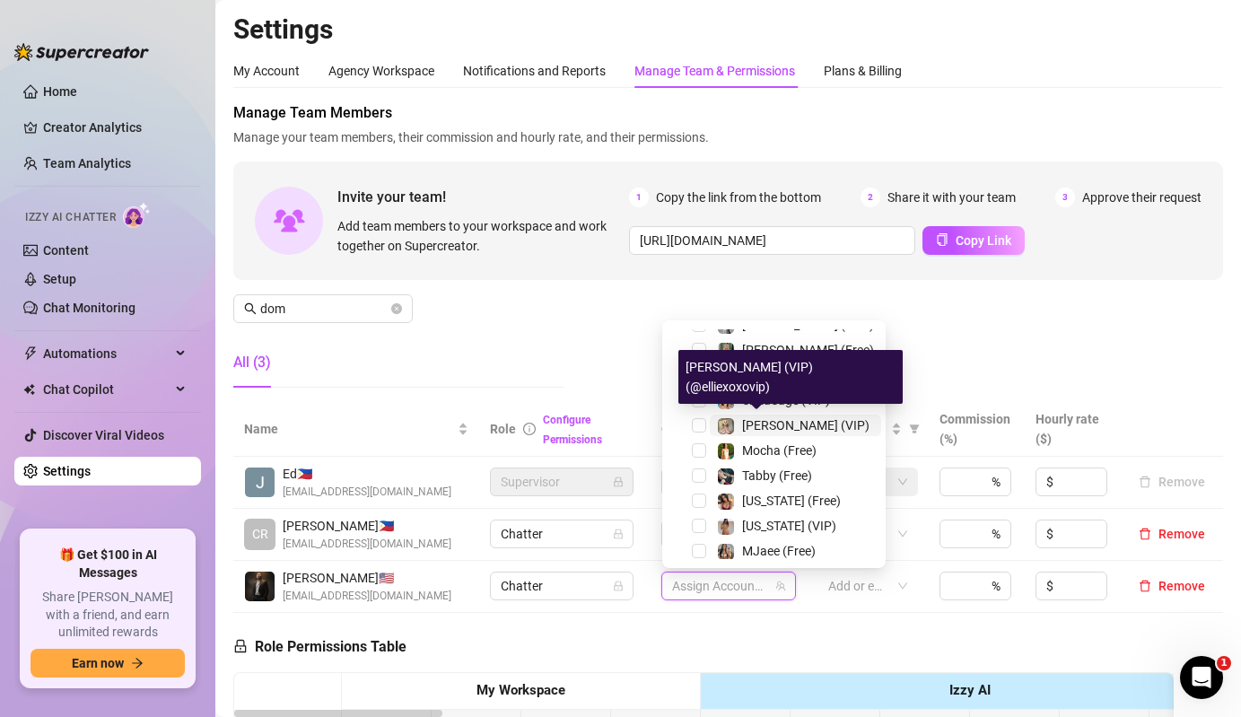
click at [724, 418] on img at bounding box center [726, 426] width 16 height 16
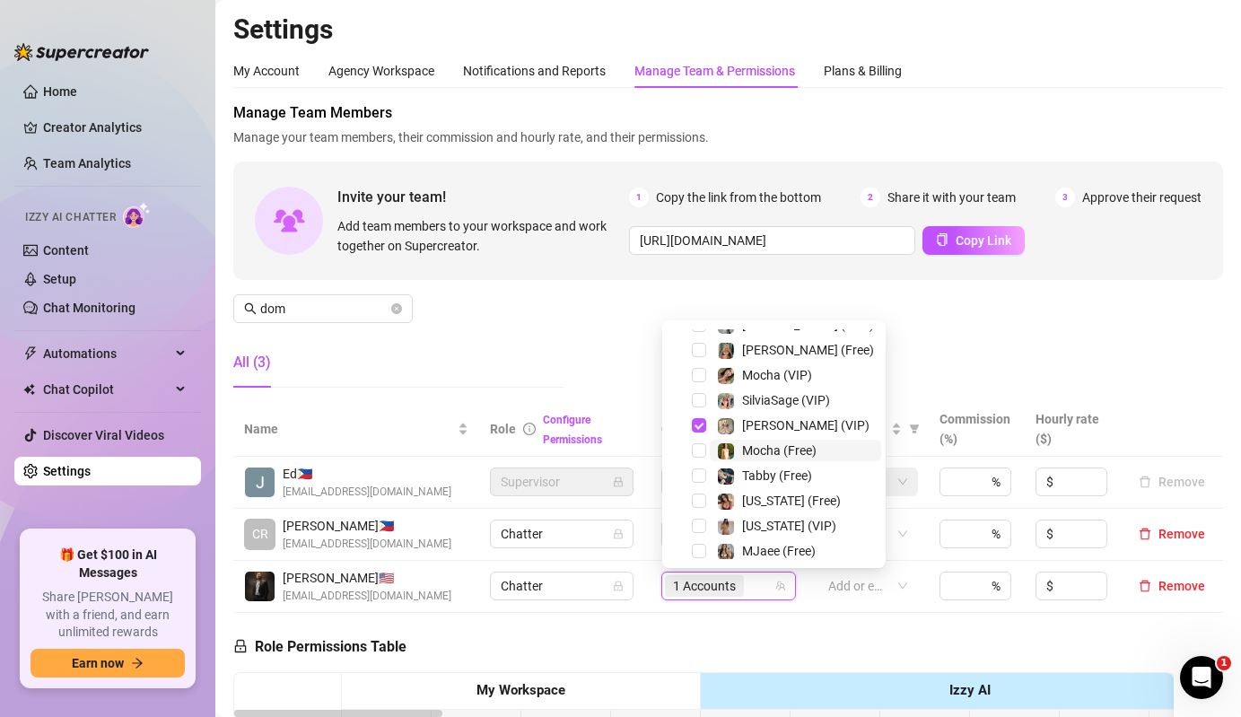
click at [729, 447] on img at bounding box center [726, 451] width 16 height 16
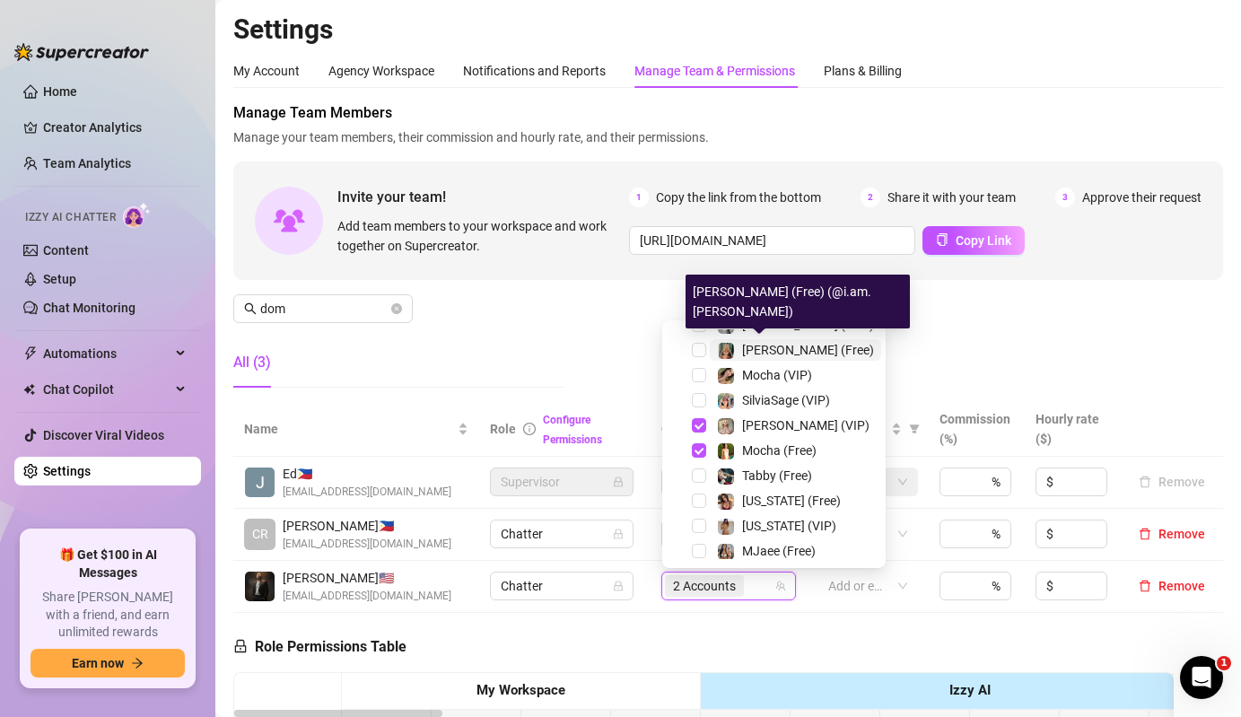
click at [743, 356] on span "[PERSON_NAME] (Free)" at bounding box center [808, 350] width 132 height 14
click at [743, 374] on span "Mocha (VIP)" at bounding box center [777, 375] width 70 height 14
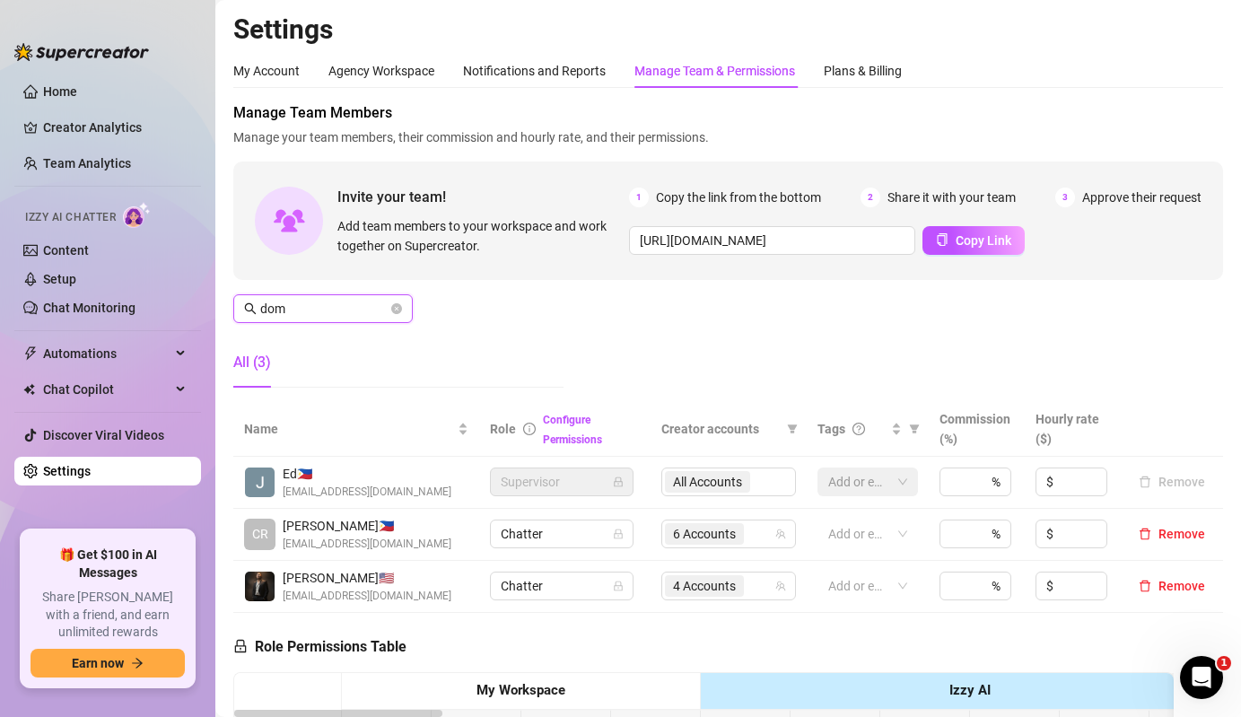
click at [334, 306] on input "dom" at bounding box center [323, 309] width 127 height 20
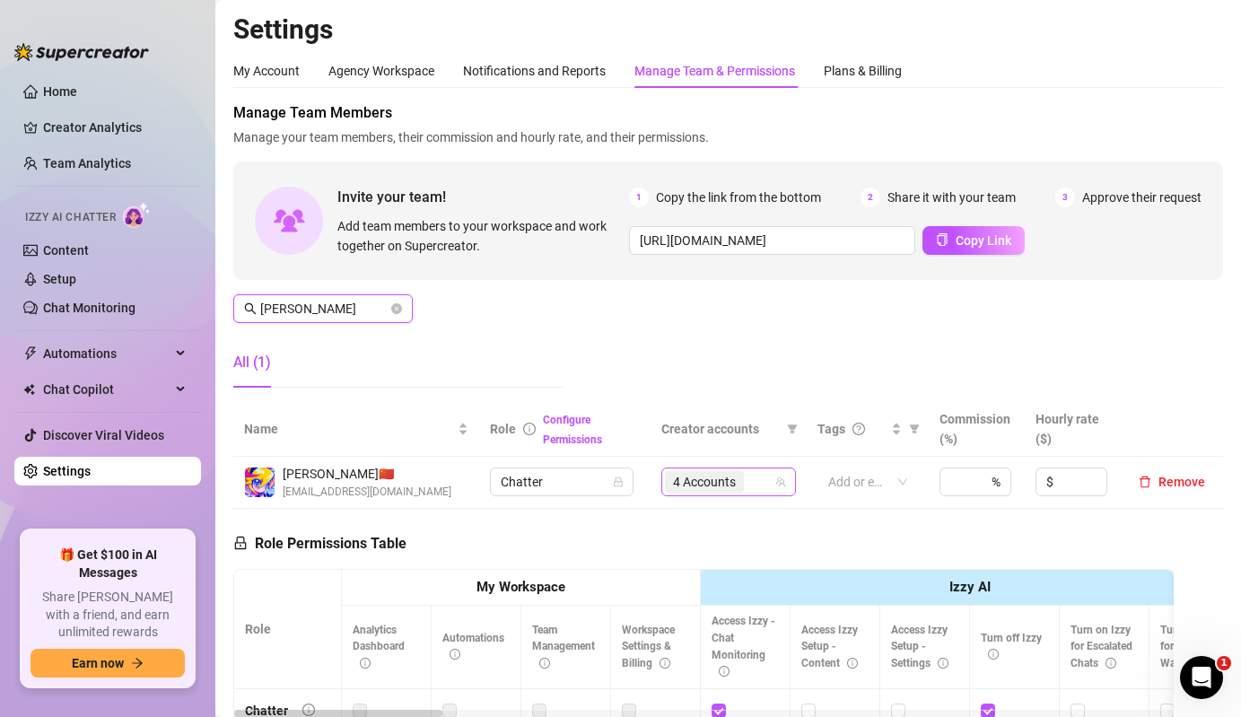
click at [691, 488] on span "4 Accounts" at bounding box center [704, 482] width 63 height 20
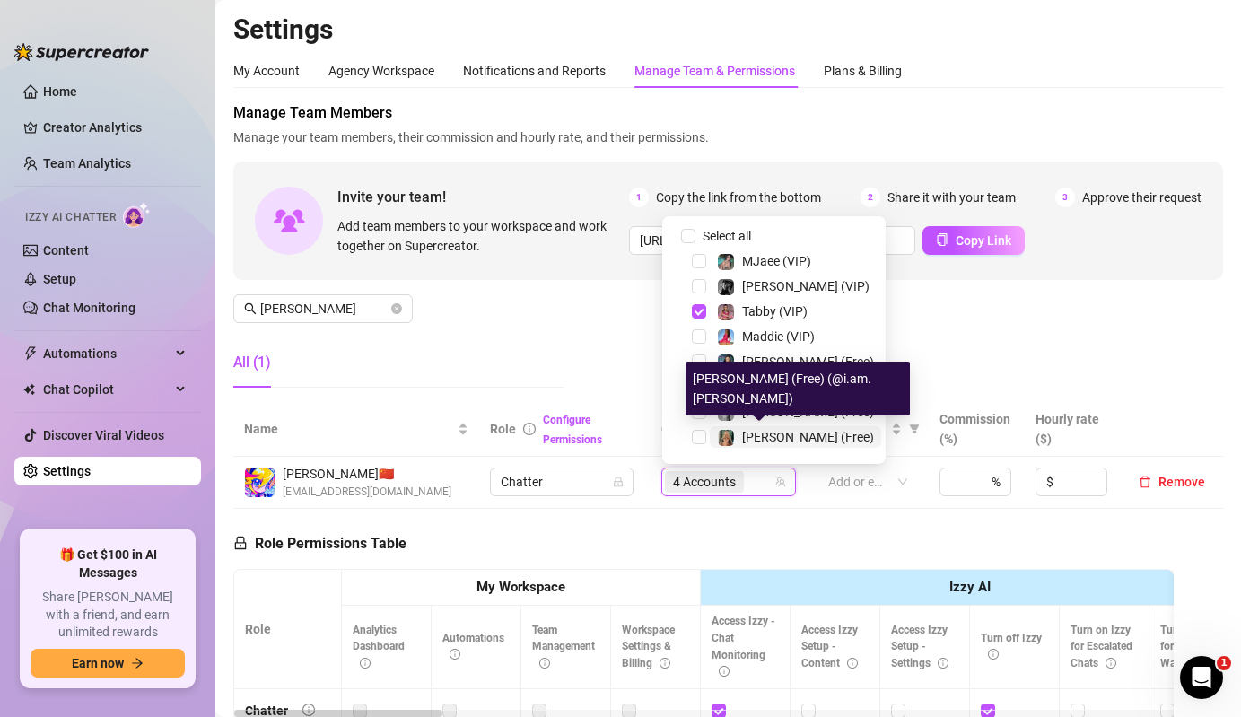
scroll to position [348, 0]
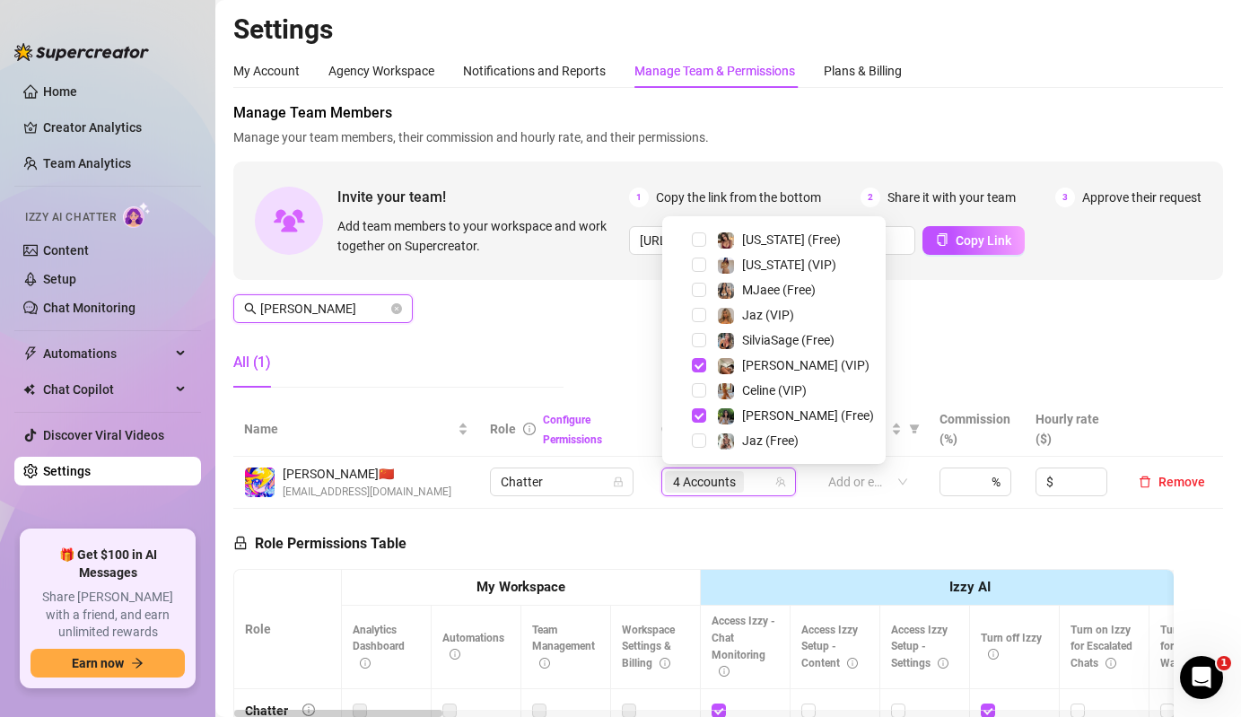
click at [346, 317] on input "[PERSON_NAME]" at bounding box center [323, 309] width 127 height 20
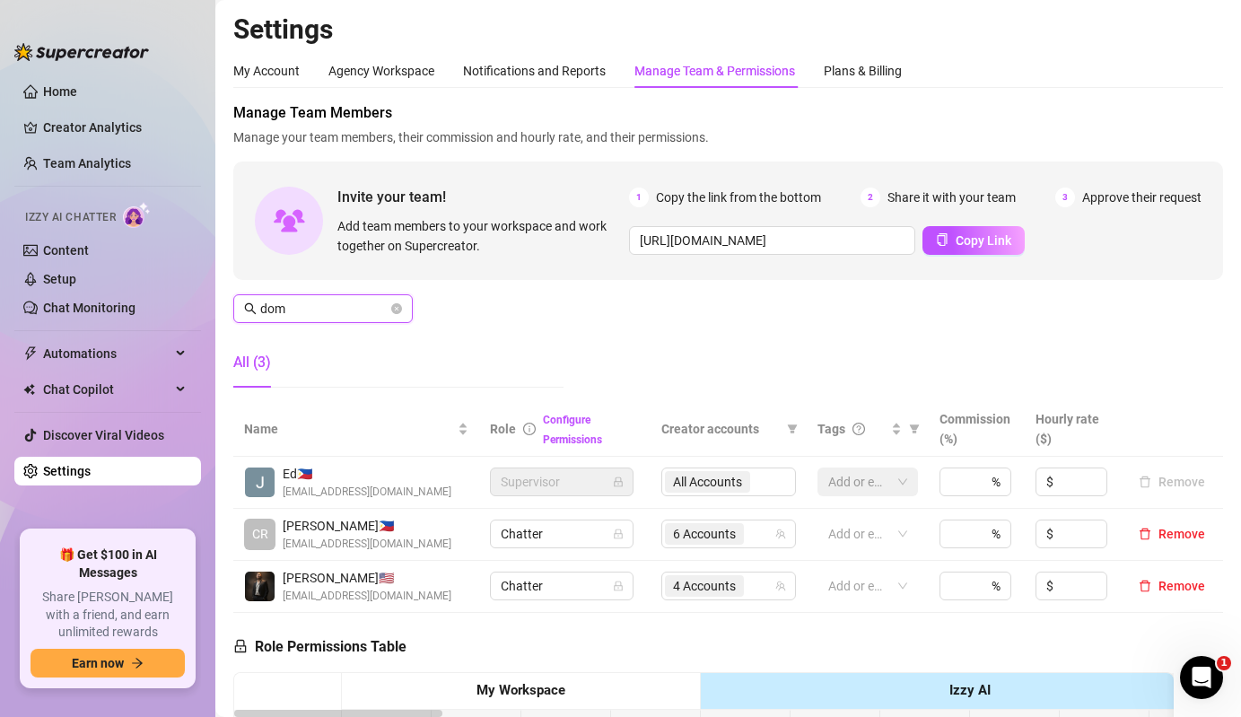
type input "dom"
click at [713, 601] on td "4 Accounts" at bounding box center [729, 587] width 156 height 52
click at [735, 582] on span "4 Accounts" at bounding box center [704, 586] width 63 height 20
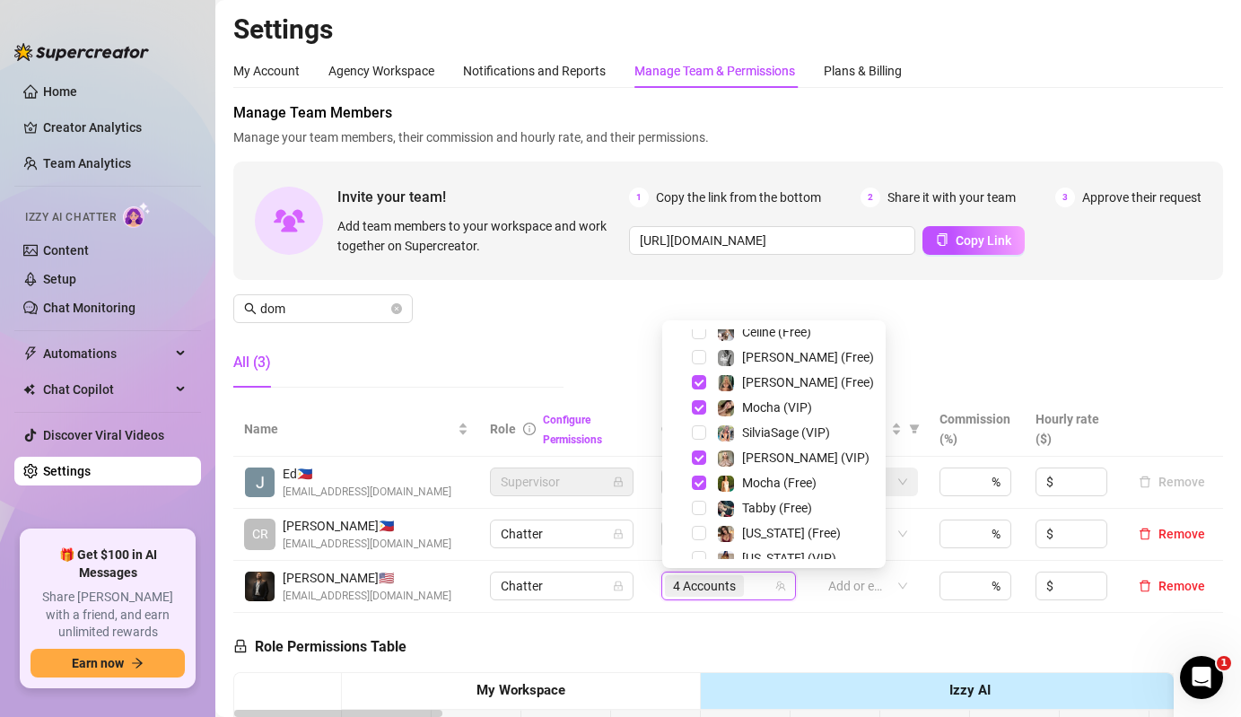
scroll to position [136, 0]
